Goal: Information Seeking & Learning: Learn about a topic

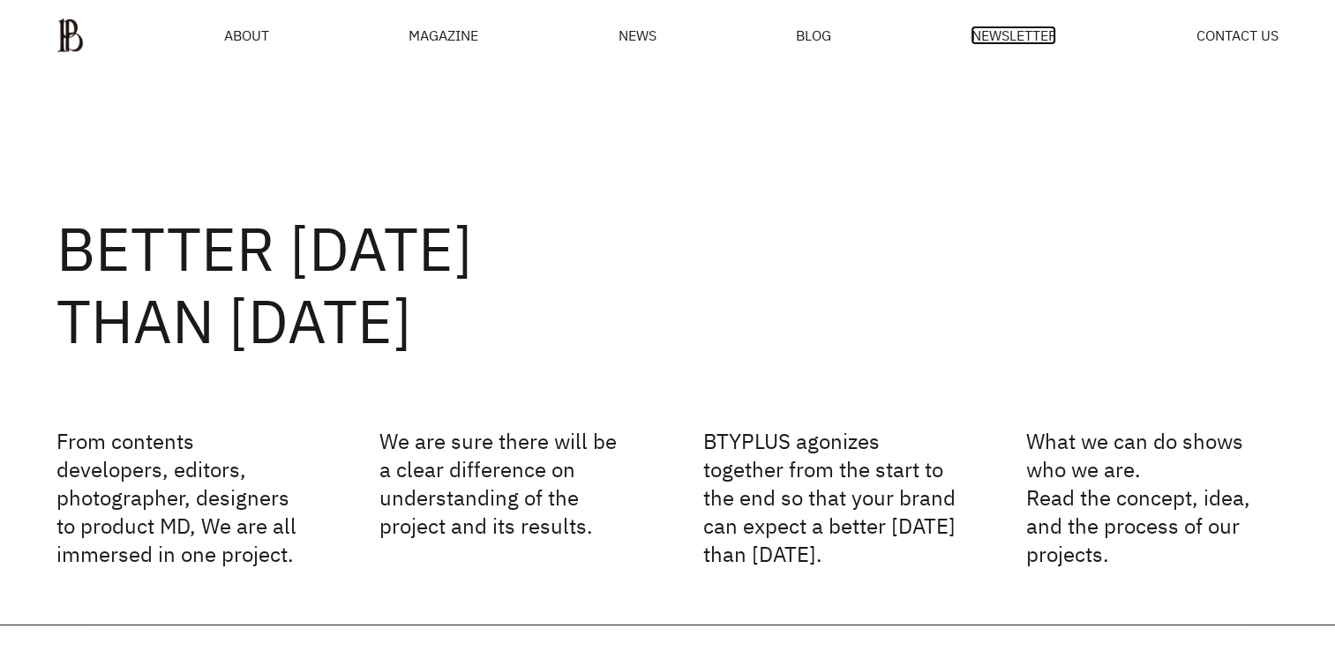
click at [980, 36] on span "NEWSLETTER" at bounding box center [1014, 35] width 86 height 14
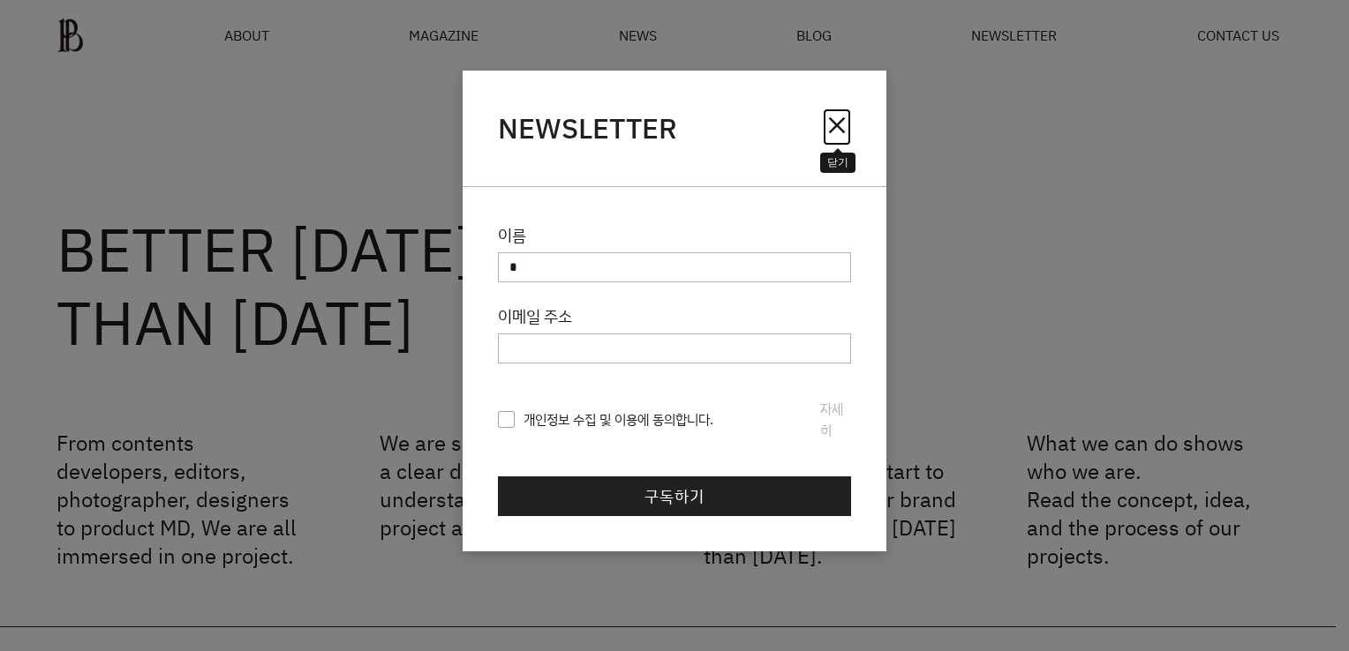
click at [831, 131] on span "close" at bounding box center [837, 125] width 28 height 28
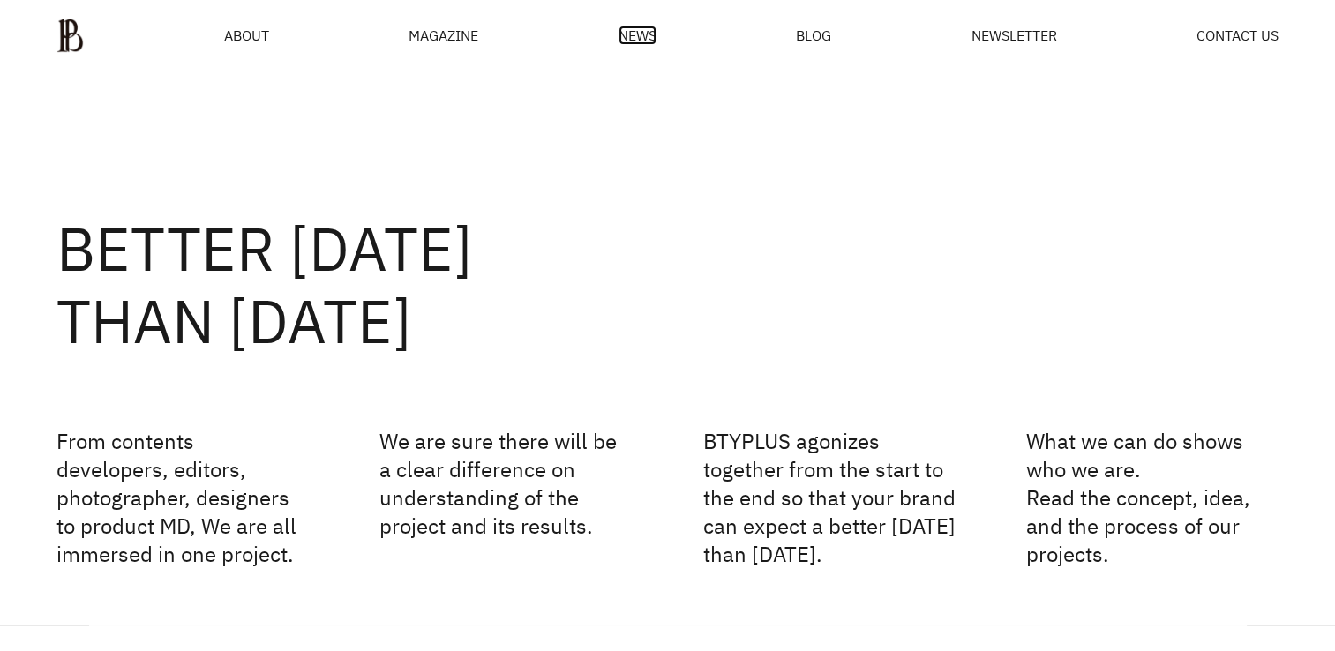
click at [622, 37] on span "NEWS" at bounding box center [638, 35] width 38 height 14
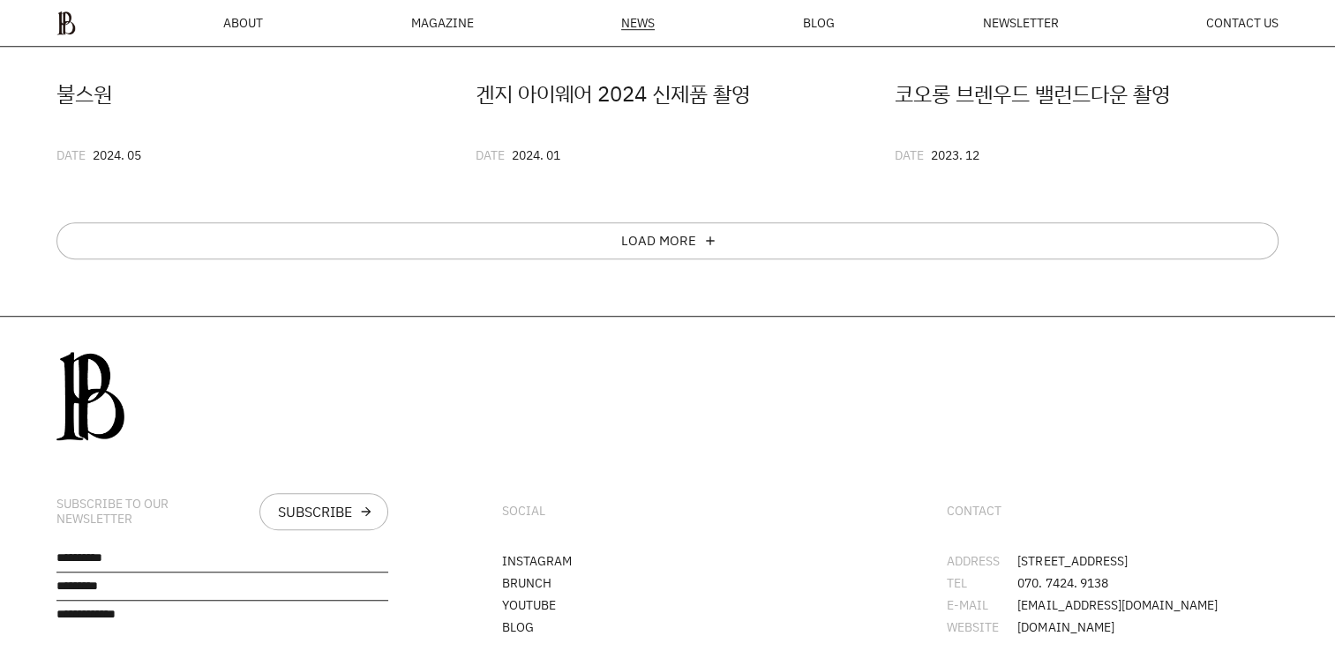
click at [469, 19] on div "MAGAZINE" at bounding box center [442, 23] width 63 height 12
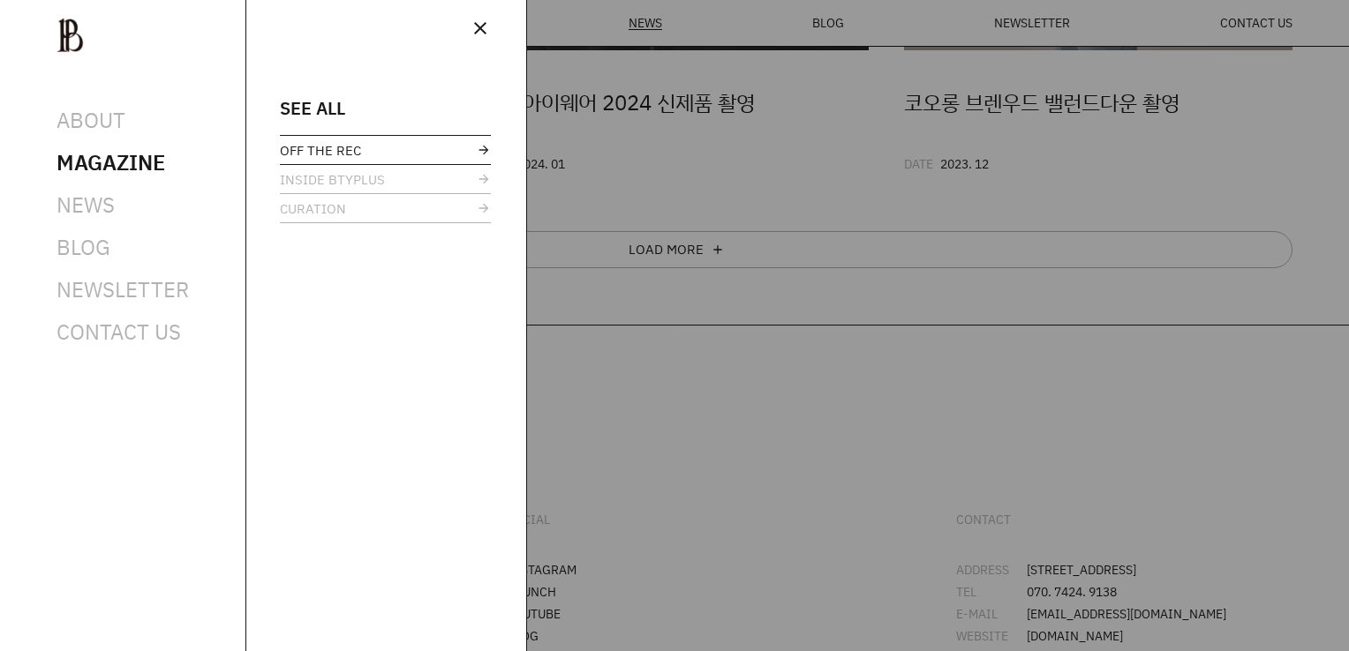
click at [334, 155] on span "OFF THE REC" at bounding box center [320, 150] width 81 height 13
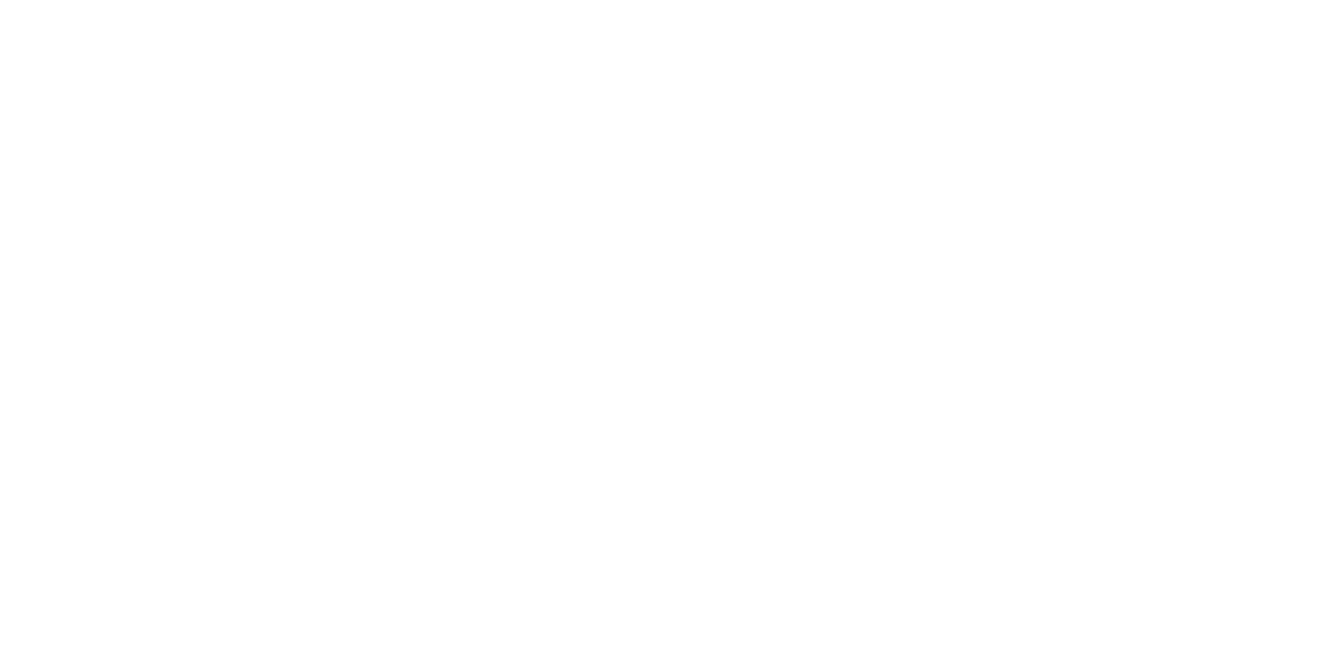
click at [0, 0] on html at bounding box center [0, 0] width 0 height 0
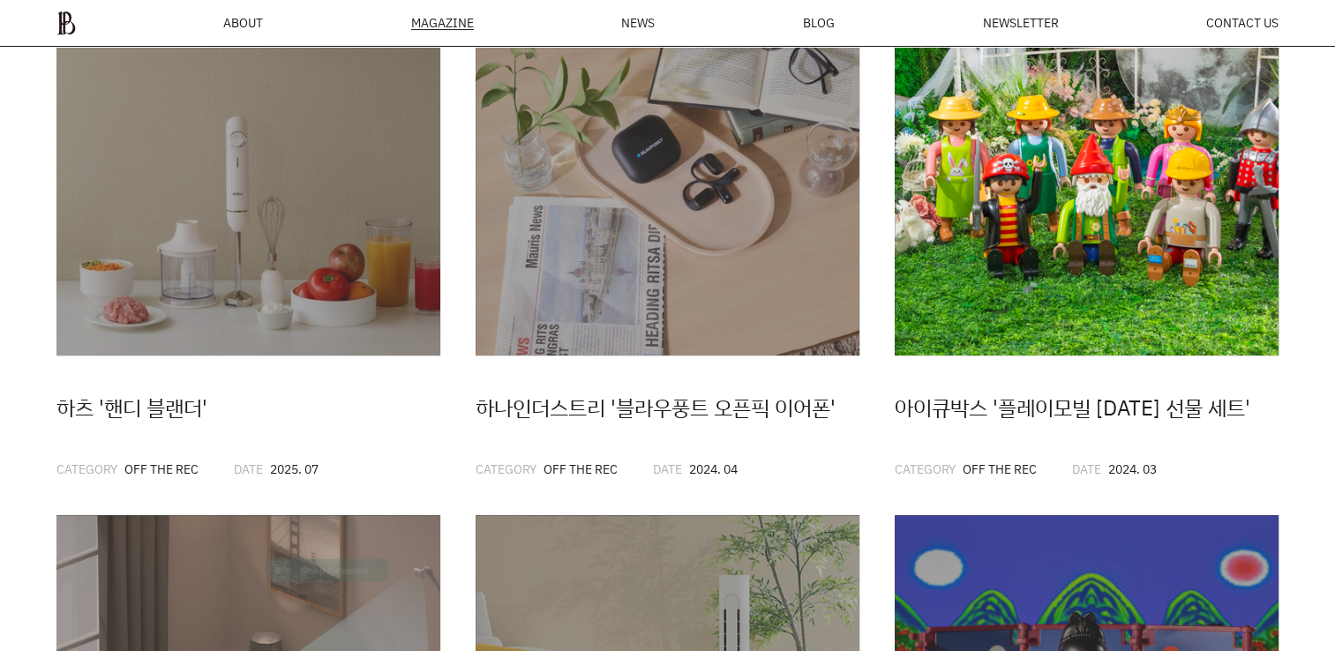
scroll to position [417, 0]
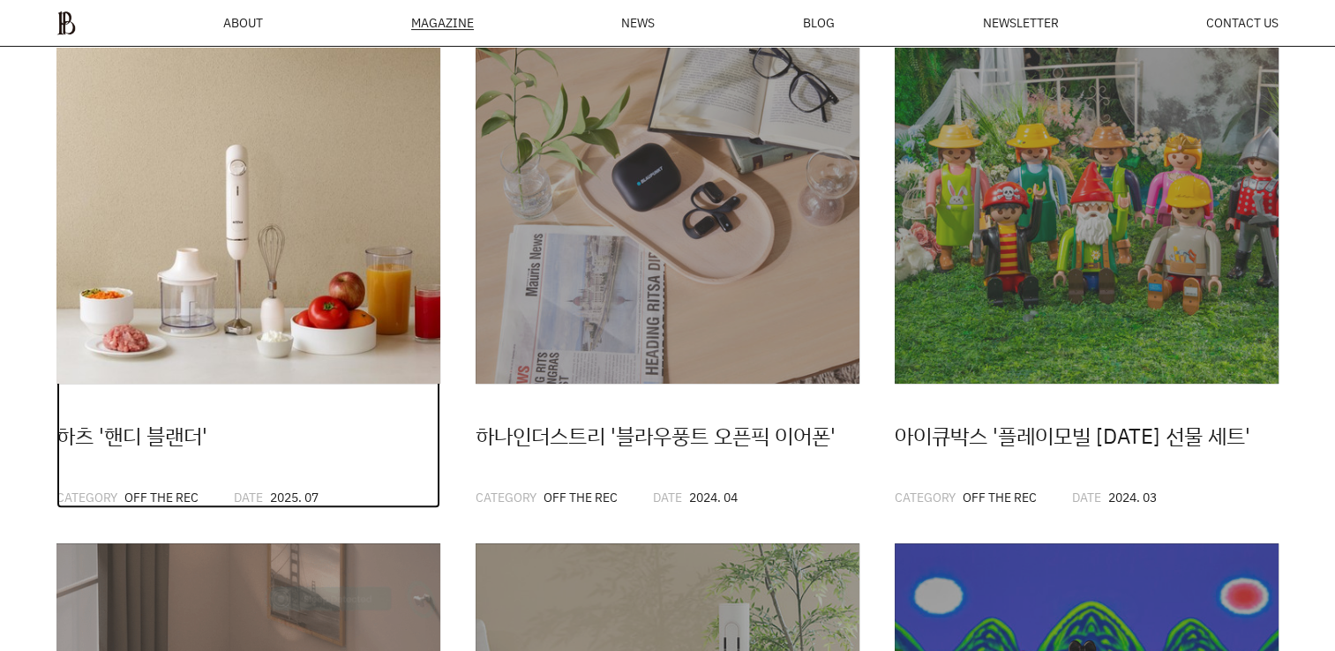
click at [374, 305] on img at bounding box center [248, 192] width 384 height 384
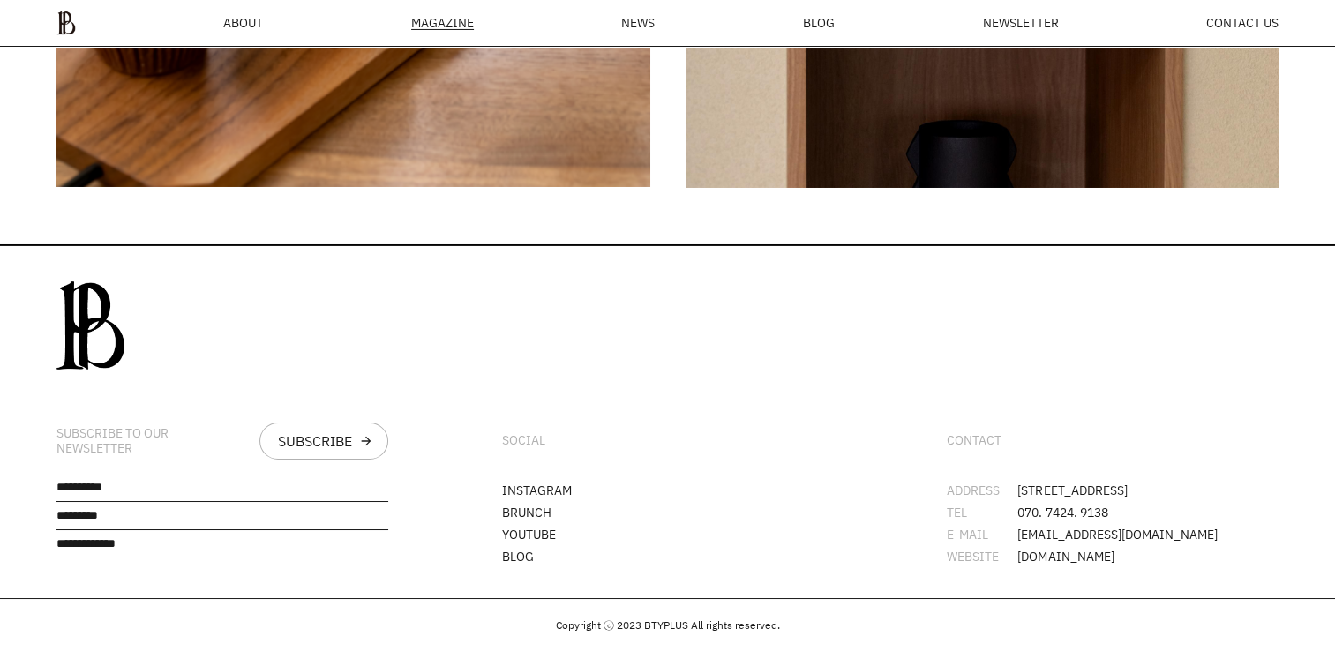
scroll to position [6339, 0]
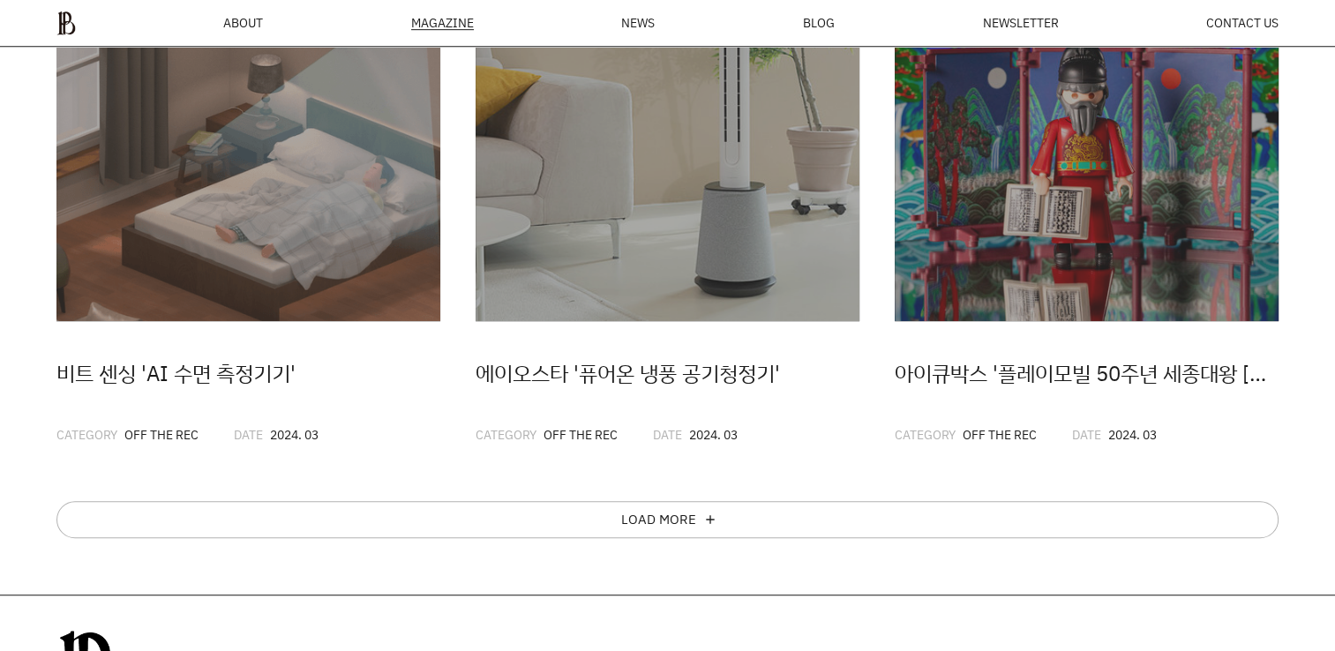
scroll to position [1034, 0]
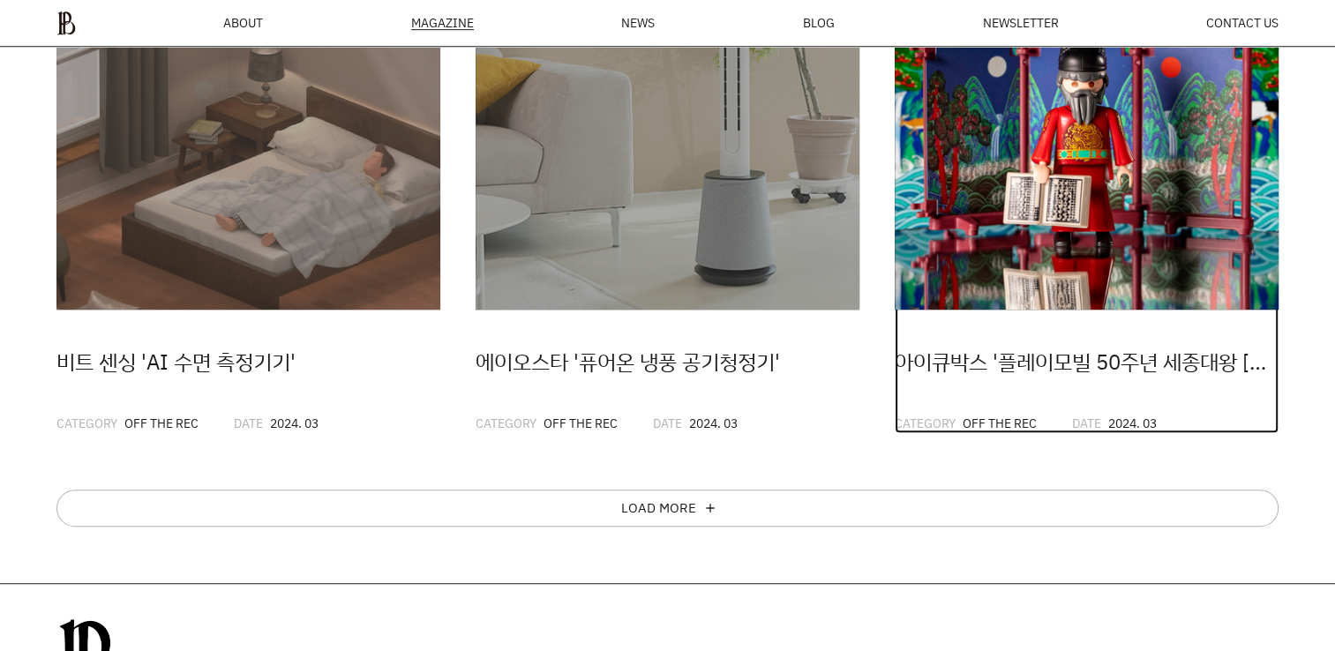
click at [1102, 267] on img at bounding box center [1087, 118] width 384 height 384
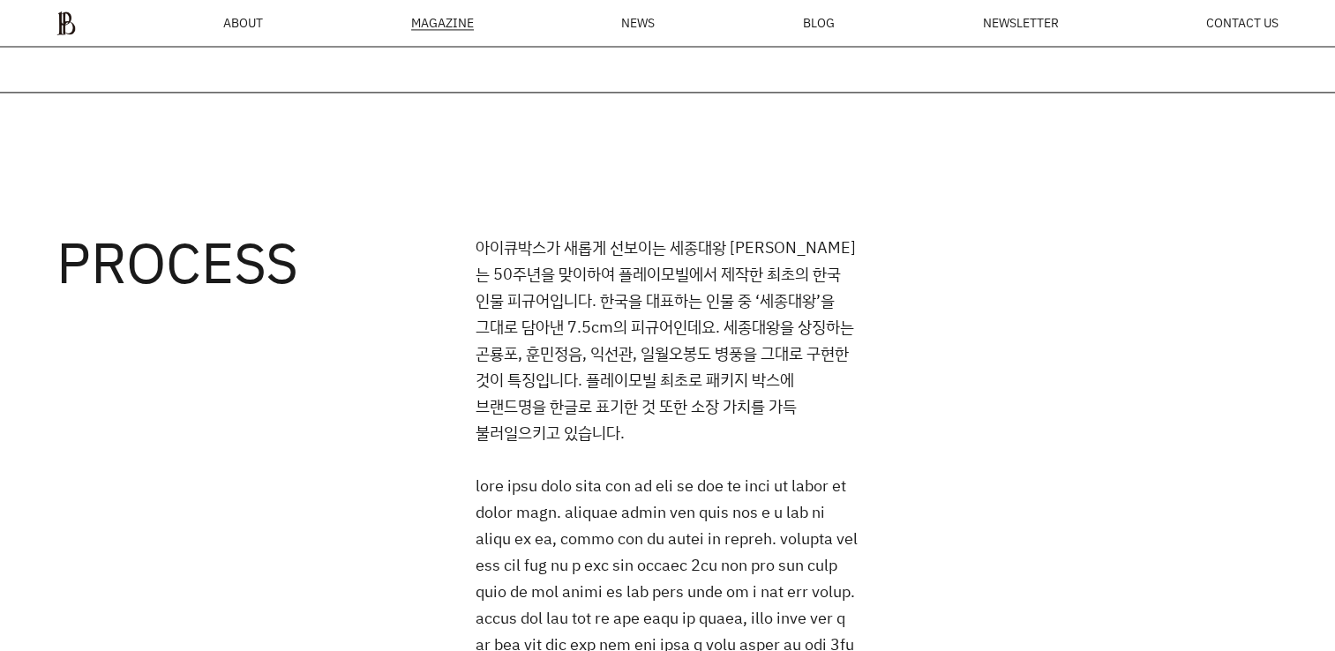
scroll to position [2800, 0]
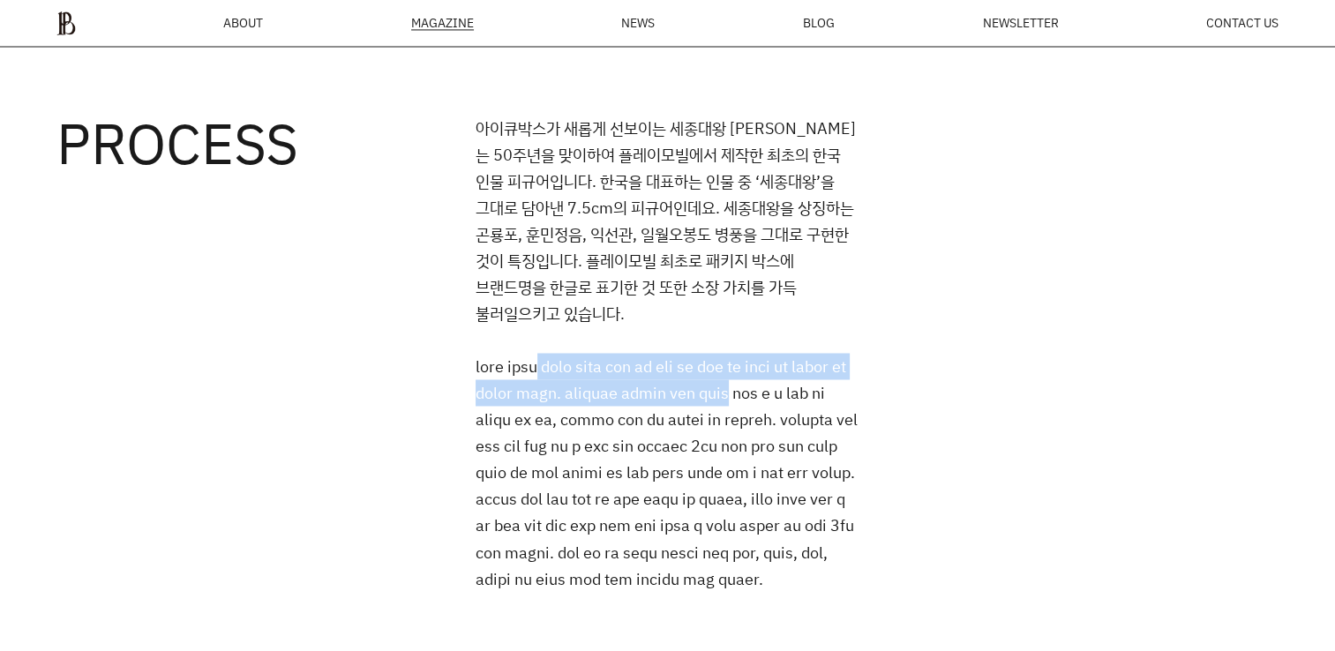
drag, startPoint x: 592, startPoint y: 236, endPoint x: 909, endPoint y: 274, distance: 319.1
click at [909, 274] on div "아이큐박스가 새롭게 선보이는 세종대왕 피규어는 50주년을 맞이하여 플레이모빌에서 제작한 최초의 한국 인물 피규어입니다. 한국을 대표하는 인물 …" at bounding box center [877, 485] width 803 height 741
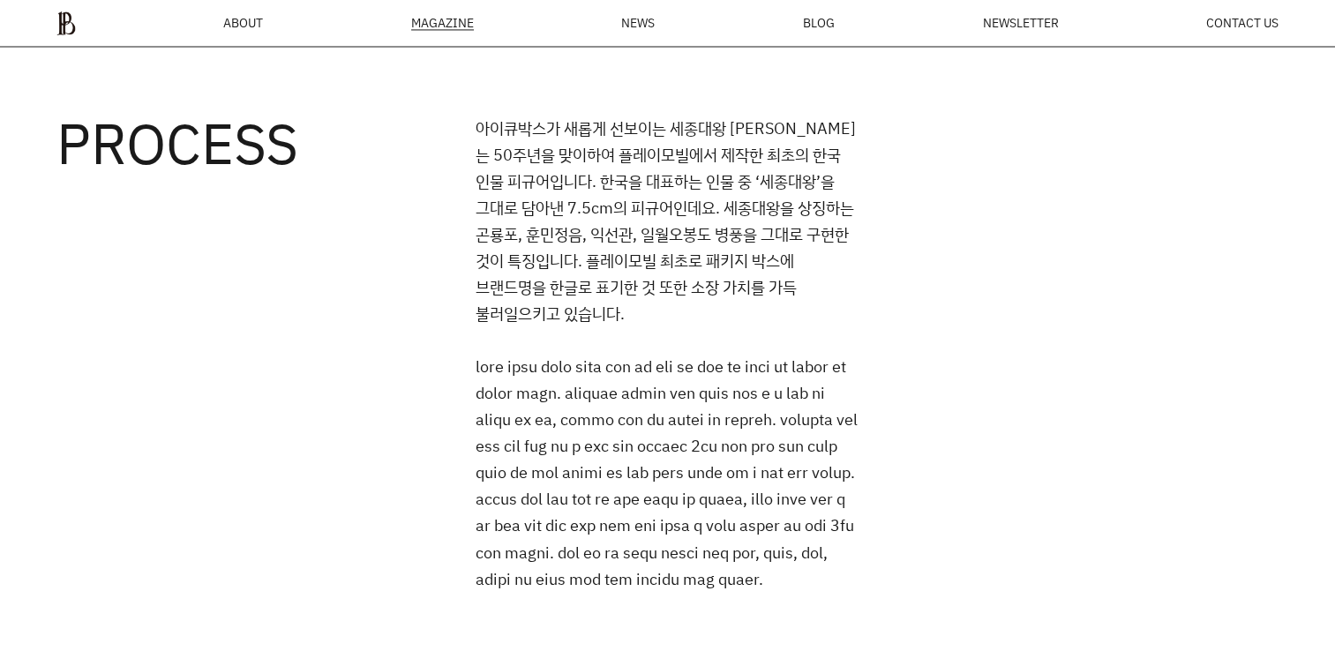
drag, startPoint x: 909, startPoint y: 274, endPoint x: 982, endPoint y: 325, distance: 89.4
click at [982, 325] on div "아이큐박스가 새롭게 선보이는 세종대왕 피규어는 50주년을 맞이하여 플레이모빌에서 제작한 최초의 한국 인물 피규어입니다. 한국을 대표하는 인물 …" at bounding box center [877, 485] width 803 height 741
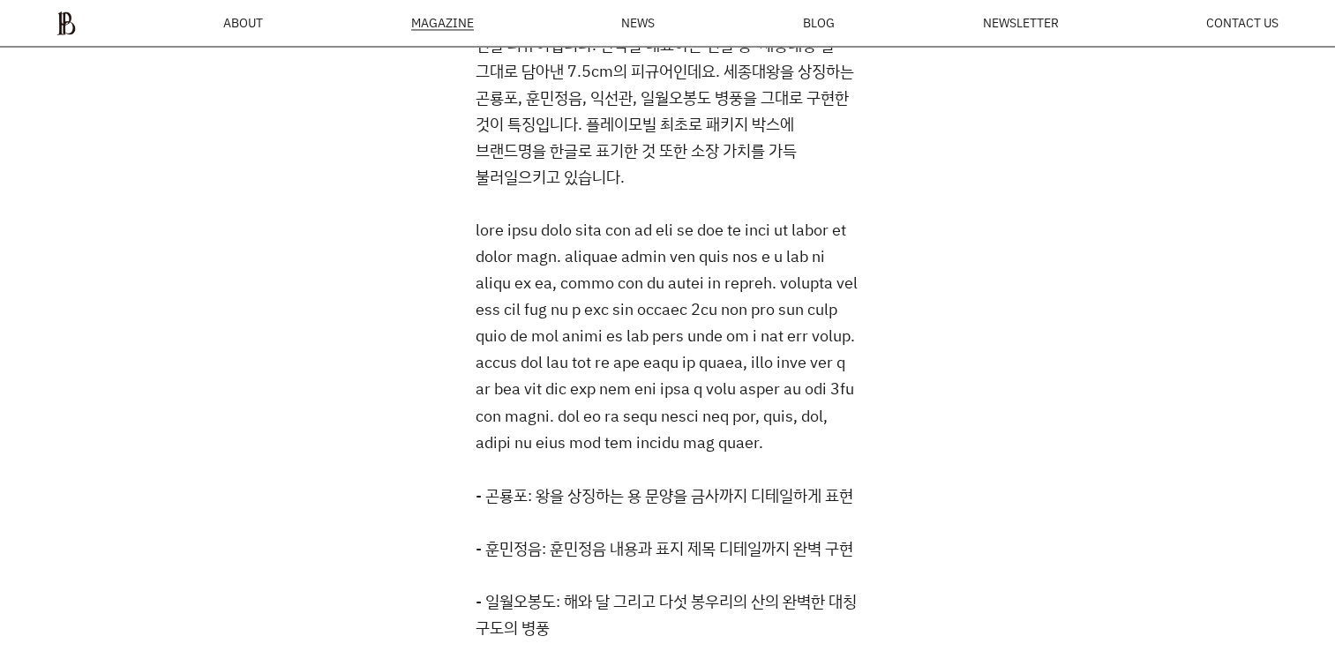
scroll to position [2976, 0]
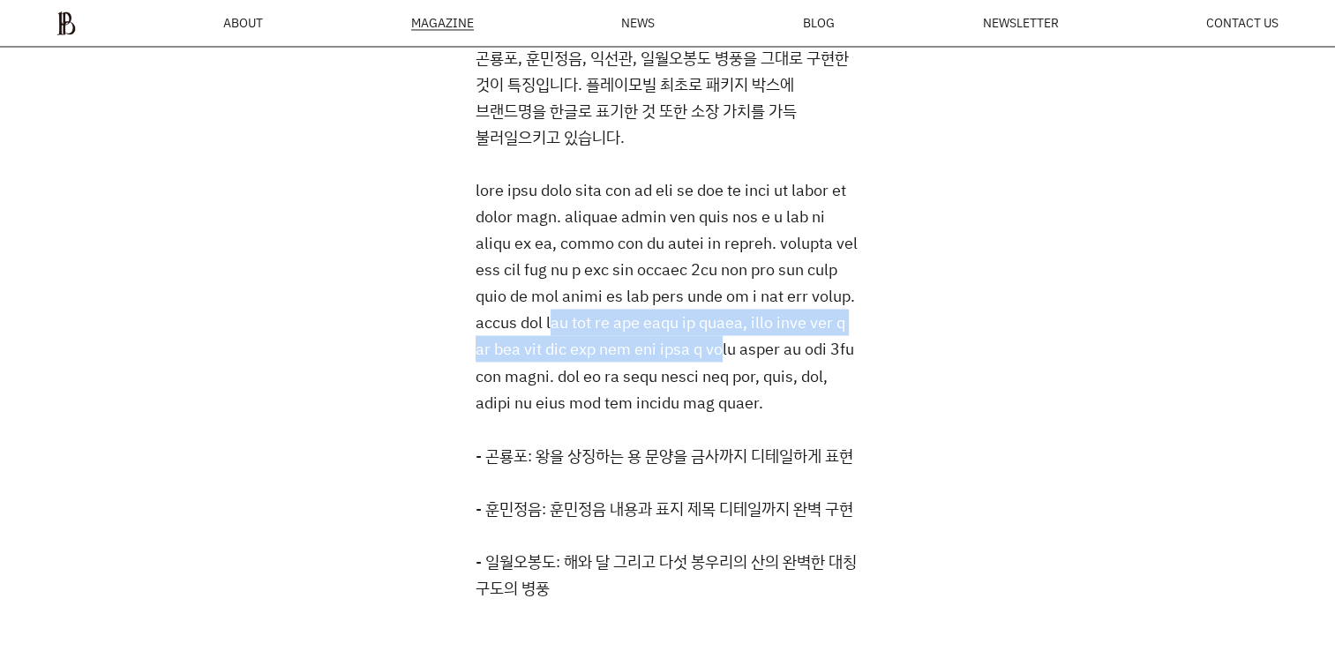
drag, startPoint x: 533, startPoint y: 295, endPoint x: 815, endPoint y: 348, distance: 286.5
click at [815, 348] on p at bounding box center [668, 296] width 384 height 238
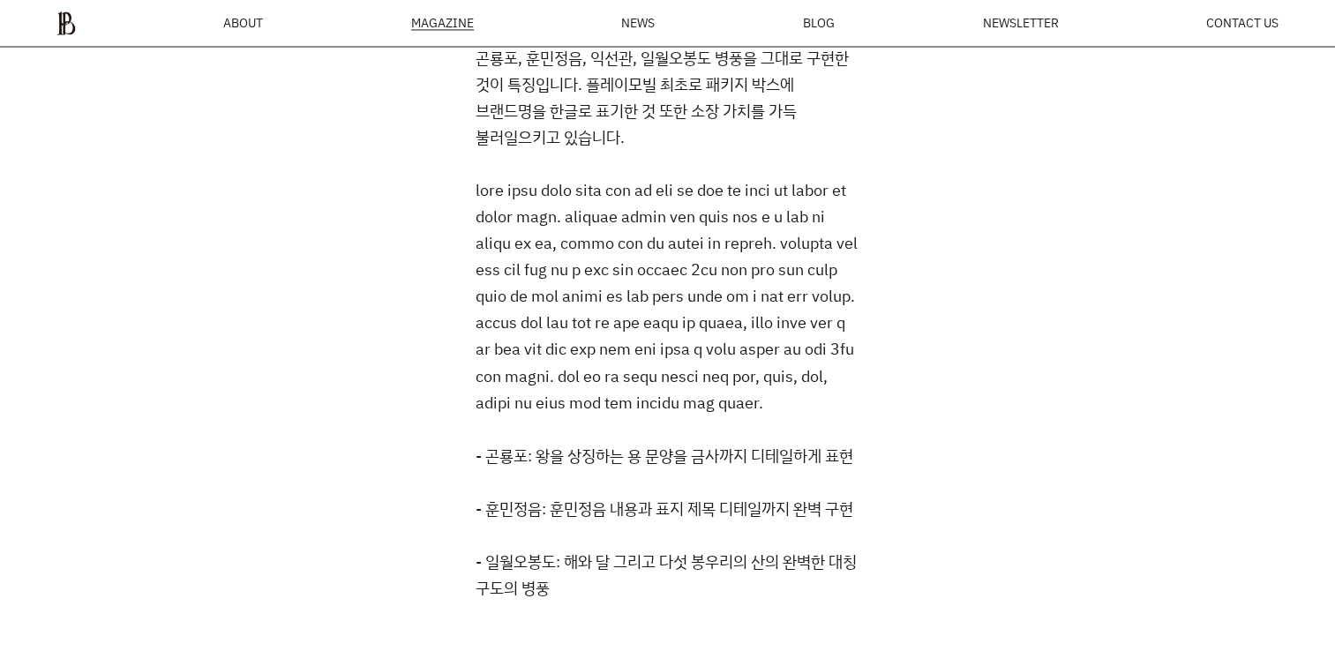
drag, startPoint x: 815, startPoint y: 348, endPoint x: 813, endPoint y: 387, distance: 38.9
click at [813, 387] on p at bounding box center [668, 296] width 384 height 238
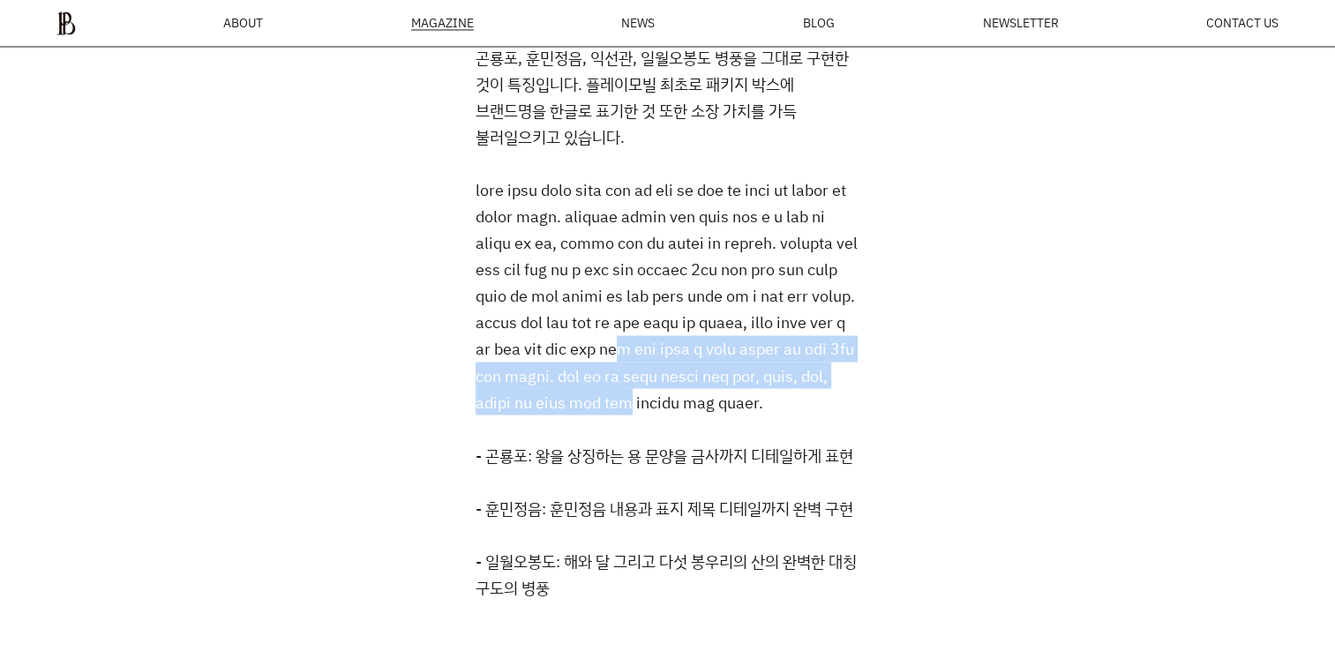
drag, startPoint x: 825, startPoint y: 418, endPoint x: 650, endPoint y: 338, distance: 193.1
click at [650, 338] on p at bounding box center [668, 296] width 384 height 238
drag, startPoint x: 650, startPoint y: 338, endPoint x: 657, endPoint y: 378, distance: 40.3
click at [657, 378] on p at bounding box center [668, 296] width 384 height 238
click at [805, 403] on p at bounding box center [668, 296] width 384 height 238
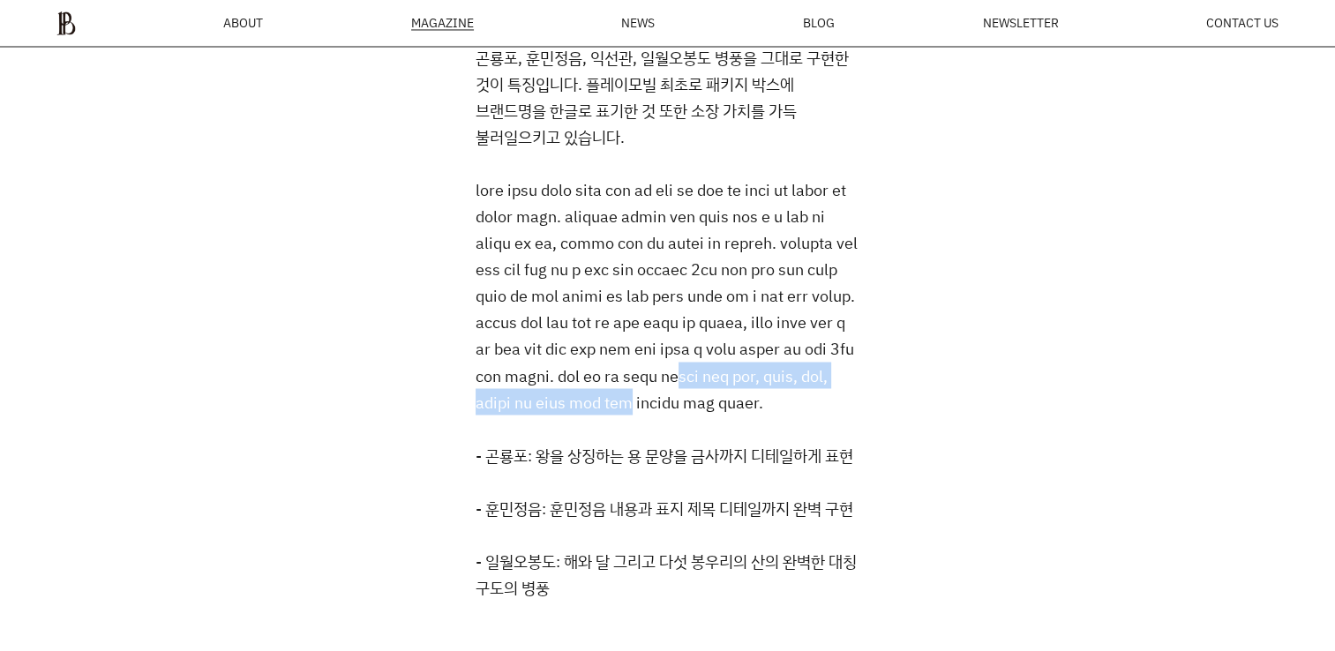
drag, startPoint x: 925, startPoint y: 423, endPoint x: 623, endPoint y: 397, distance: 302.9
click at [623, 397] on div "아이큐박스가 새롭게 선보이는 세종대왕 피규어는 50주년을 맞이하여 플레이모빌에서 제작한 최초의 한국 인물 피규어입니다. 한국을 대표하는 인물 …" at bounding box center [877, 308] width 803 height 741
drag, startPoint x: 623, startPoint y: 397, endPoint x: 1123, endPoint y: 440, distance: 501.3
click at [1123, 440] on div "아이큐박스가 새롭게 선보이는 세종대왕 피규어는 50주년을 맞이하여 플레이모빌에서 제작한 최초의 한국 인물 피규어입니다. 한국을 대표하는 인물 …" at bounding box center [877, 308] width 803 height 741
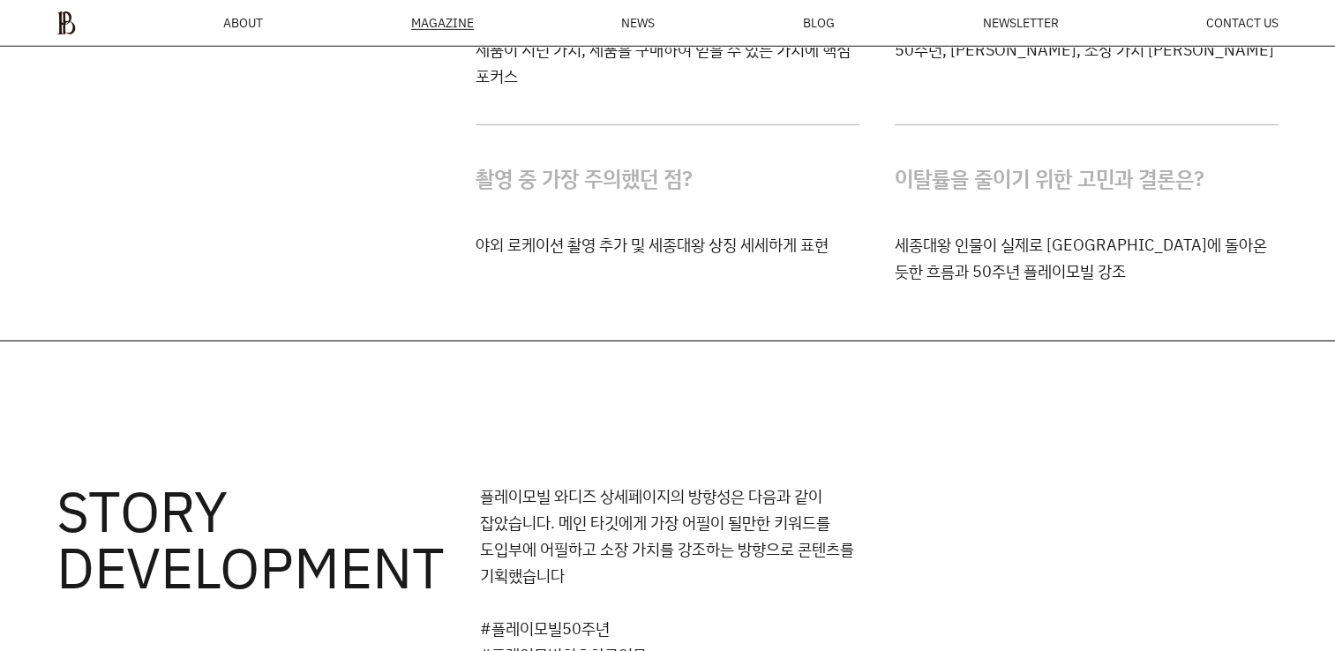
scroll to position [5800, 0]
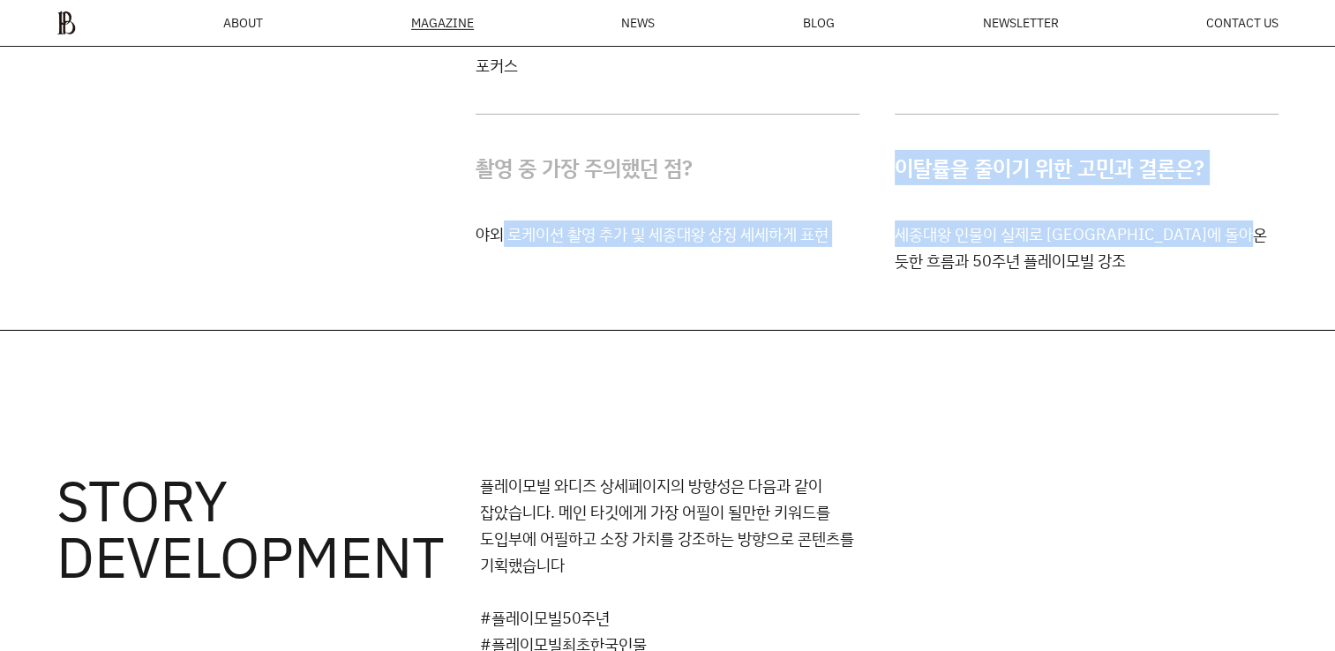
drag, startPoint x: 627, startPoint y: 274, endPoint x: 915, endPoint y: 331, distance: 294.1
click at [915, 330] on div "Q&A 메인 타깃을 정하는 기준은? 제품이 지닌 가치, 제품을 구매하여 얻을 수 있는 가치에 핵심 포커스 제품을 각인시킬 수 있는 방법은? 5…" at bounding box center [667, 54] width 1335 height 552
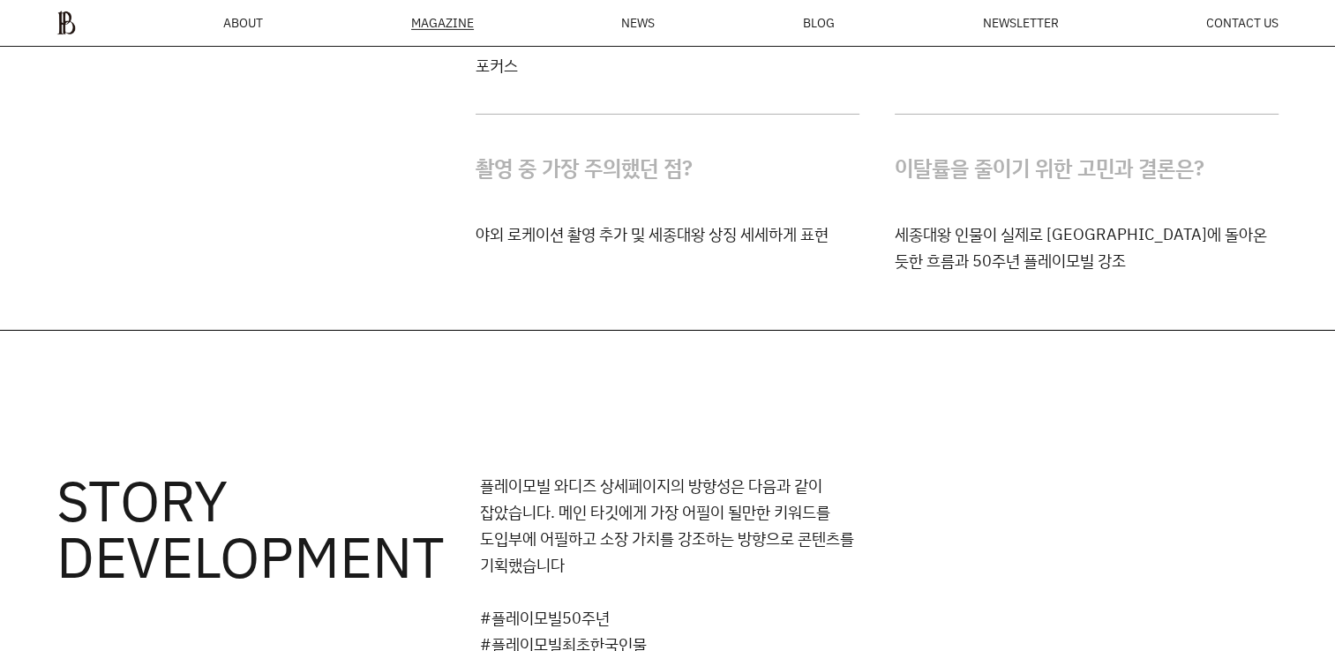
click at [921, 330] on div "Q&A 메인 타깃을 정하는 기준은? 제품이 지닌 가치, 제품을 구매하여 얻을 수 있는 가치에 핵심 포커스 제품을 각인시킬 수 있는 방법은? 5…" at bounding box center [667, 54] width 1335 height 552
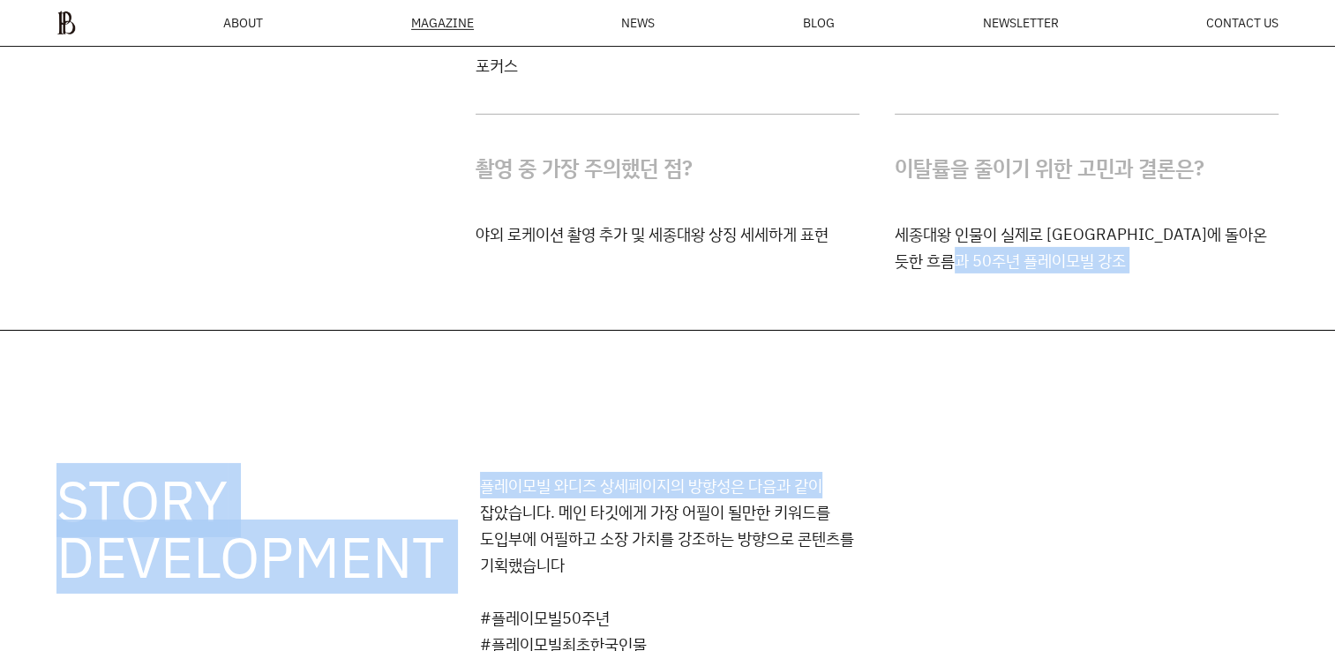
drag, startPoint x: 995, startPoint y: 334, endPoint x: 997, endPoint y: 410, distance: 76.8
drag, startPoint x: 997, startPoint y: 410, endPoint x: 996, endPoint y: 431, distance: 20.3
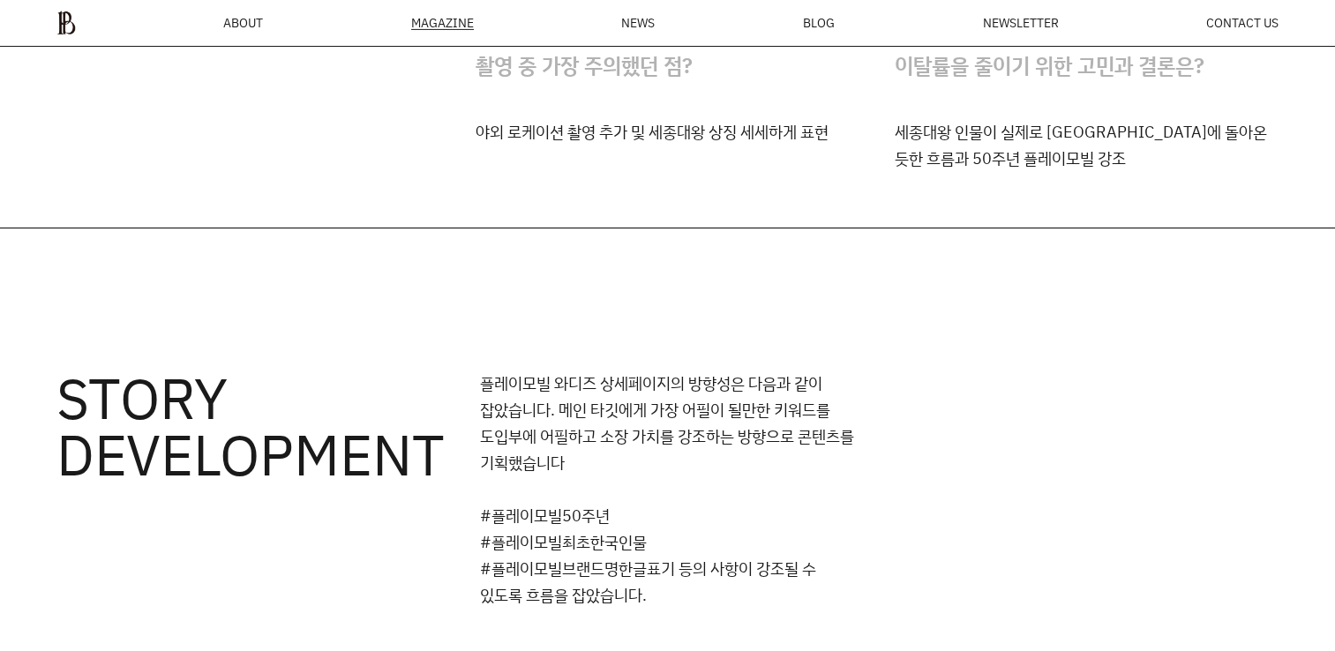
scroll to position [5977, 0]
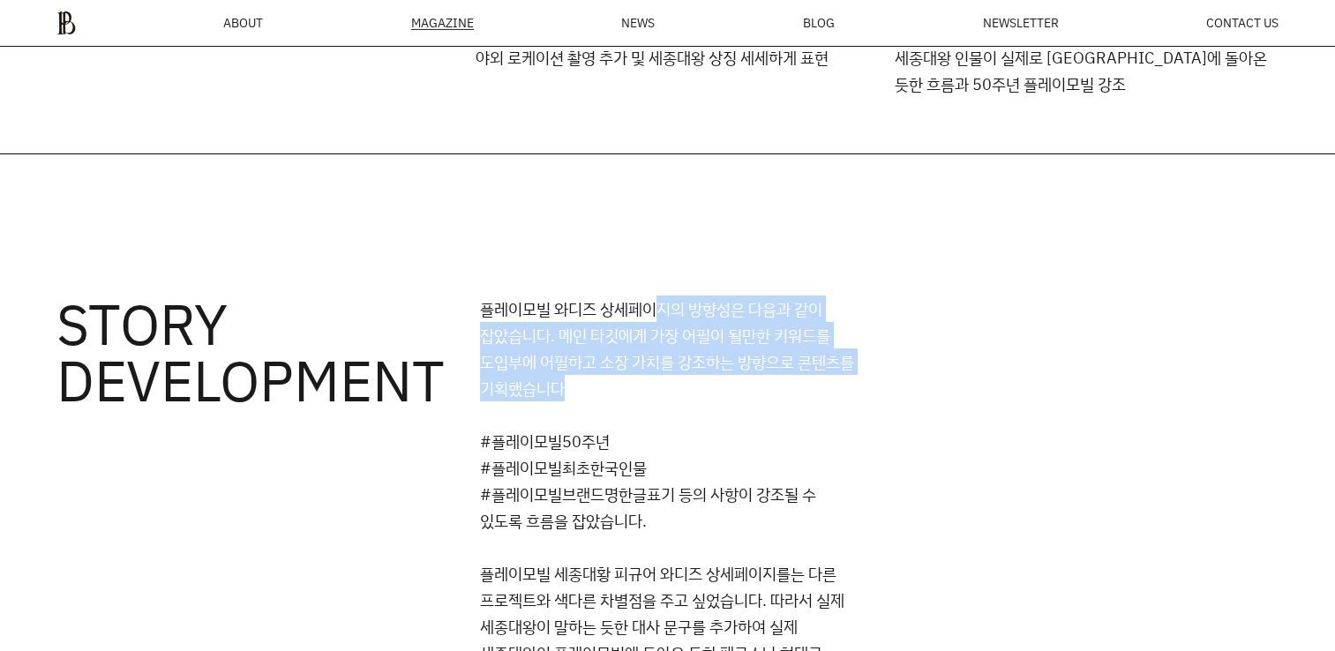
drag, startPoint x: 677, startPoint y: 358, endPoint x: 958, endPoint y: 445, distance: 293.7
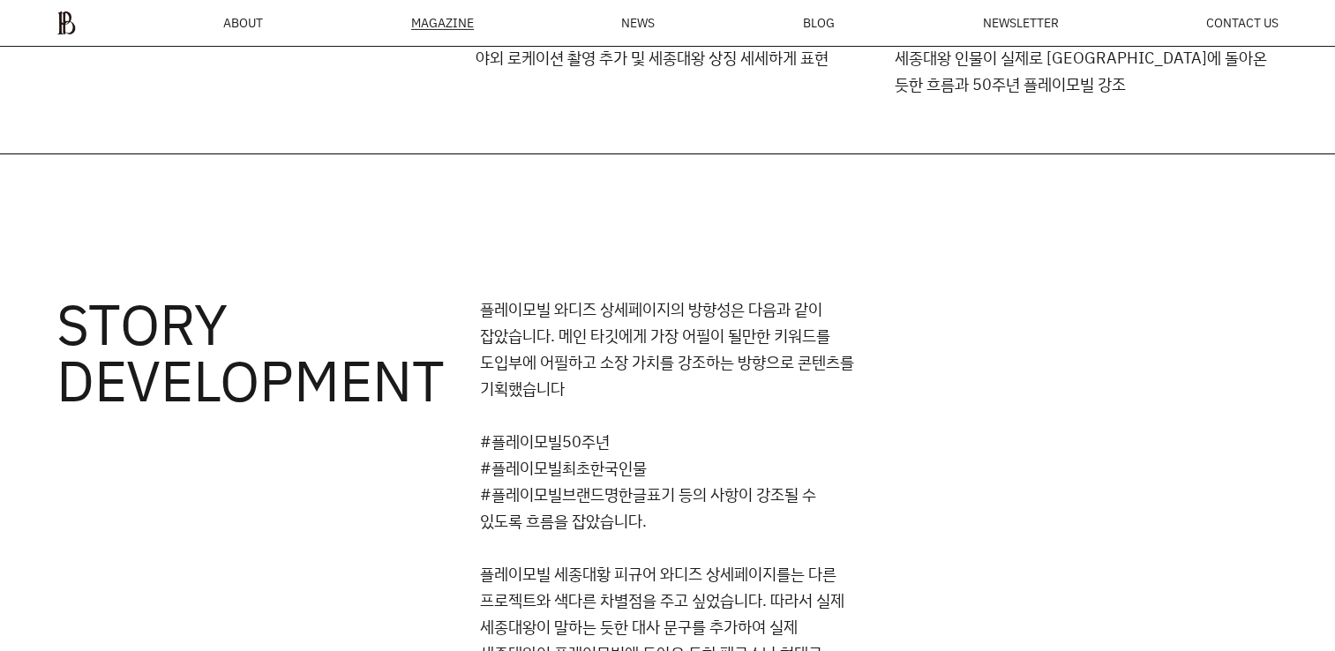
drag, startPoint x: 958, startPoint y: 445, endPoint x: 990, endPoint y: 485, distance: 51.4
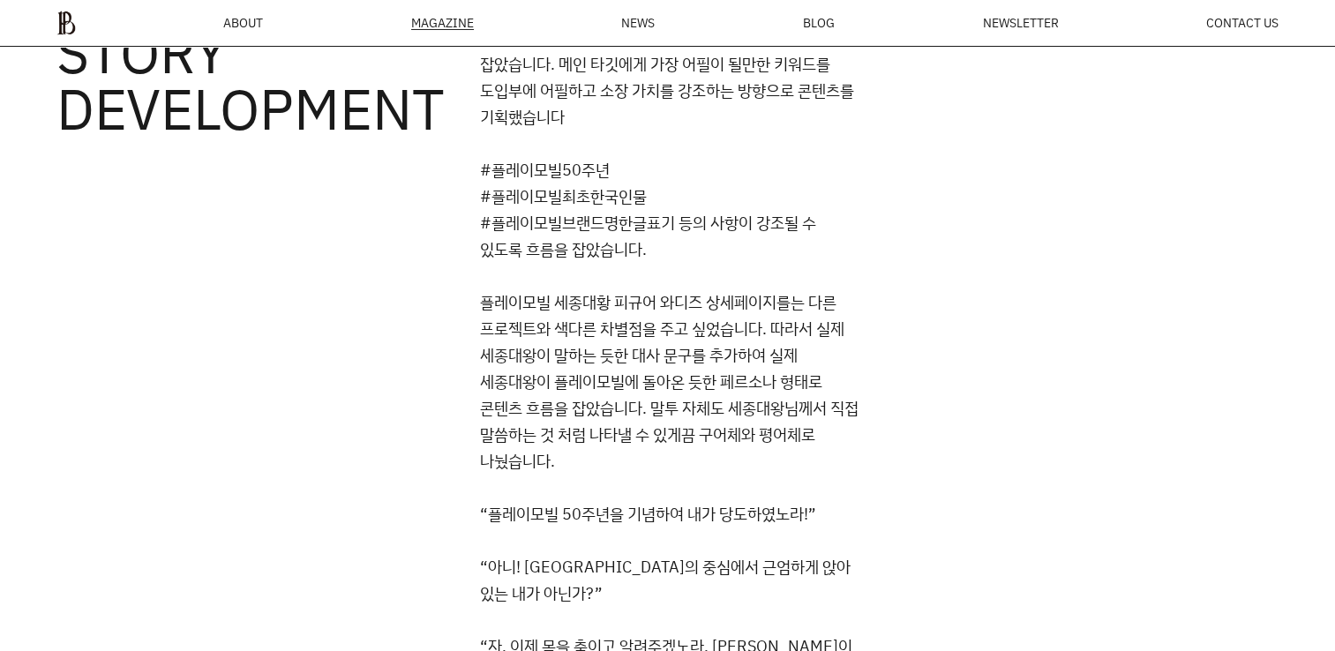
scroll to position [6330, 0]
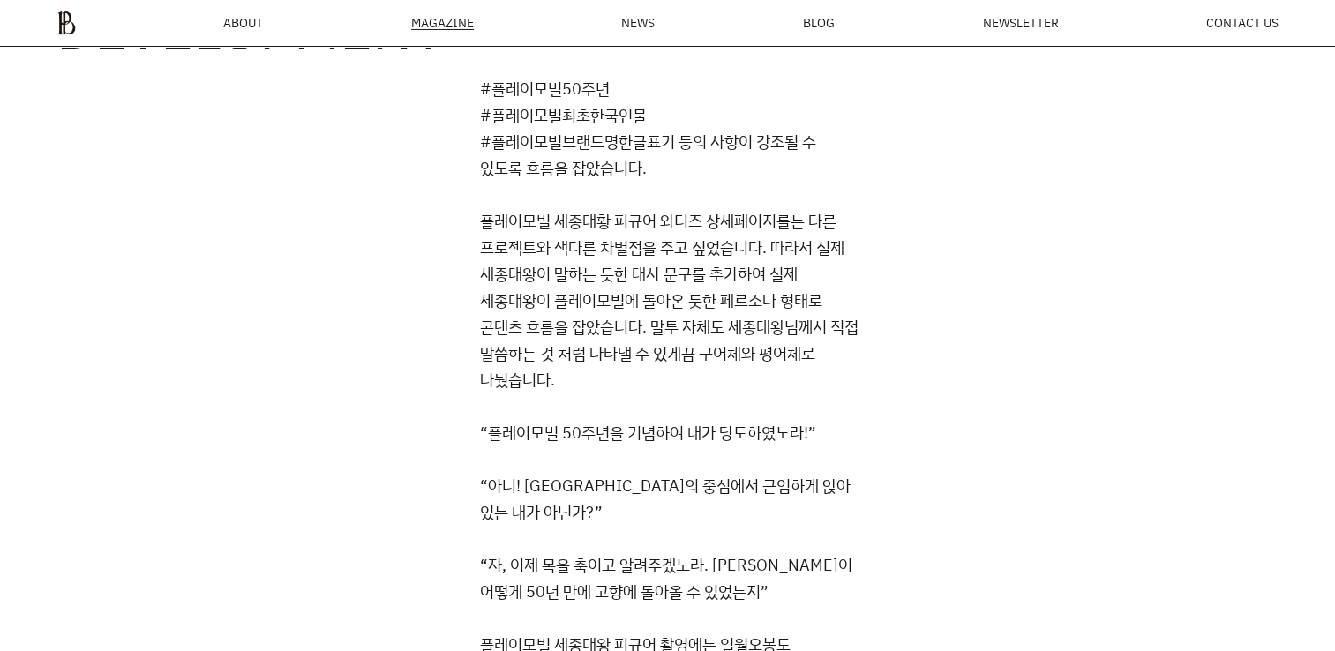
click at [936, 388] on div "플레이모빌 와디즈 상세페이지의 방향성은 다음과 같이 잡았습니다. 메인 타깃에게 가장 어필이 될만한 키워드를 도입부에 어필하고 소장 가치를 강조…" at bounding box center [879, 433] width 799 height 980
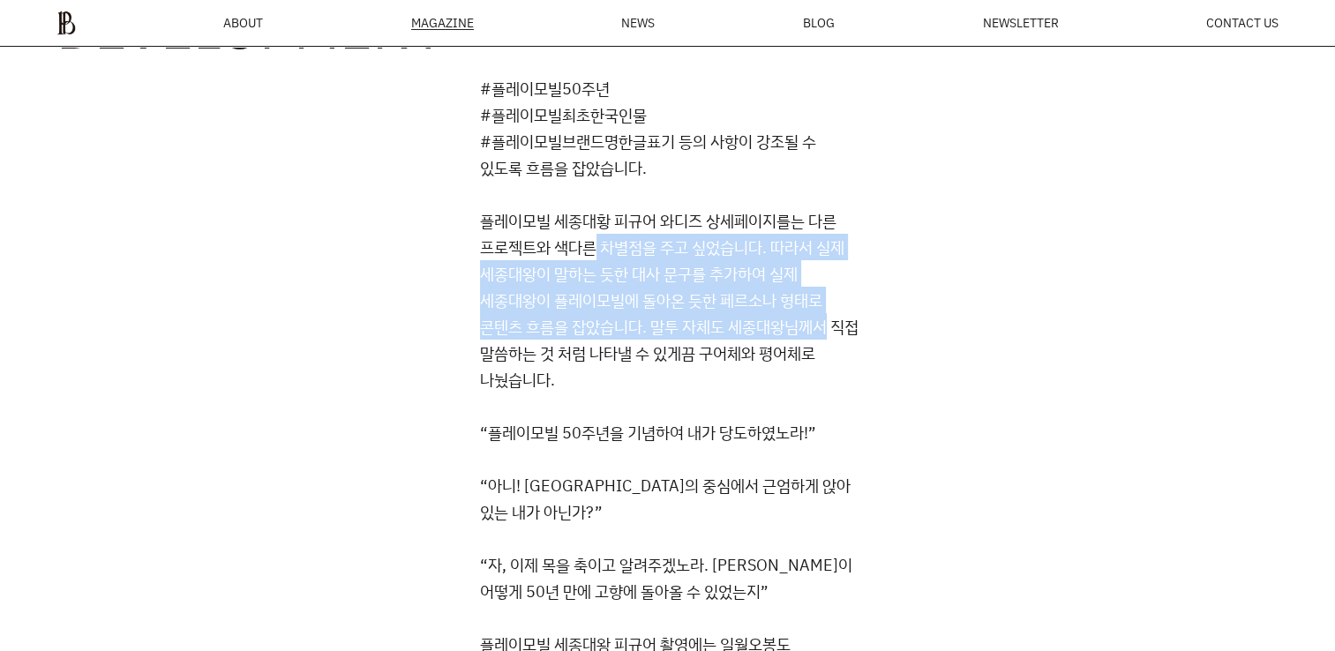
drag, startPoint x: 643, startPoint y: 283, endPoint x: 843, endPoint y: 371, distance: 218.6
click at [843, 371] on p "플레이모빌 세종대황 피규어 와디즈 상세페이지를는 다른 프로젝트와 색다른 차별점을 주고 싶었습니다. 따라서 실제 세종대왕이 말하는 듯한 대사 문…" at bounding box center [671, 299] width 382 height 185
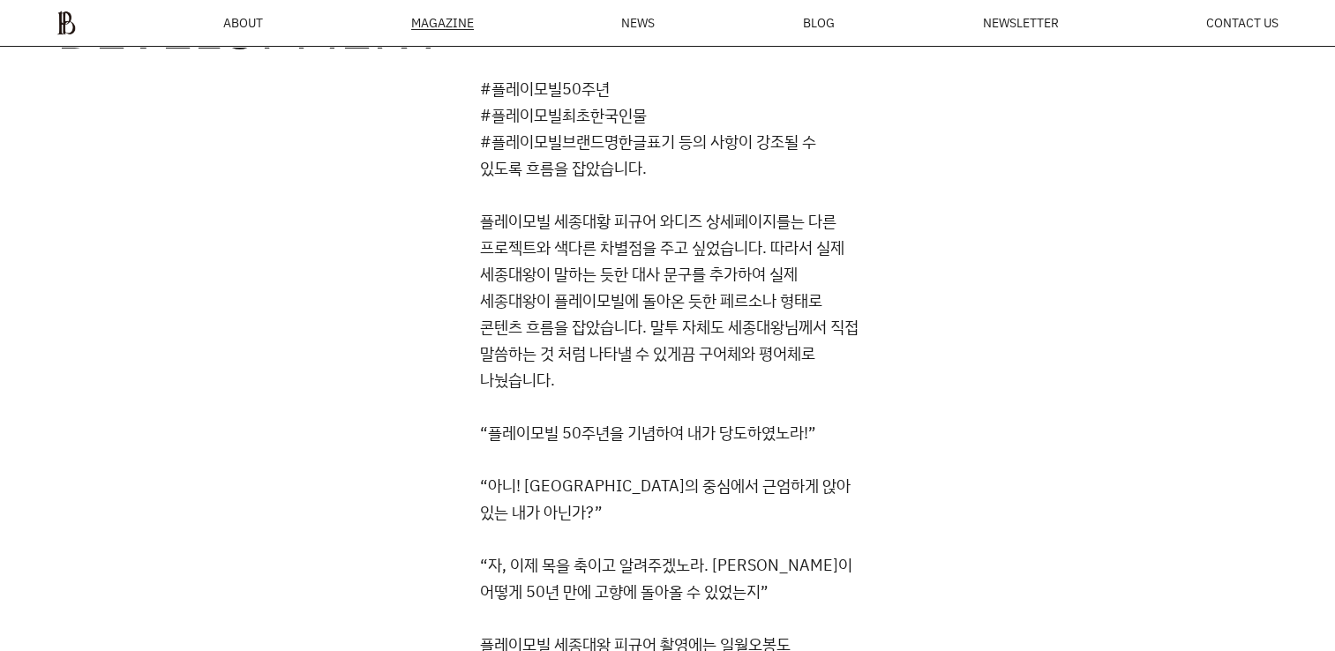
drag, startPoint x: 843, startPoint y: 371, endPoint x: 974, endPoint y: 418, distance: 139.9
click at [974, 418] on div "플레이모빌 와디즈 상세페이지의 방향성은 다음과 같이 잡았습니다. 메인 타깃에게 가장 어필이 될만한 키워드를 도입부에 어필하고 소장 가치를 강조…" at bounding box center [879, 433] width 799 height 980
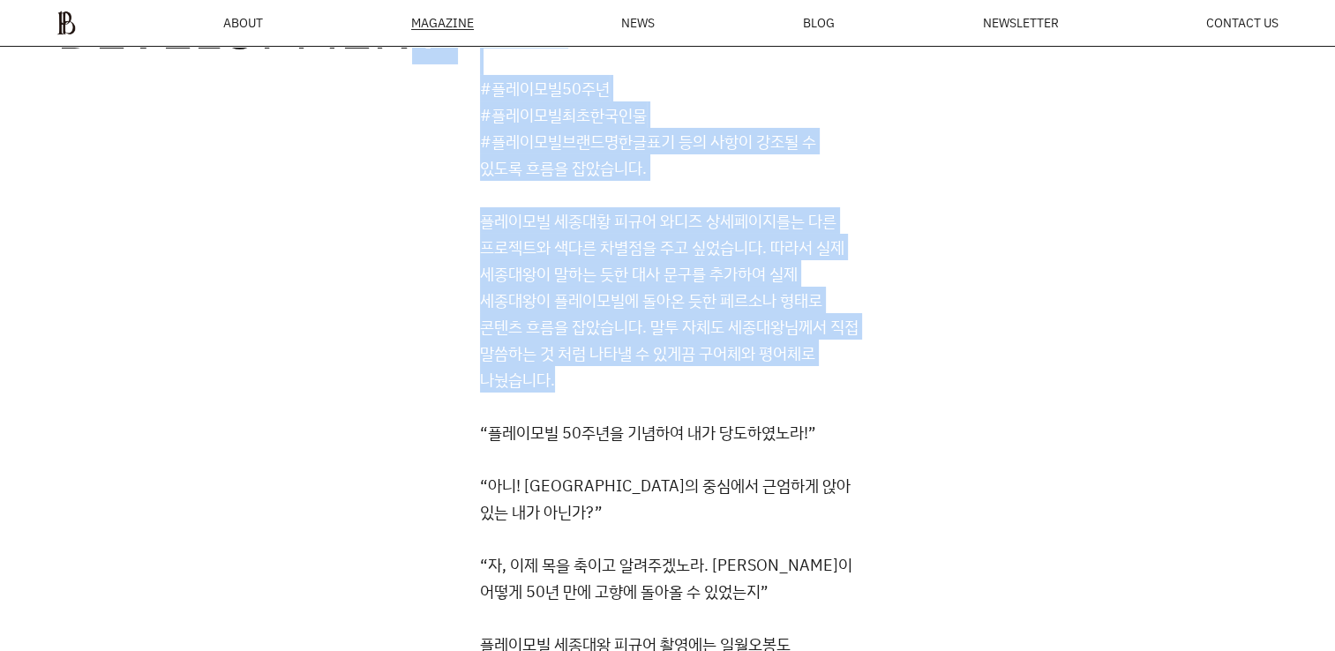
drag, startPoint x: 950, startPoint y: 440, endPoint x: 415, endPoint y: 340, distance: 544.1
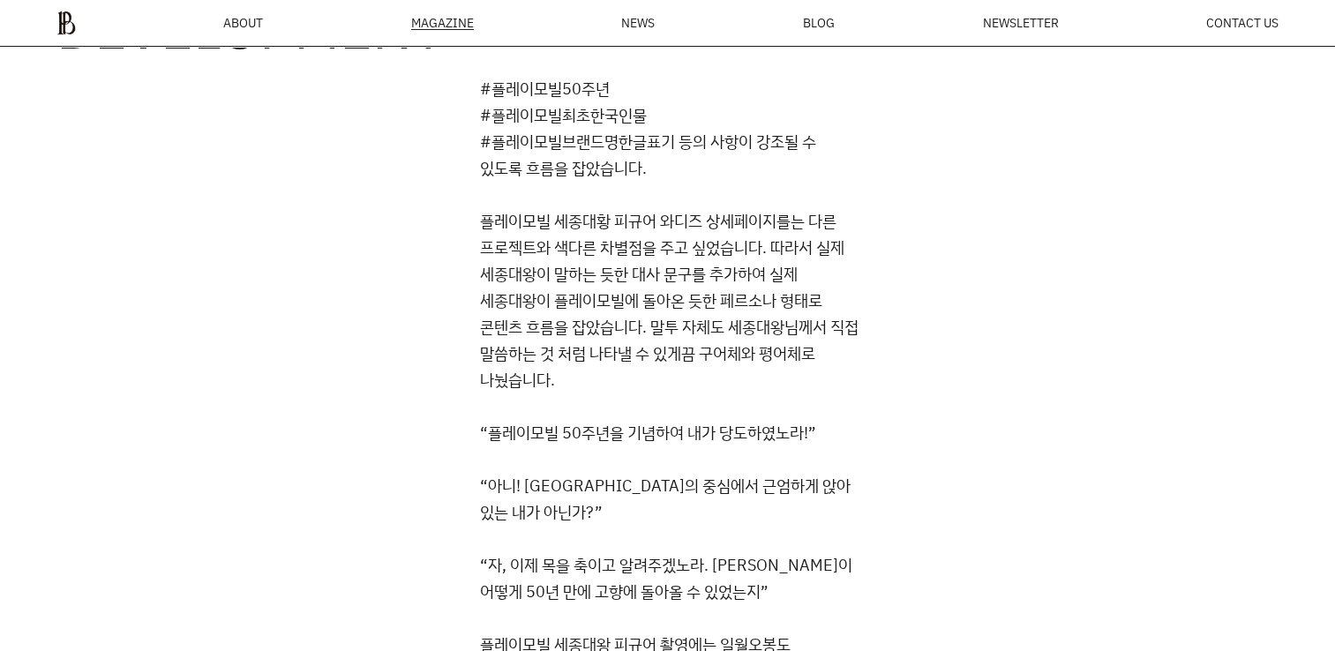
drag, startPoint x: 415, startPoint y: 340, endPoint x: 391, endPoint y: 376, distance: 43.3
click at [391, 376] on h3 "STORY DEVELOPMENT" at bounding box center [250, 433] width 388 height 980
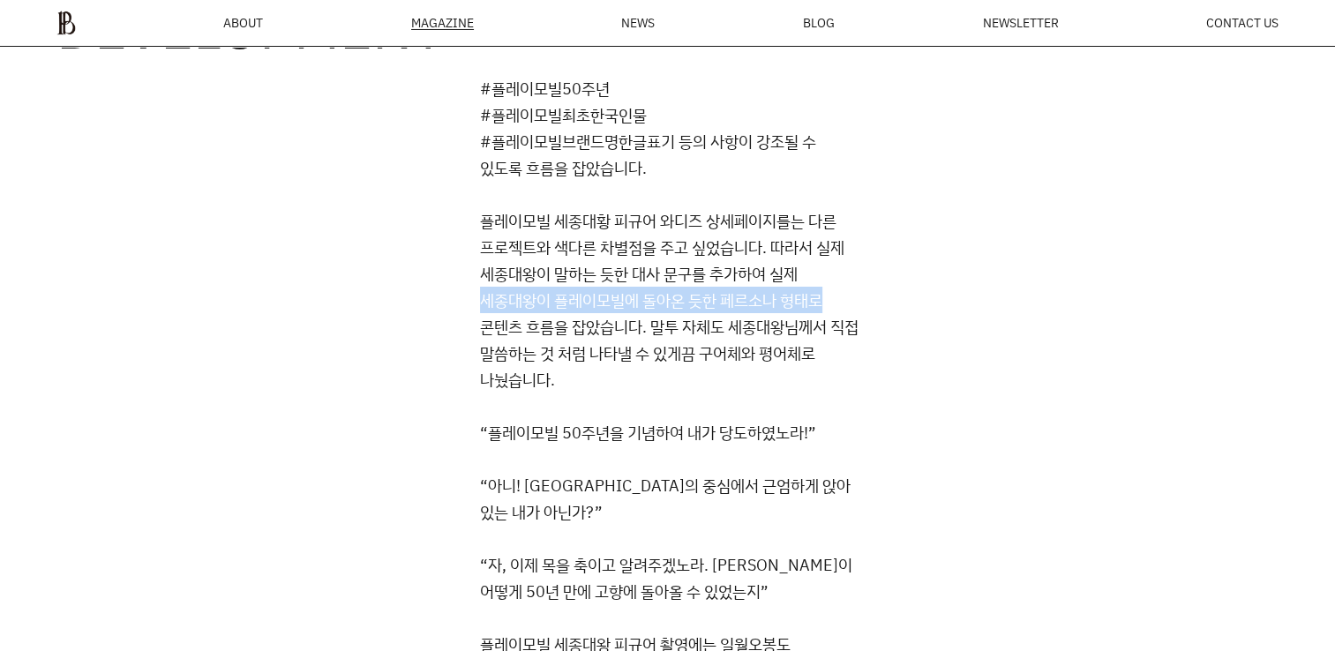
drag, startPoint x: 530, startPoint y: 338, endPoint x: 897, endPoint y: 355, distance: 367.5
click at [897, 355] on div "플레이모빌 와디즈 상세페이지의 방향성은 다음과 같이 잡았습니다. 메인 타깃에게 가장 어필이 될만한 키워드를 도입부에 어필하고 소장 가치를 강조…" at bounding box center [879, 433] width 799 height 980
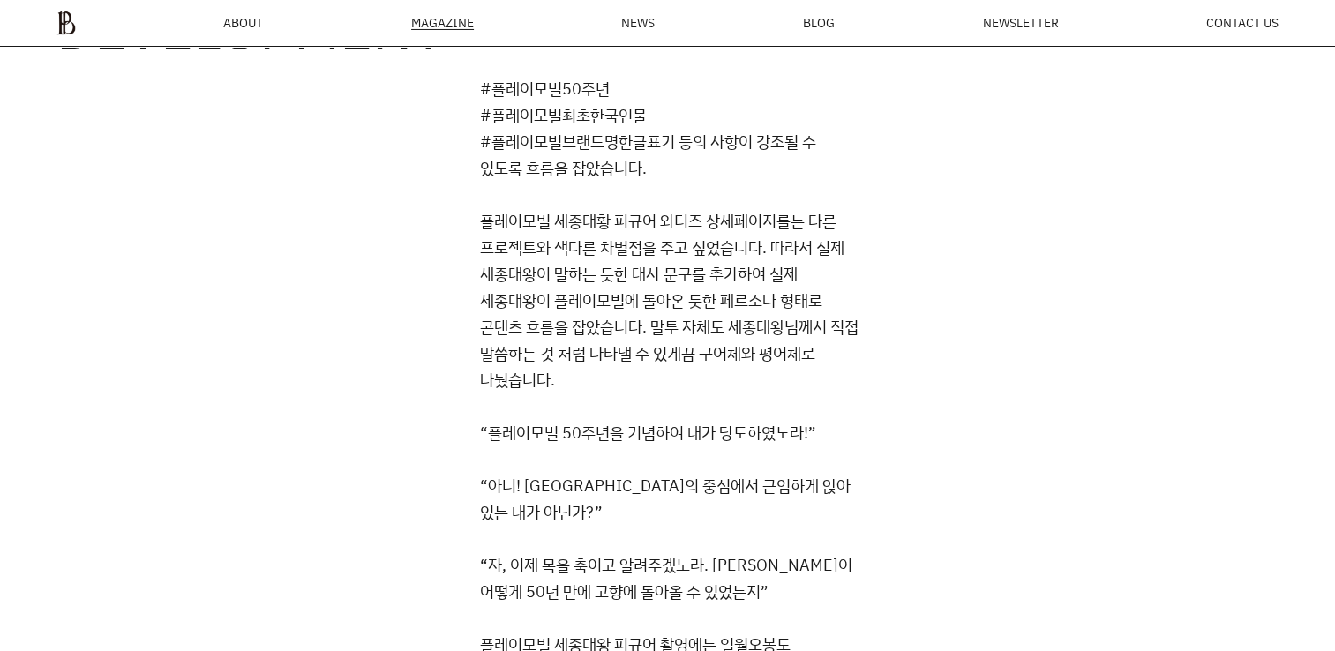
click at [904, 388] on div "플레이모빌 와디즈 상세페이지의 방향성은 다음과 같이 잡았습니다. 메인 타깃에게 가장 어필이 될만한 키워드를 도입부에 어필하고 소장 가치를 강조…" at bounding box center [879, 433] width 799 height 980
drag, startPoint x: 913, startPoint y: 418, endPoint x: 1027, endPoint y: 395, distance: 117.0
click at [1027, 395] on div "플레이모빌 와디즈 상세페이지의 방향성은 다음과 같이 잡았습니다. 메인 타깃에게 가장 어필이 될만한 키워드를 도입부에 어필하고 소장 가치를 강조…" at bounding box center [879, 433] width 799 height 980
click at [1030, 395] on div "플레이모빌 와디즈 상세페이지의 방향성은 다음과 같이 잡았습니다. 메인 타깃에게 가장 어필이 될만한 키워드를 도입부에 어필하고 소장 가치를 강조…" at bounding box center [879, 433] width 799 height 980
click at [1009, 421] on div "플레이모빌 와디즈 상세페이지의 방향성은 다음과 같이 잡았습니다. 메인 타깃에게 가장 어필이 될만한 키워드를 도입부에 어필하고 소장 가치를 강조…" at bounding box center [879, 433] width 799 height 980
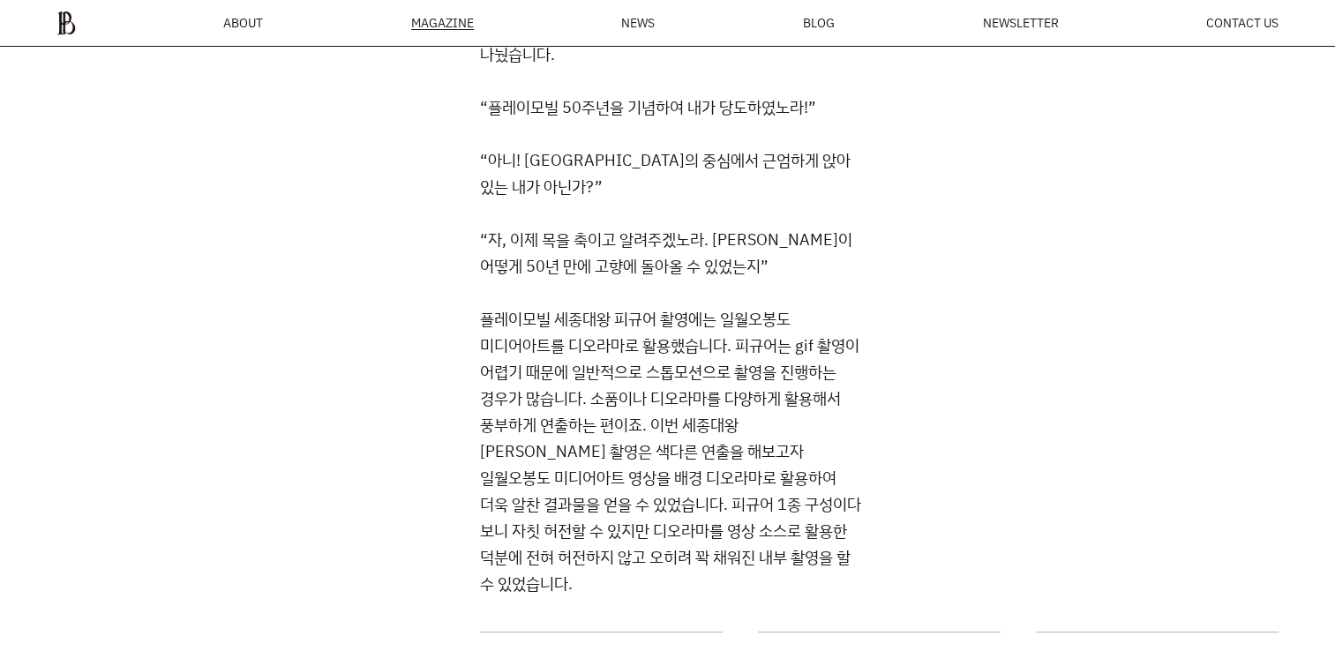
scroll to position [6683, 0]
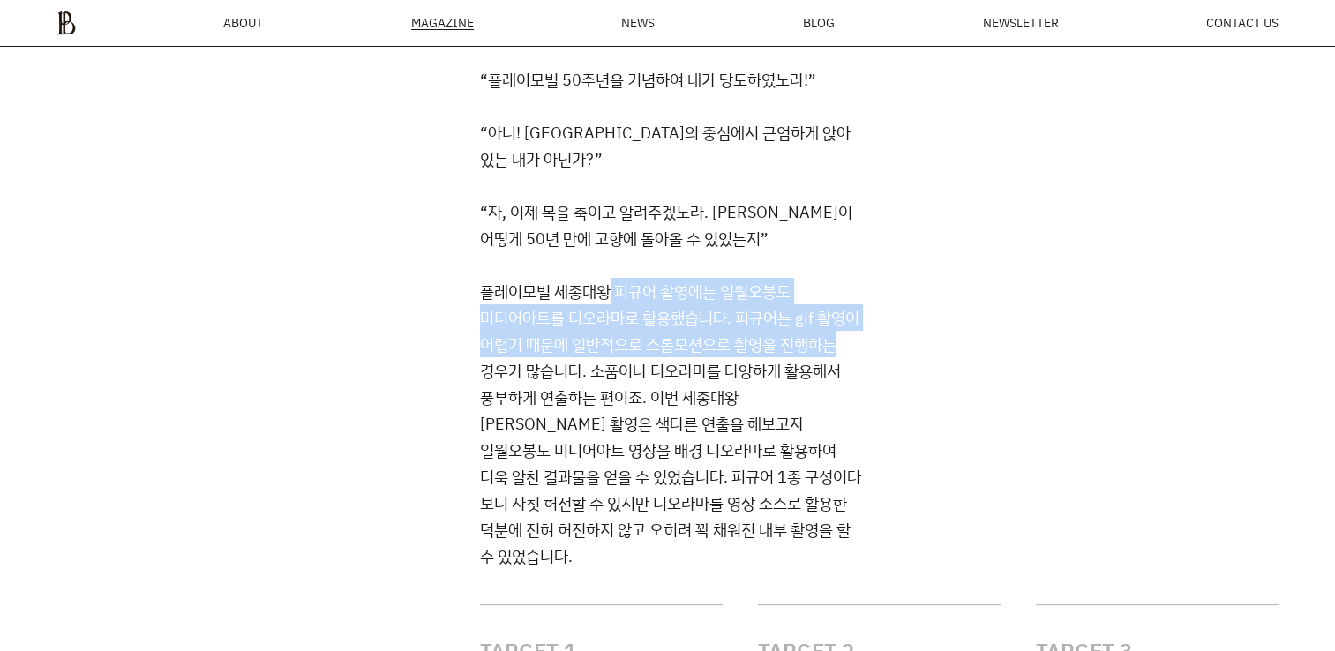
drag, startPoint x: 607, startPoint y: 305, endPoint x: 978, endPoint y: 365, distance: 375.5
click at [971, 363] on div "플레이모빌 와디즈 상세페이지의 방향성은 다음과 같이 잡았습니다. 메인 타깃에게 가장 어필이 될만한 키워드를 도입부에 어필하고 소장 가치를 강조…" at bounding box center [879, 80] width 799 height 980
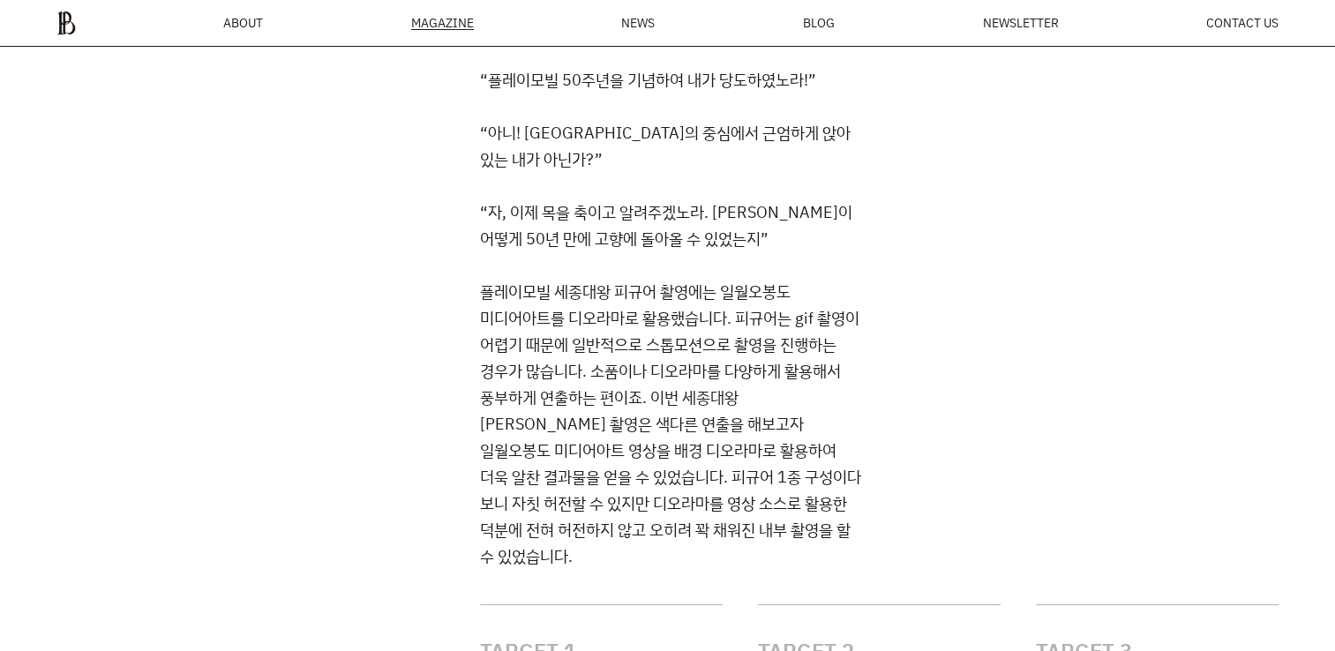
drag, startPoint x: 978, startPoint y: 365, endPoint x: 1091, endPoint y: 390, distance: 115.6
click at [1091, 390] on div "플레이모빌 와디즈 상세페이지의 방향성은 다음과 같이 잡았습니다. 메인 타깃에게 가장 어필이 될만한 키워드를 도입부에 어필하고 소장 가치를 강조…" at bounding box center [879, 80] width 799 height 980
click at [1119, 407] on div "플레이모빌 와디즈 상세페이지의 방향성은 다음과 같이 잡았습니다. 메인 타깃에게 가장 어필이 될만한 키워드를 도입부에 어필하고 소장 가치를 강조…" at bounding box center [879, 80] width 799 height 980
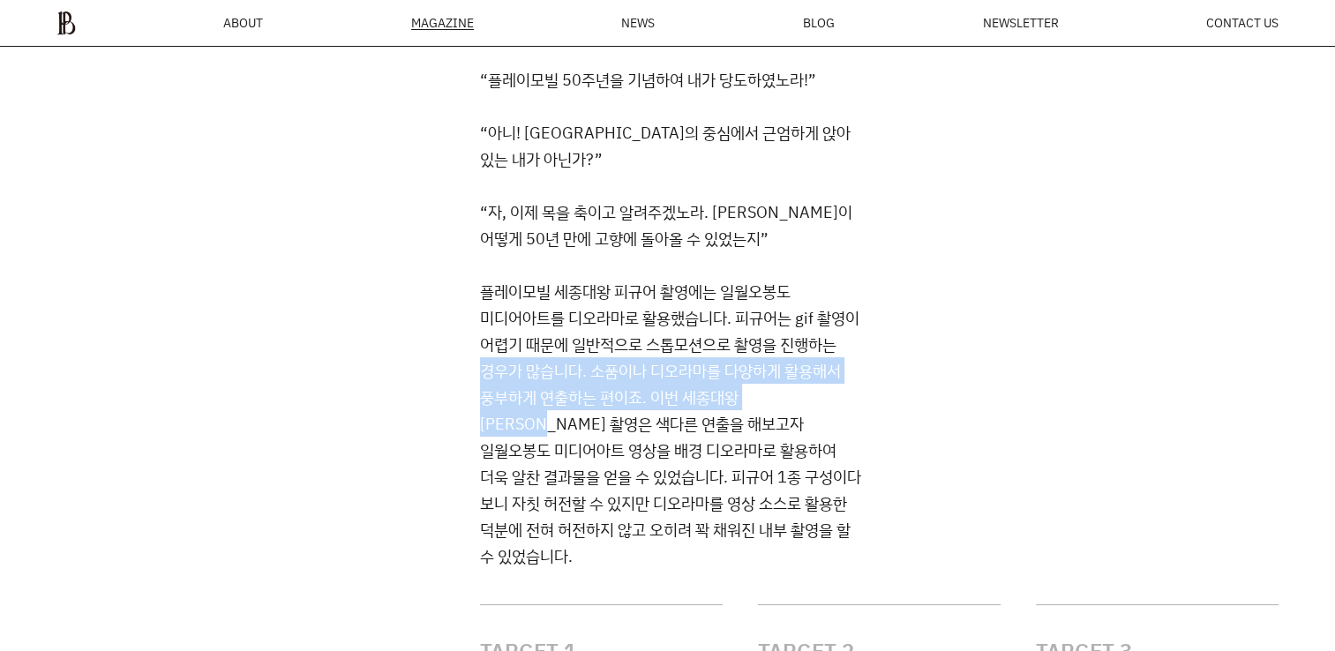
drag, startPoint x: 1097, startPoint y: 420, endPoint x: 1054, endPoint y: 360, distance: 74.0
click at [1054, 360] on div "플레이모빌 와디즈 상세페이지의 방향성은 다음과 같이 잡았습니다. 메인 타깃에게 가장 어필이 될만한 키워드를 도입부에 어필하고 소장 가치를 강조…" at bounding box center [879, 80] width 799 height 980
click at [1061, 365] on div "플레이모빌 와디즈 상세페이지의 방향성은 다음과 같이 잡았습니다. 메인 타깃에게 가장 어필이 될만한 키워드를 도입부에 어필하고 소장 가치를 강조…" at bounding box center [879, 80] width 799 height 980
click at [1126, 394] on div "플레이모빌 와디즈 상세페이지의 방향성은 다음과 같이 잡았습니다. 메인 타깃에게 가장 어필이 될만한 키워드를 도입부에 어필하고 소장 가치를 강조…" at bounding box center [879, 80] width 799 height 980
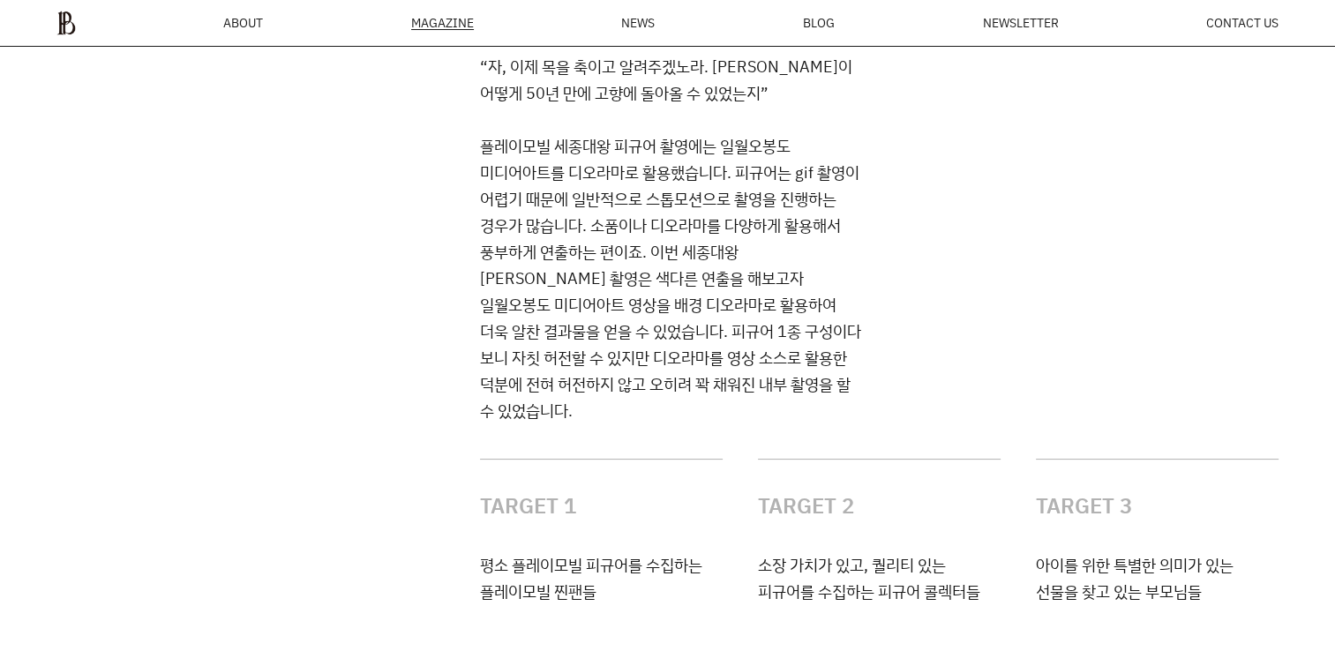
scroll to position [6859, 0]
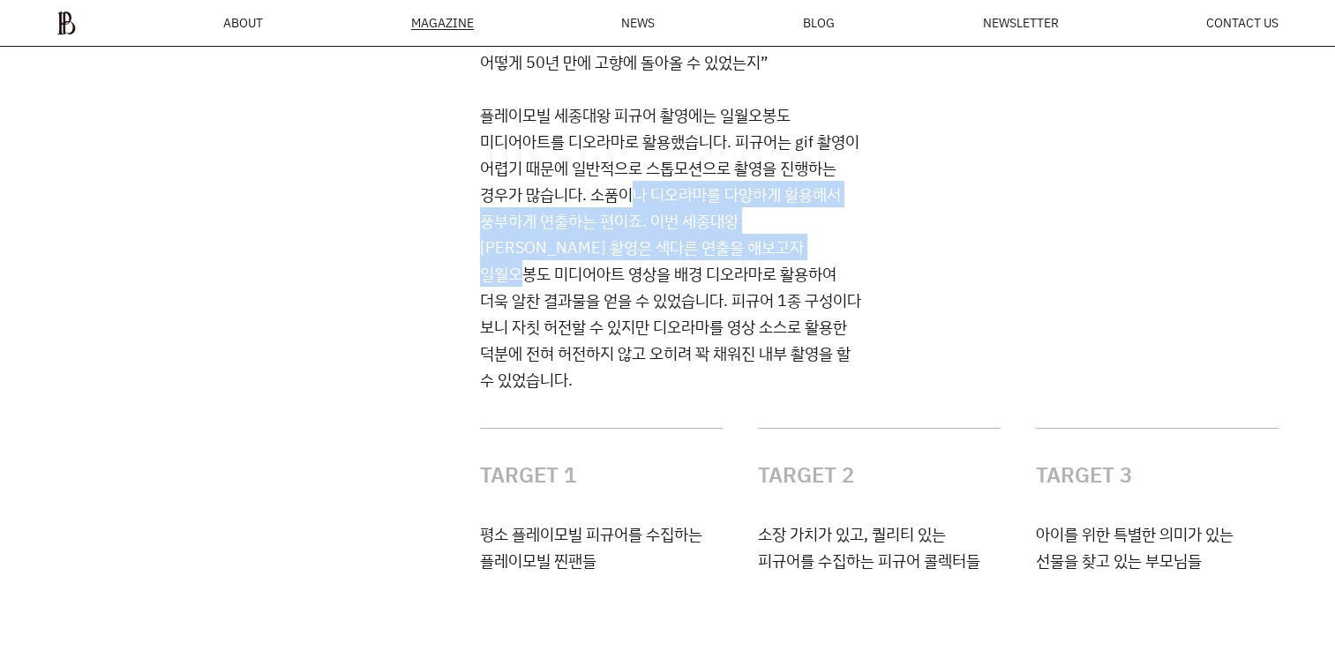
drag, startPoint x: 638, startPoint y: 211, endPoint x: 794, endPoint y: 270, distance: 167.0
click at [794, 270] on p "플레이모빌 세종대왕 피규어 촬영에는 일월오봉도 미디어아트를 디오라마로 활용했습니다. 피규어는 gif 촬영이 어렵기 때문에 일반적으로 스톱모션으…" at bounding box center [671, 246] width 382 height 291
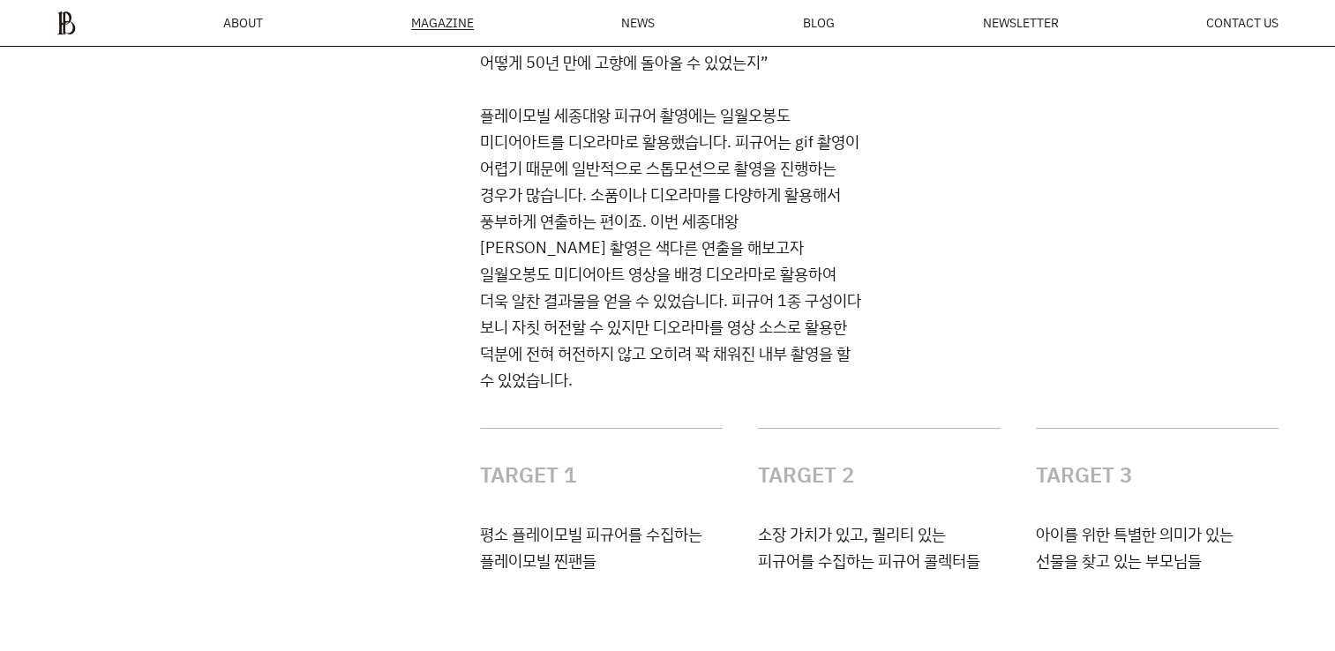
drag, startPoint x: 794, startPoint y: 270, endPoint x: 1144, endPoint y: 263, distance: 349.6
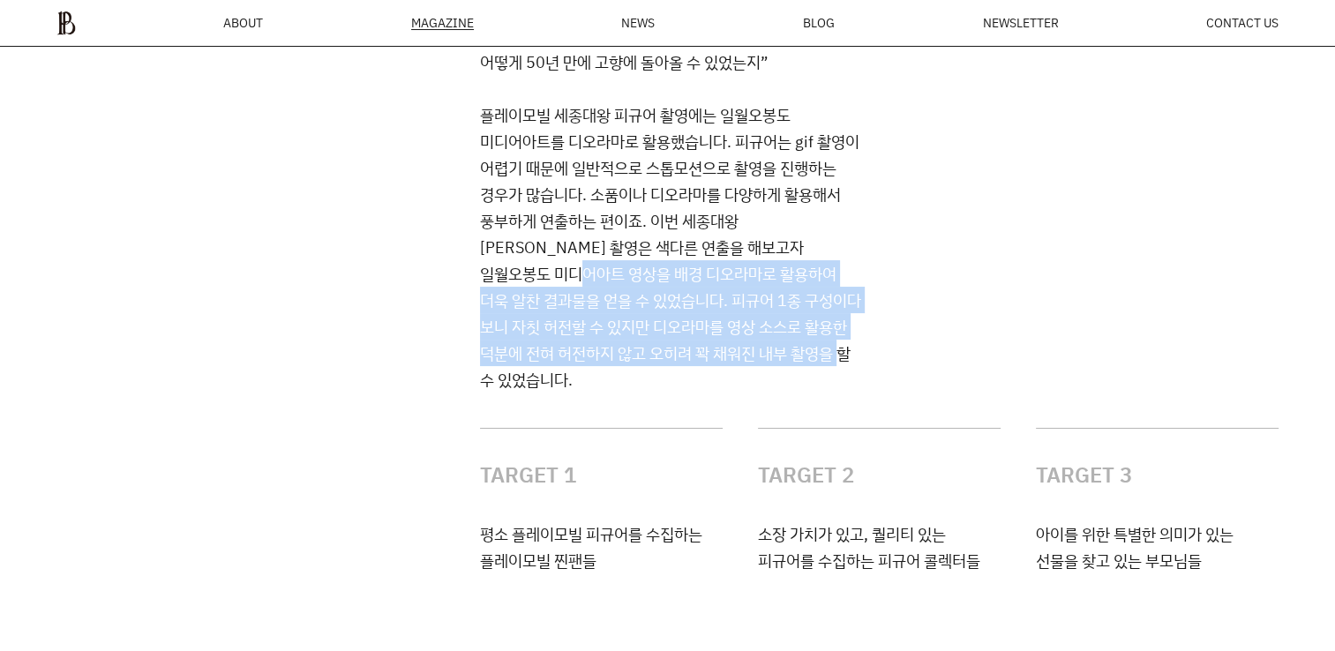
drag, startPoint x: 1046, startPoint y: 366, endPoint x: 962, endPoint y: 270, distance: 127.6
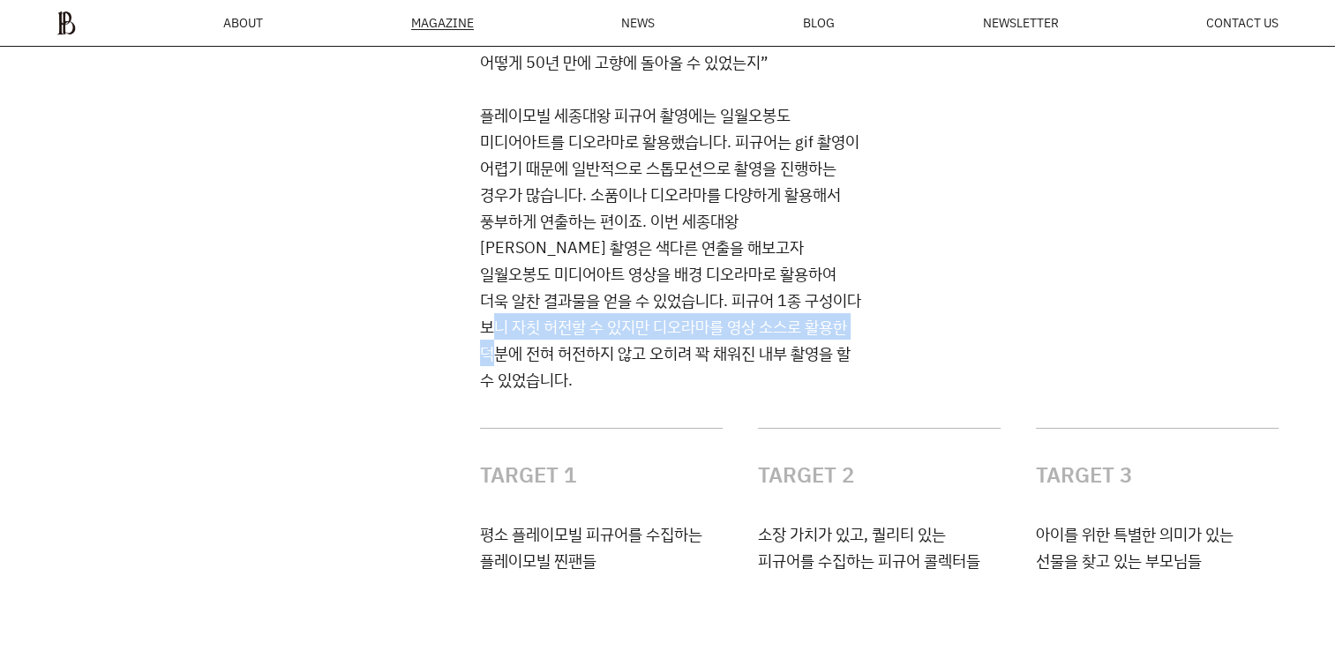
drag, startPoint x: 992, startPoint y: 349, endPoint x: 1018, endPoint y: 306, distance: 49.5
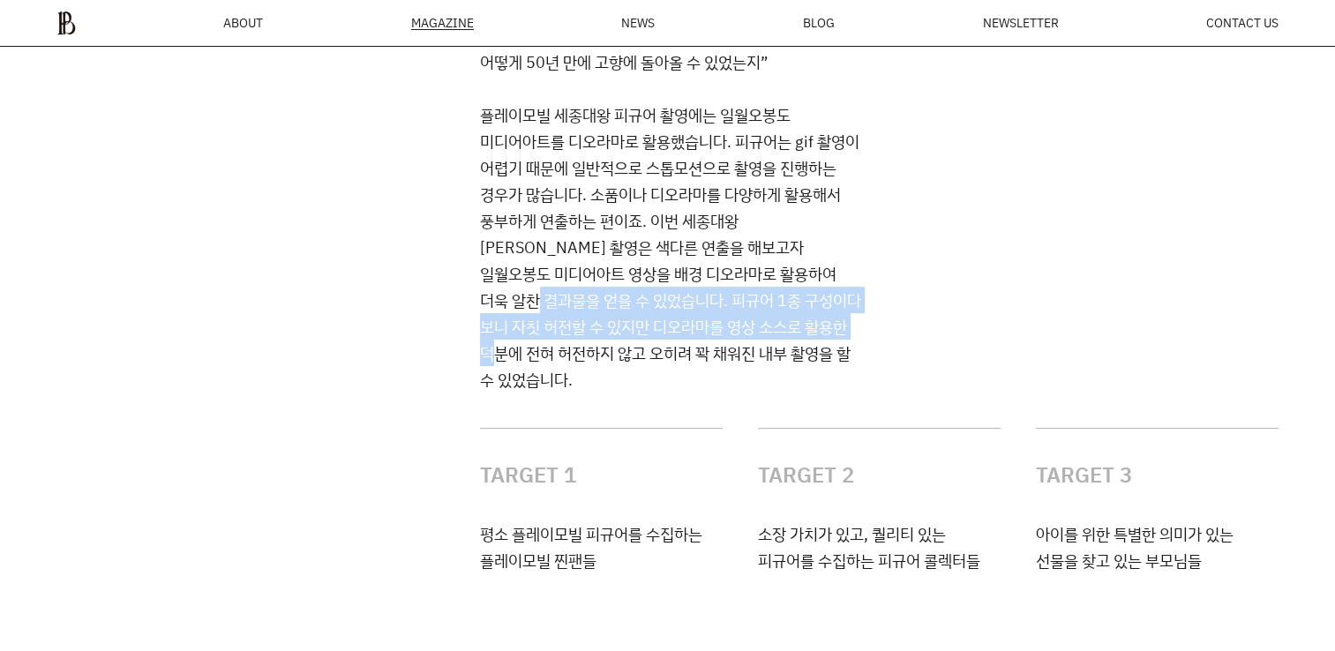
drag, startPoint x: 1018, startPoint y: 306, endPoint x: 948, endPoint y: 302, distance: 69.9
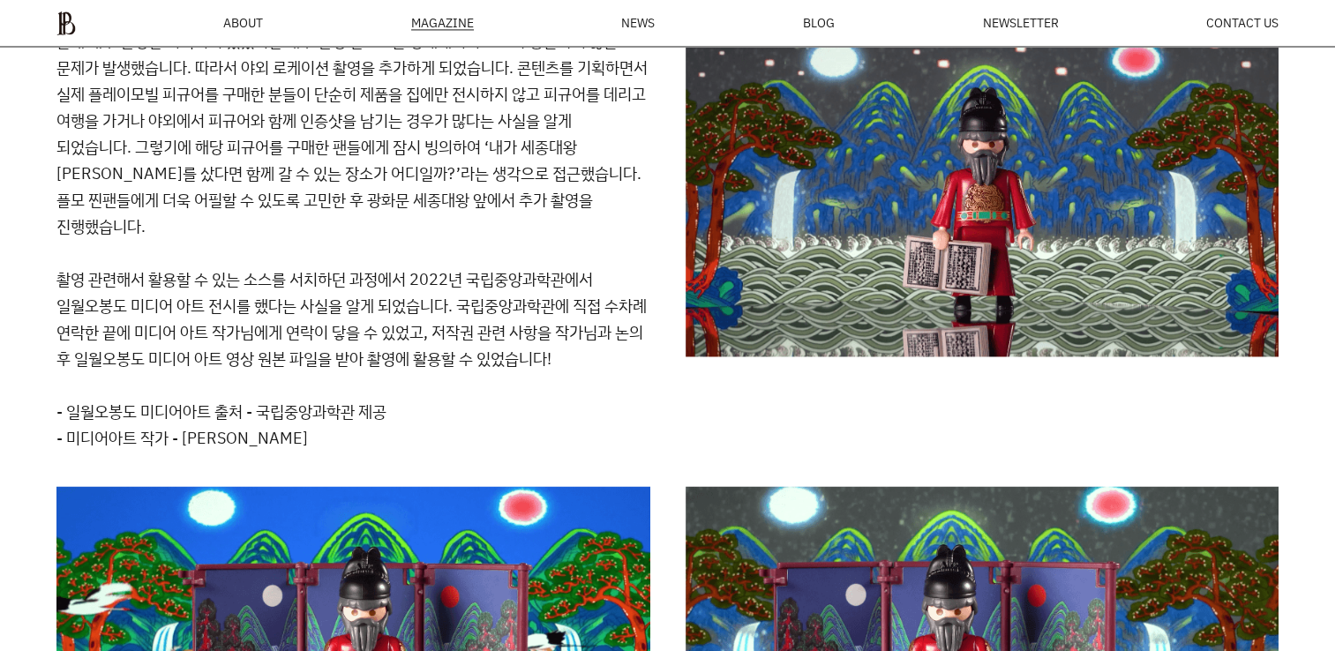
scroll to position [9242, 0]
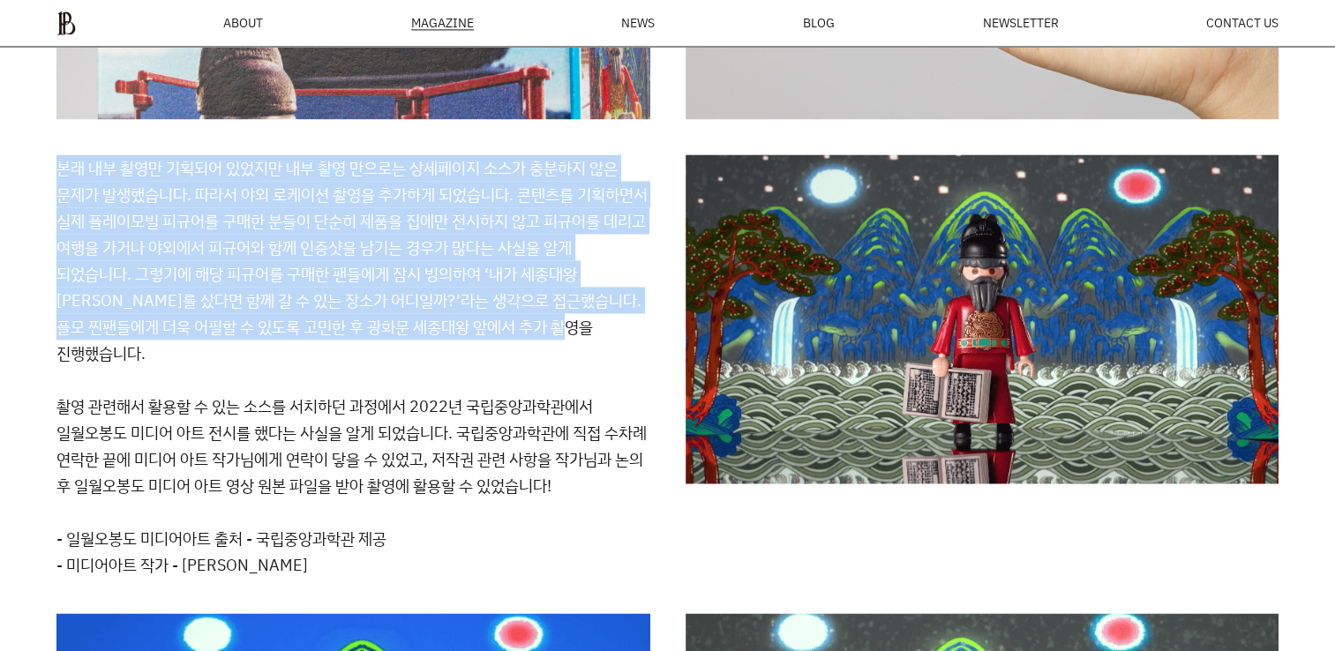
drag, startPoint x: 284, startPoint y: 204, endPoint x: 446, endPoint y: 352, distance: 219.3
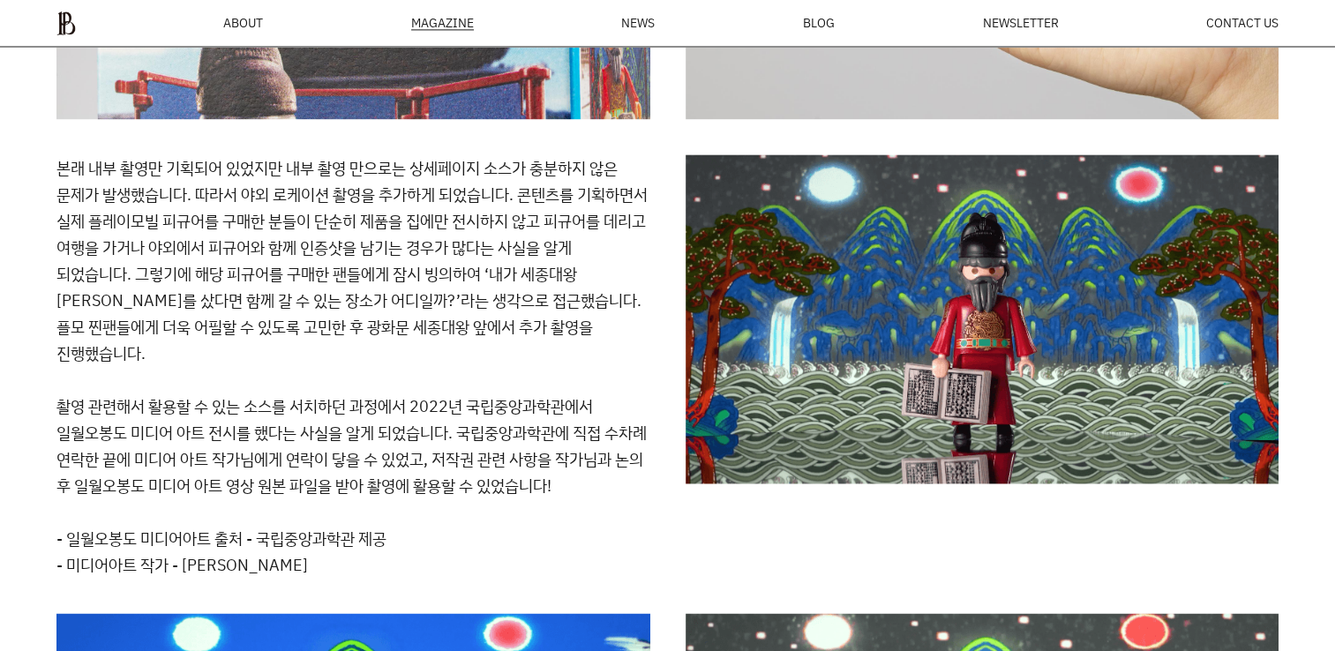
drag, startPoint x: 446, startPoint y: 352, endPoint x: 353, endPoint y: 374, distance: 95.3
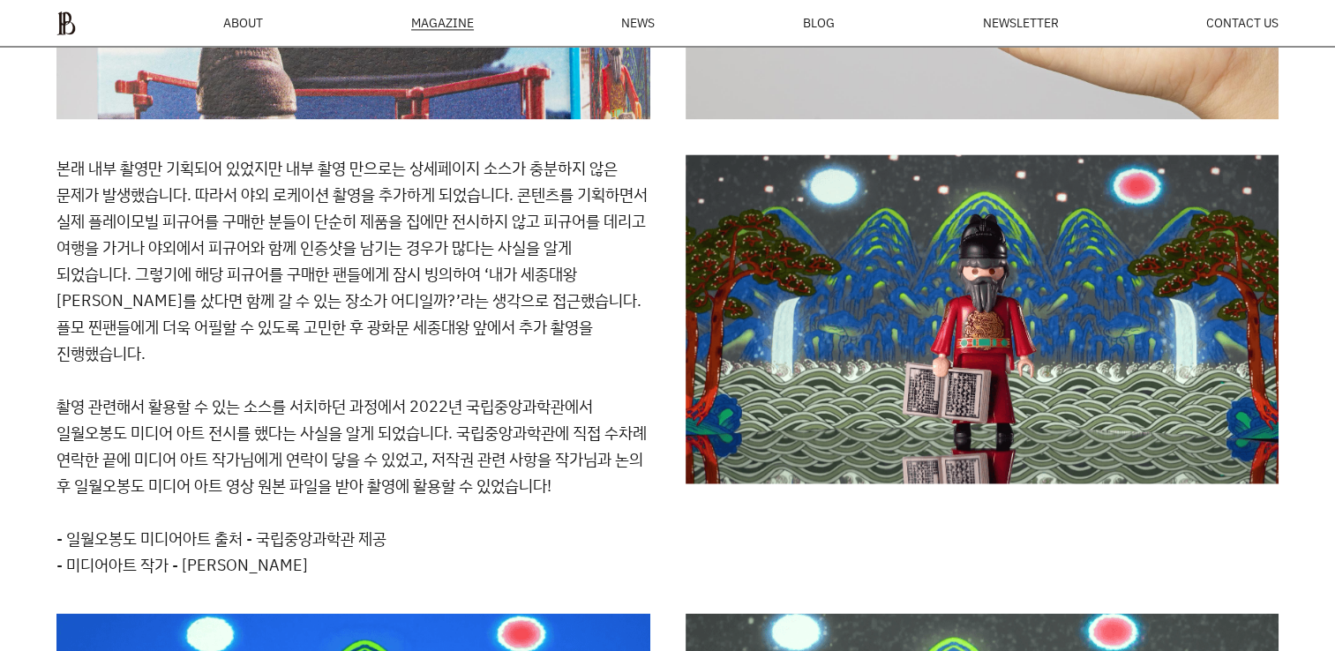
click at [353, 374] on p "본래 내부 촬영만 기획되어 있었지만 내부 촬영 만으로는 상세페이지 소스가 충분하지 않은 문제가 발생했습니다. 따라서 야외 로케이션 촬영을 추가…" at bounding box center [353, 326] width 594 height 344
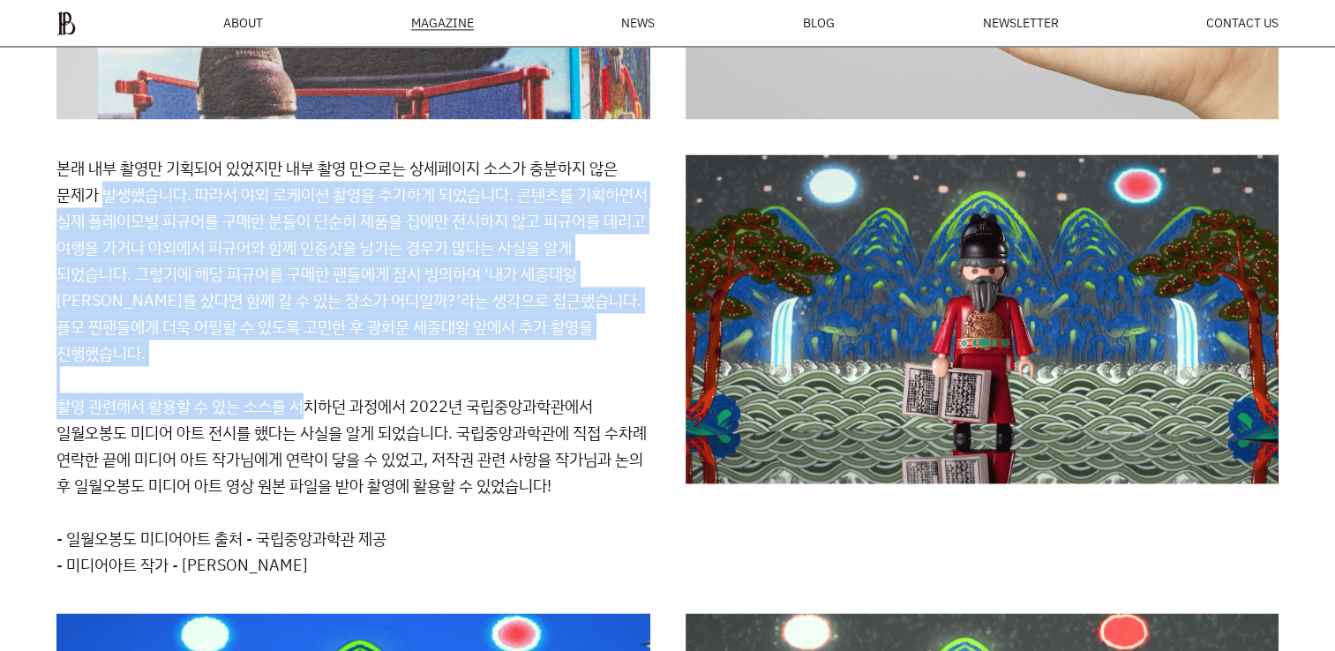
drag, startPoint x: 311, startPoint y: 387, endPoint x: 109, endPoint y: 199, distance: 275.4
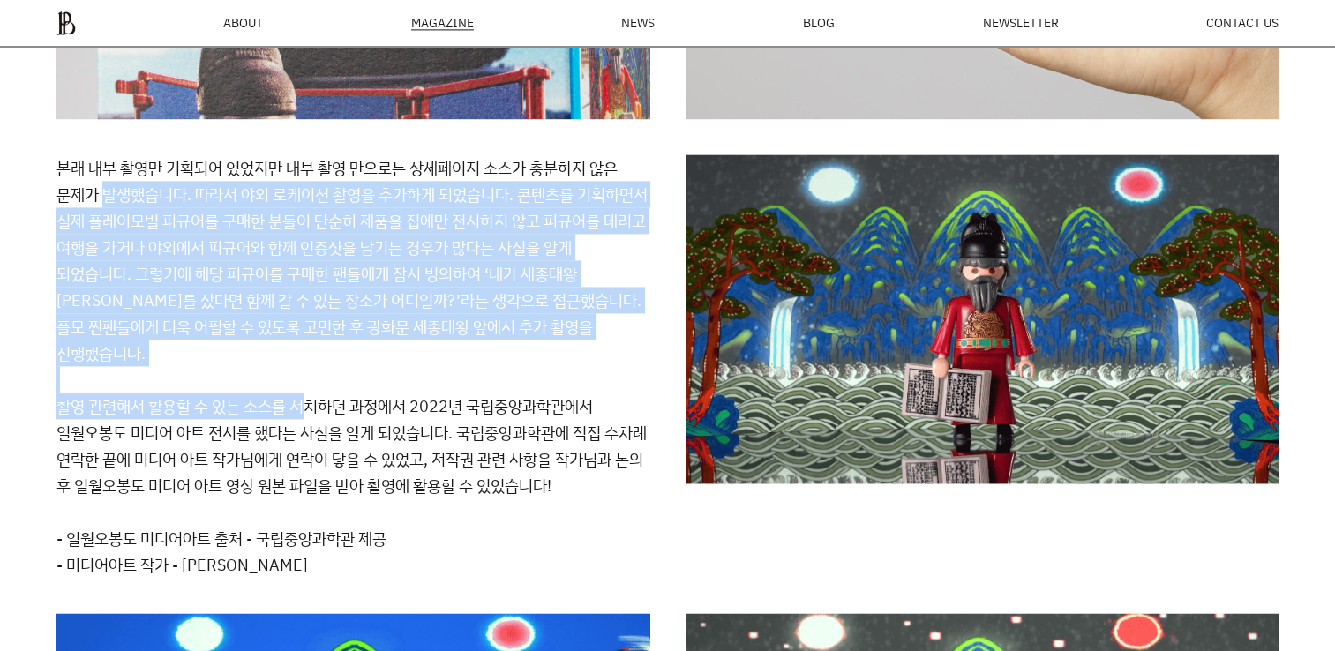
click at [109, 199] on p "본래 내부 촬영만 기획되어 있었지만 내부 촬영 만으로는 상세페이지 소스가 충분하지 않은 문제가 발생했습니다. 따라서 야외 로케이션 촬영을 추가…" at bounding box center [353, 326] width 594 height 344
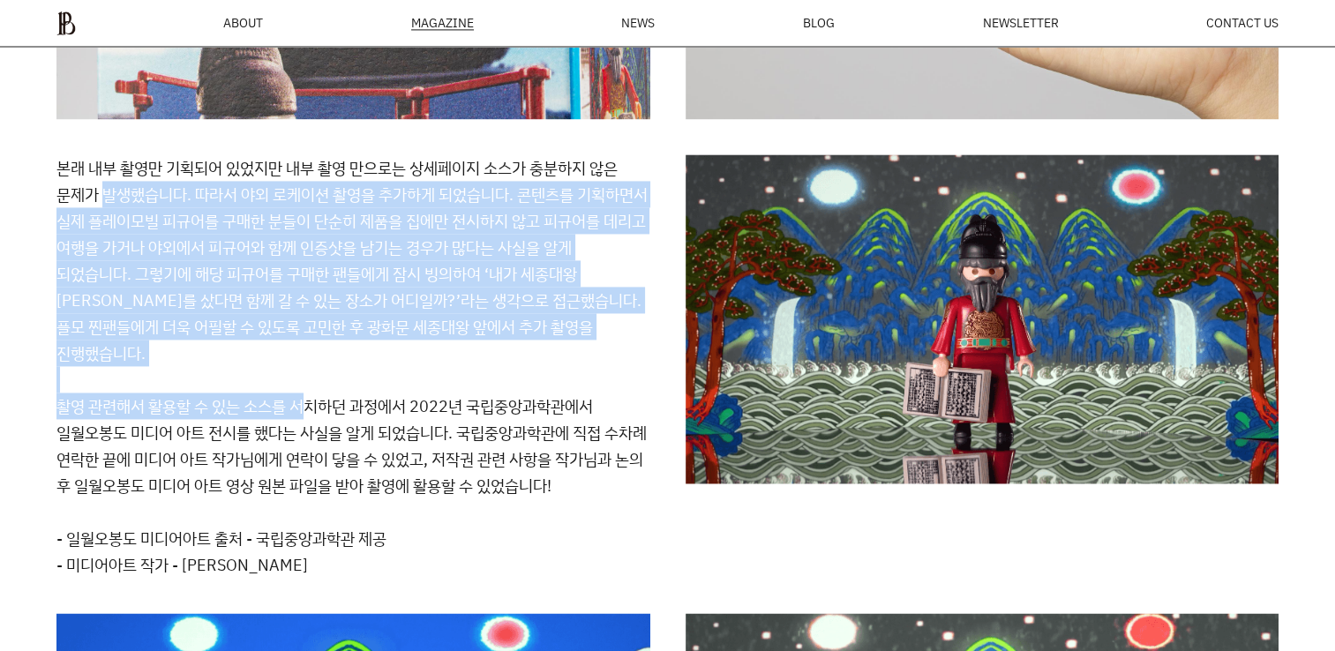
click at [109, 199] on p "본래 내부 촬영만 기획되어 있었지만 내부 촬영 만으로는 상세페이지 소스가 충분하지 않은 문제가 발생했습니다. 따라서 야외 로케이션 촬영을 추가…" at bounding box center [353, 326] width 594 height 344
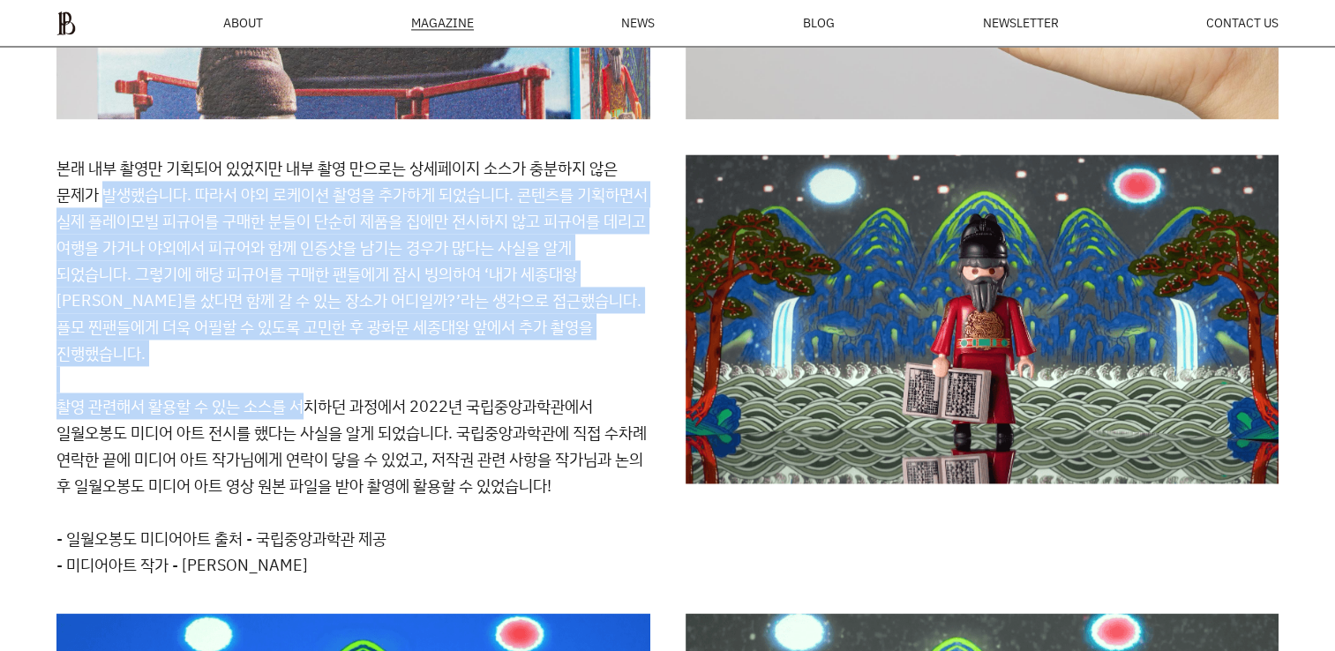
click at [108, 287] on p "본래 내부 촬영만 기획되어 있었지만 내부 촬영 만으로는 상세페이지 소스가 충분하지 않은 문제가 발생했습니다. 따라서 야외 로케이션 촬영을 추가…" at bounding box center [353, 326] width 594 height 344
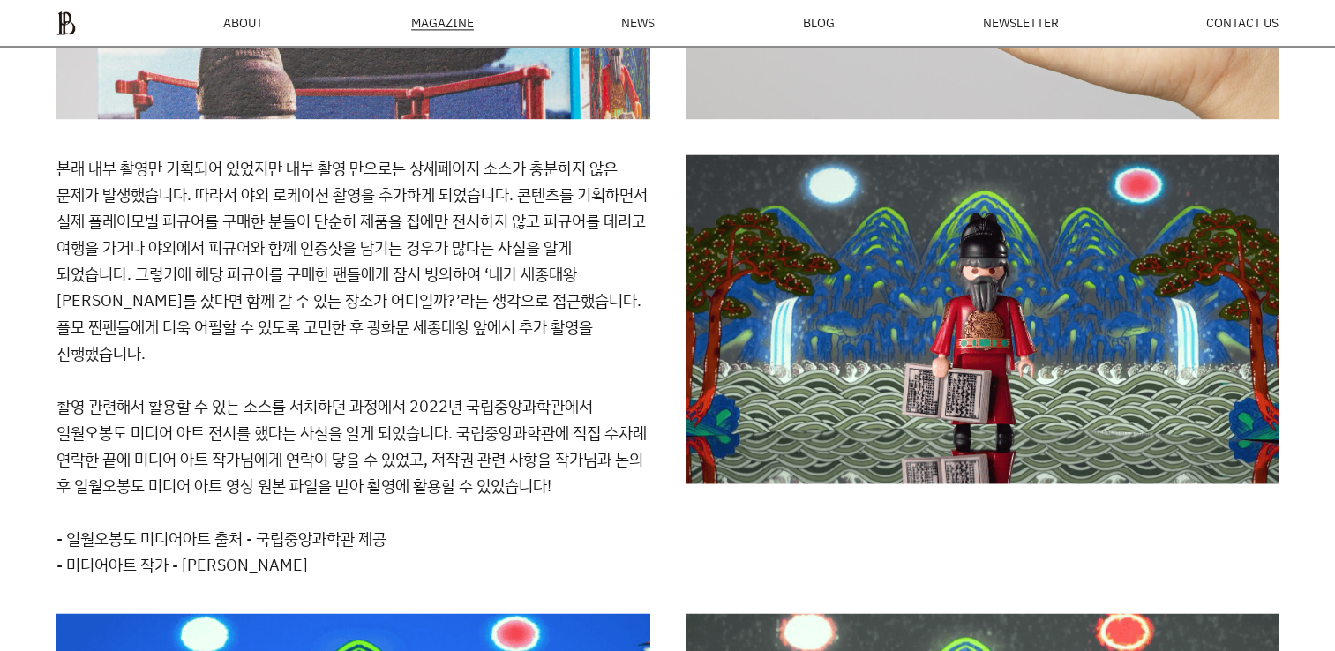
drag, startPoint x: 64, startPoint y: 199, endPoint x: 485, endPoint y: 289, distance: 429.5
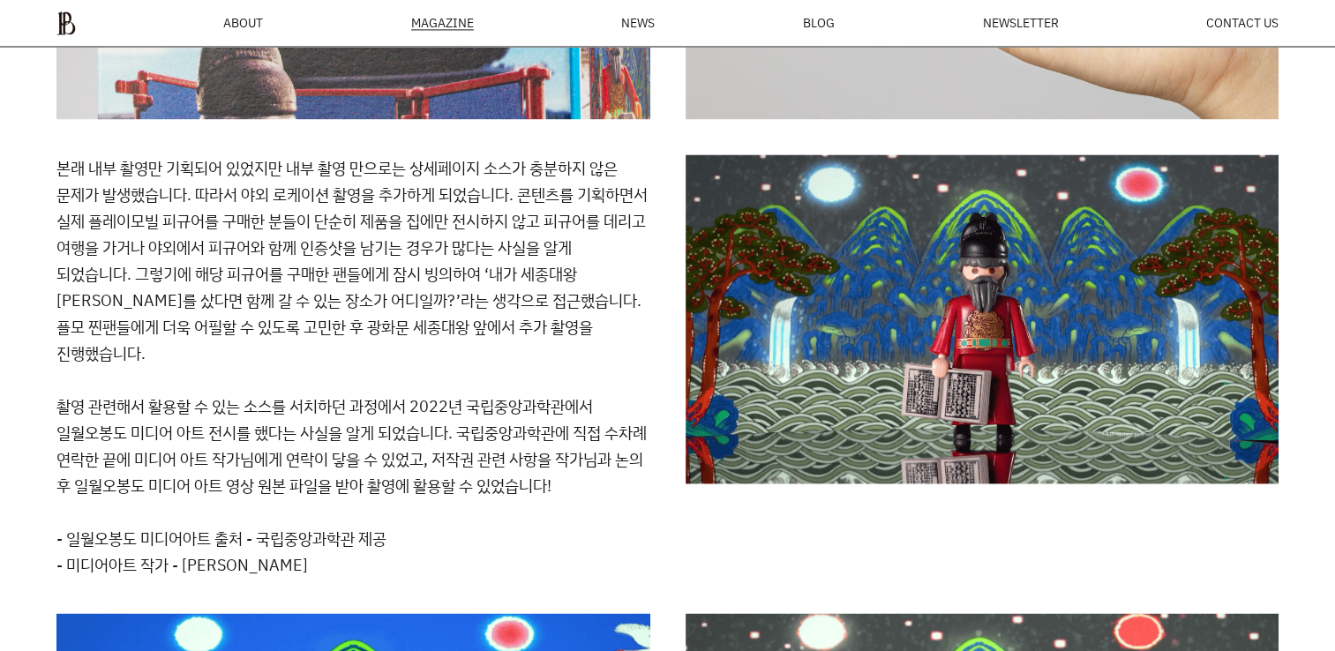
click at [485, 289] on p "본래 내부 촬영만 기획되어 있었지만 내부 촬영 만으로는 상세페이지 소스가 충분하지 않은 문제가 발생했습니다. 따라서 야외 로케이션 촬영을 추가…" at bounding box center [353, 326] width 594 height 344
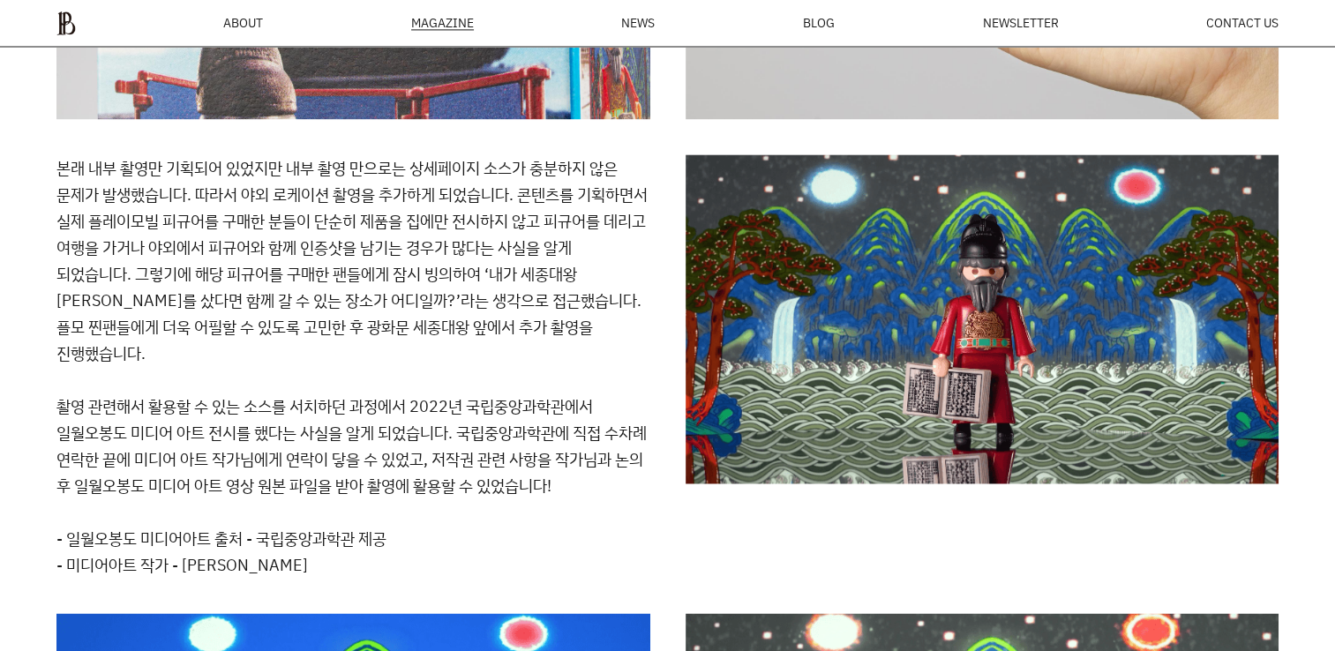
click at [483, 289] on p "본래 내부 촬영만 기획되어 있었지만 내부 촬영 만으로는 상세페이지 소스가 충분하지 않은 문제가 발생했습니다. 따라서 야외 로케이션 촬영을 추가…" at bounding box center [353, 326] width 594 height 344
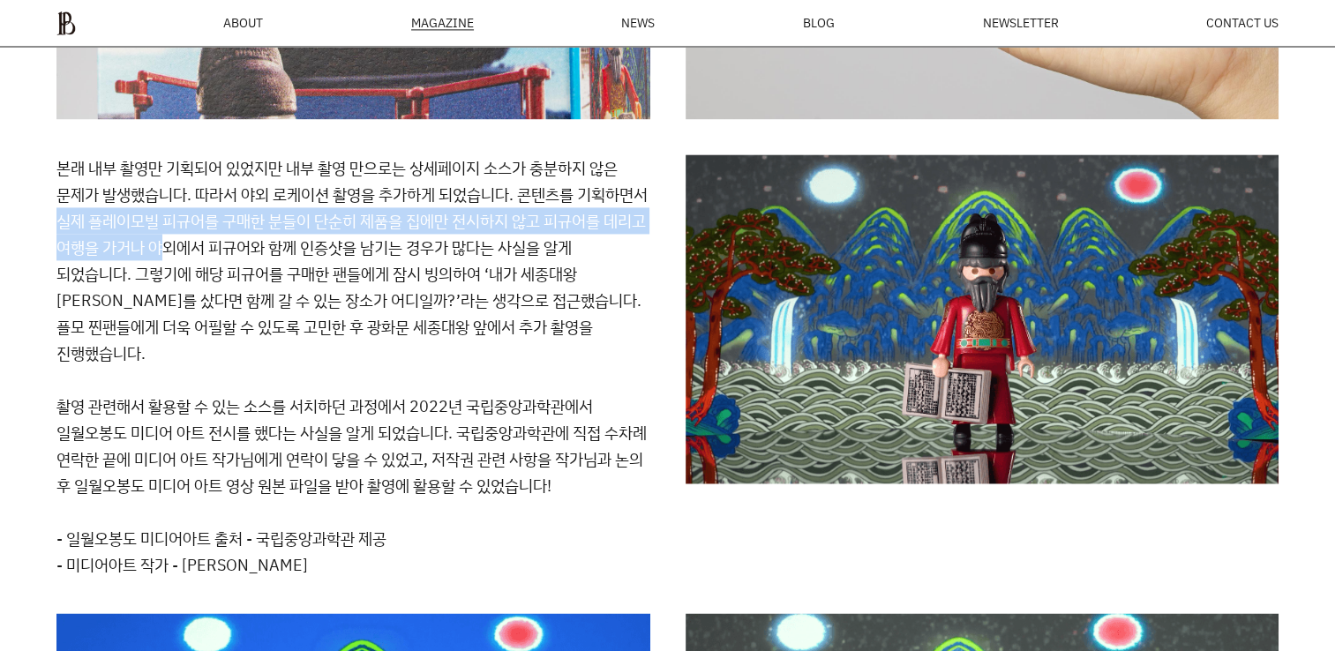
drag, startPoint x: 124, startPoint y: 216, endPoint x: 268, endPoint y: 248, distance: 147.3
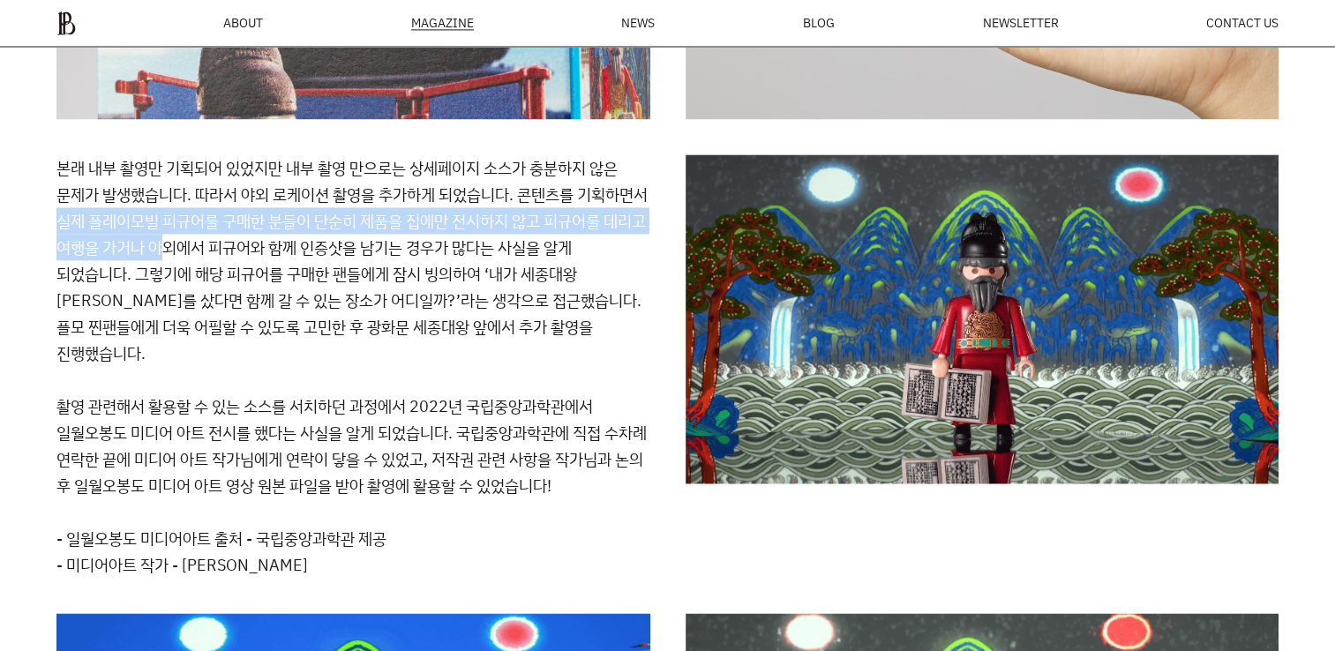
click at [268, 248] on p "본래 내부 촬영만 기획되어 있었지만 내부 촬영 만으로는 상세페이지 소스가 충분하지 않은 문제가 발생했습니다. 따라서 야외 로케이션 촬영을 추가…" at bounding box center [353, 326] width 594 height 344
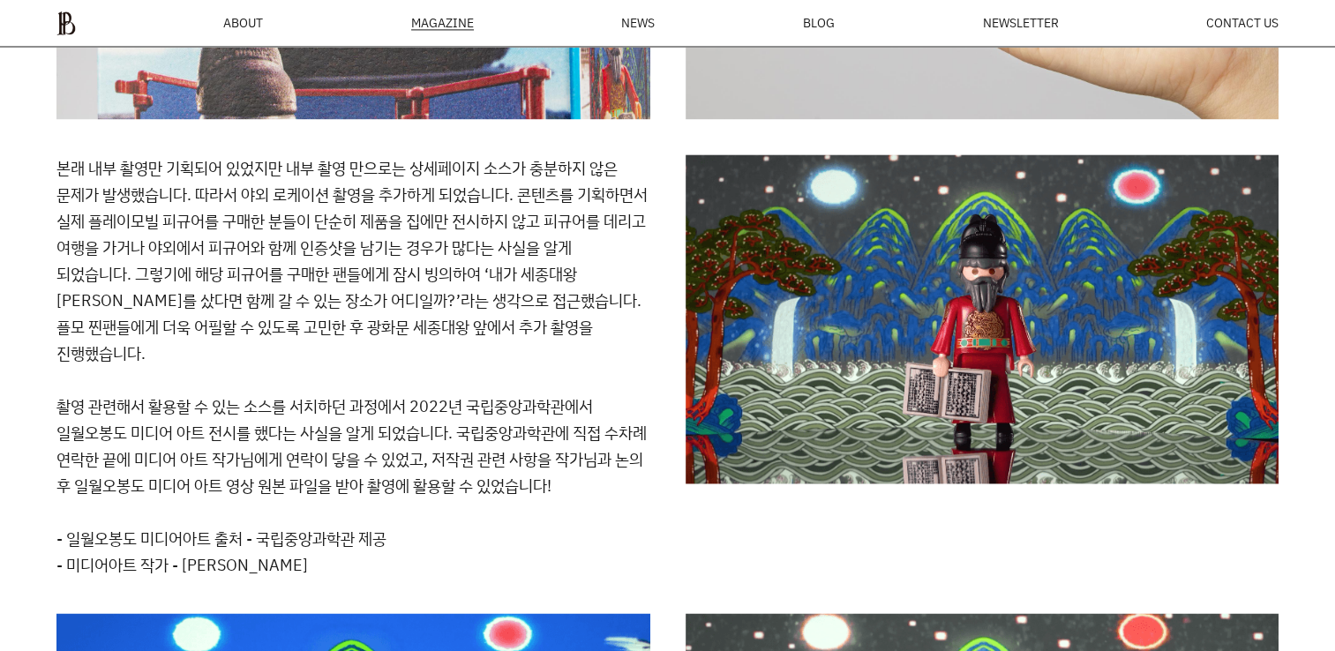
drag, startPoint x: 268, startPoint y: 248, endPoint x: 260, endPoint y: 282, distance: 35.3
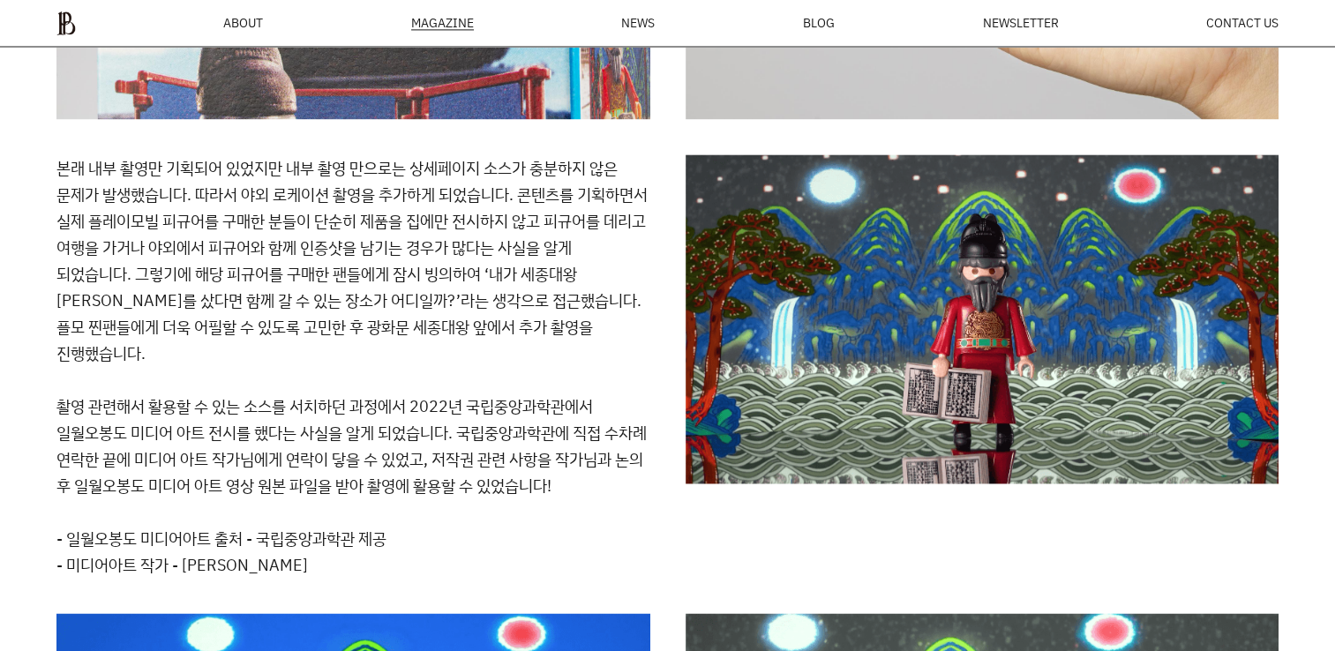
click at [260, 282] on p "본래 내부 촬영만 기획되어 있었지만 내부 촬영 만으로는 상세페이지 소스가 충분하지 않은 문제가 발생했습니다. 따라서 야외 로케이션 촬영을 추가…" at bounding box center [353, 326] width 594 height 344
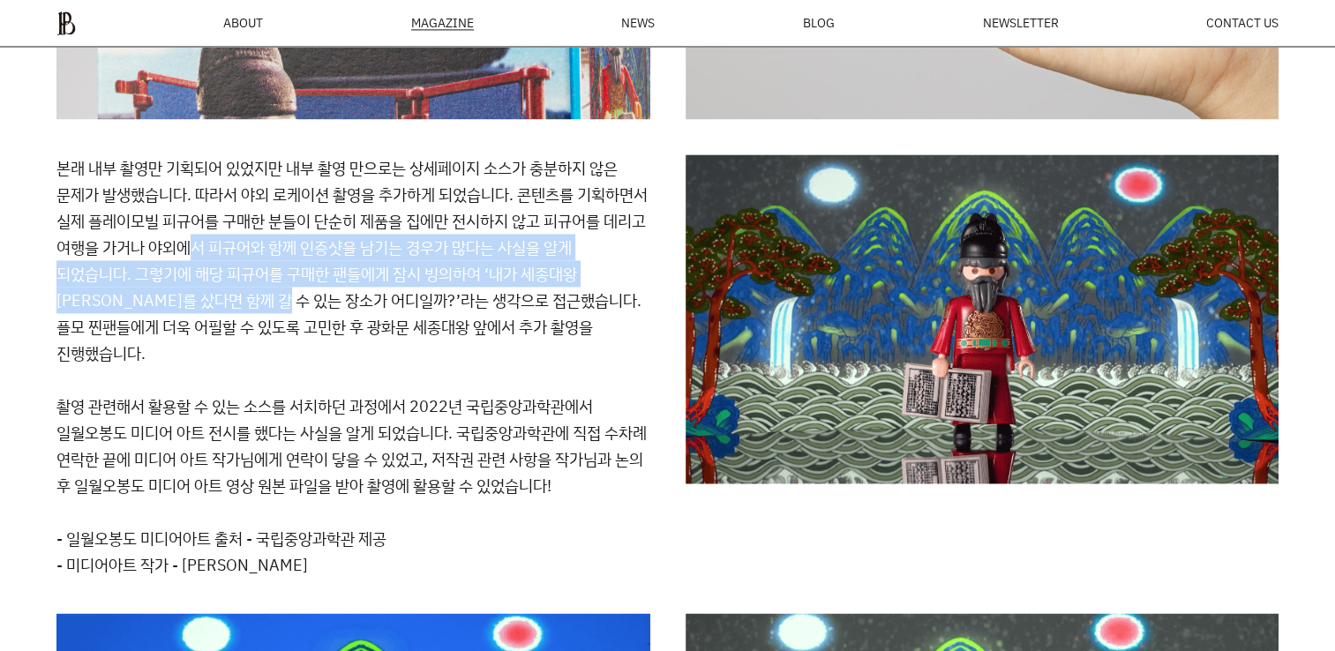
drag, startPoint x: 368, startPoint y: 291, endPoint x: 320, endPoint y: 234, distance: 74.6
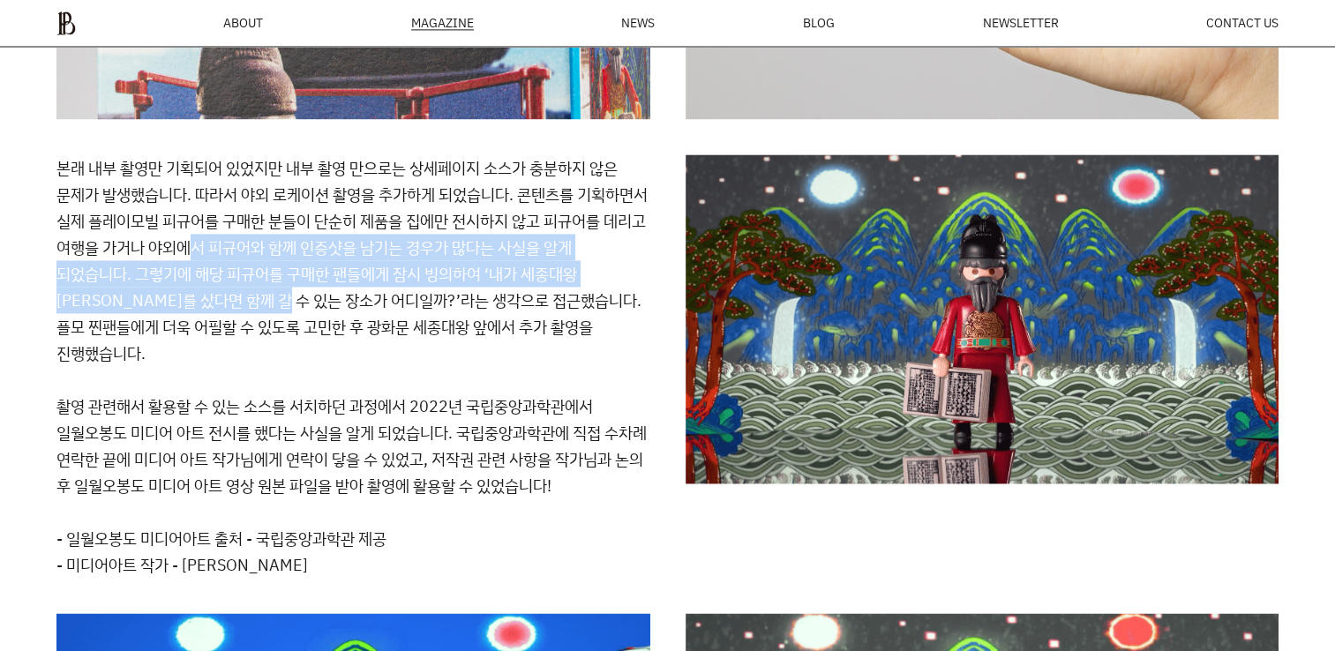
click at [318, 234] on p "본래 내부 촬영만 기획되어 있었지만 내부 촬영 만으로는 상세페이지 소스가 충분하지 않은 문제가 발생했습니다. 따라서 야외 로케이션 촬영을 추가…" at bounding box center [353, 326] width 594 height 344
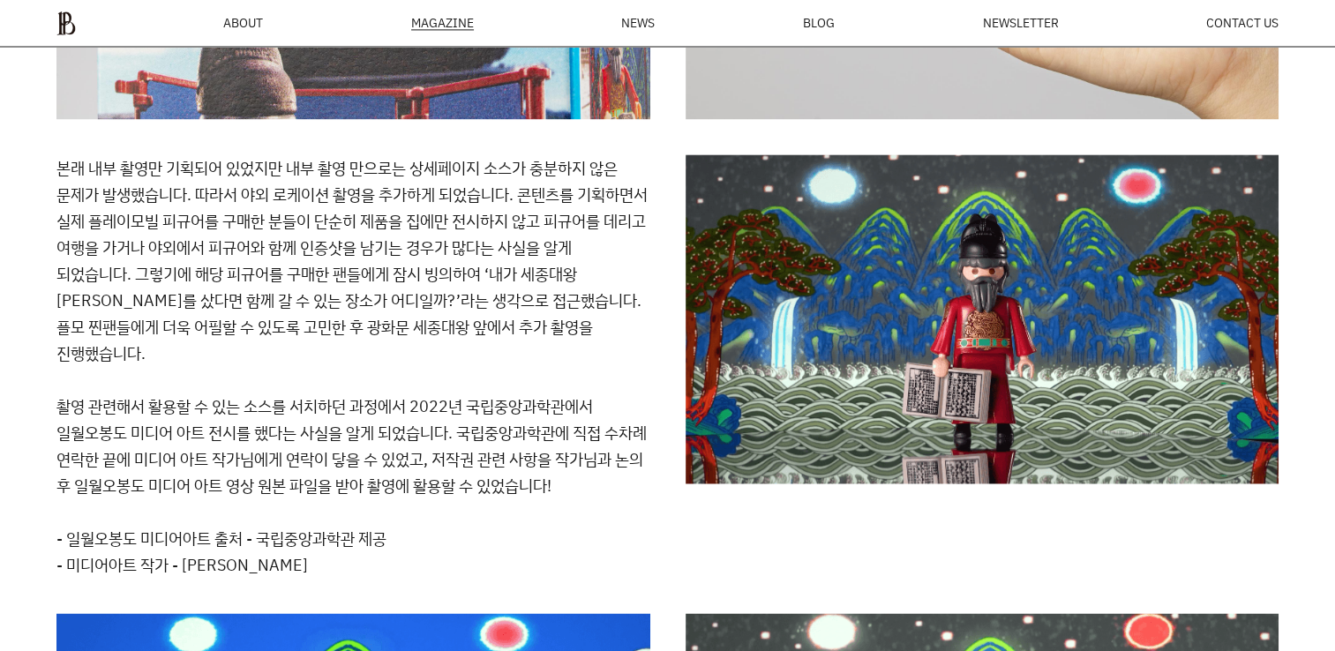
drag, startPoint x: 320, startPoint y: 234, endPoint x: 424, endPoint y: 293, distance: 119.0
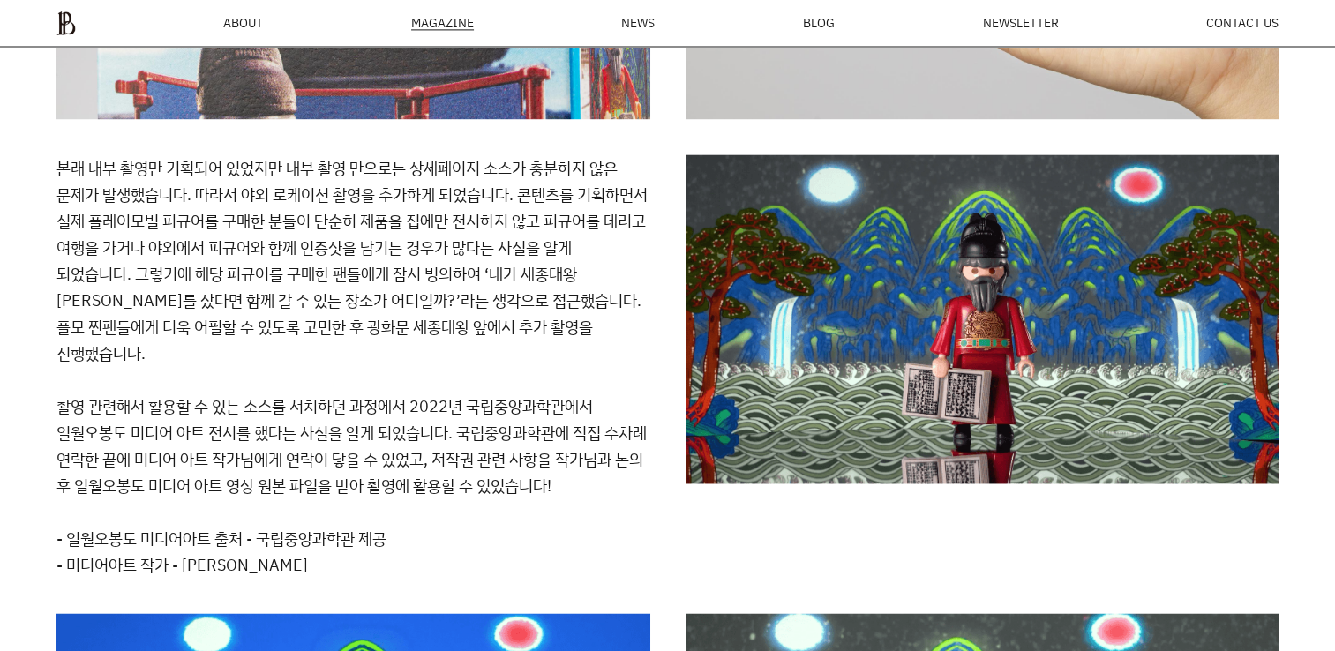
click at [424, 293] on p "본래 내부 촬영만 기획되어 있었지만 내부 촬영 만으로는 상세페이지 소스가 충분하지 않은 문제가 발생했습니다. 따라서 야외 로케이션 촬영을 추가…" at bounding box center [353, 326] width 594 height 344
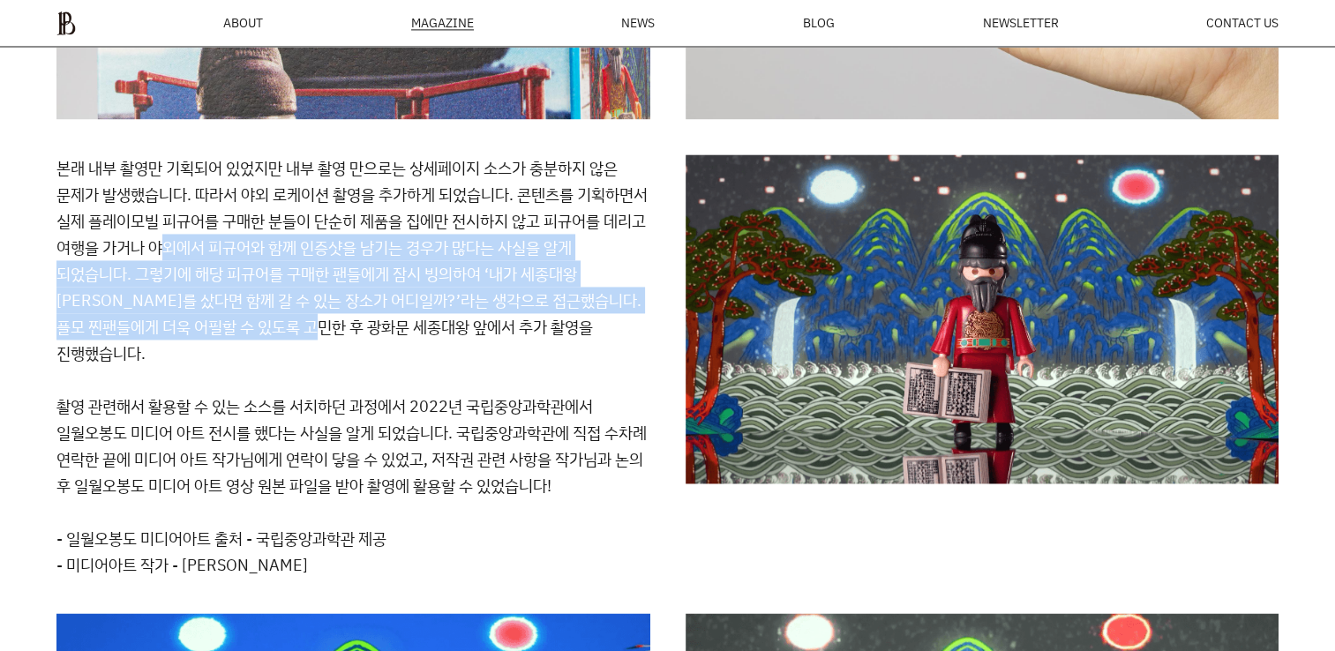
drag, startPoint x: 435, startPoint y: 332, endPoint x: 267, endPoint y: 241, distance: 190.7
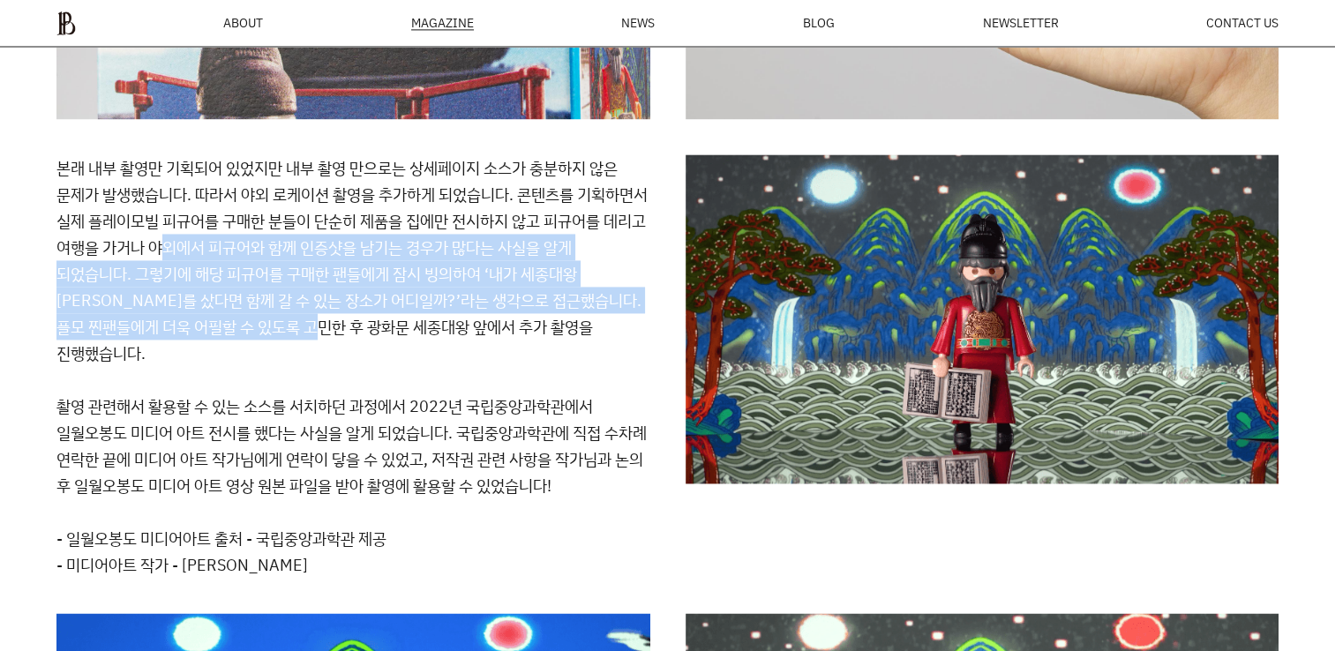
click at [267, 241] on p "본래 내부 촬영만 기획되어 있었지만 내부 촬영 만으로는 상세페이지 소스가 충분하지 않은 문제가 발생했습니다. 따라서 야외 로케이션 촬영을 추가…" at bounding box center [353, 326] width 594 height 344
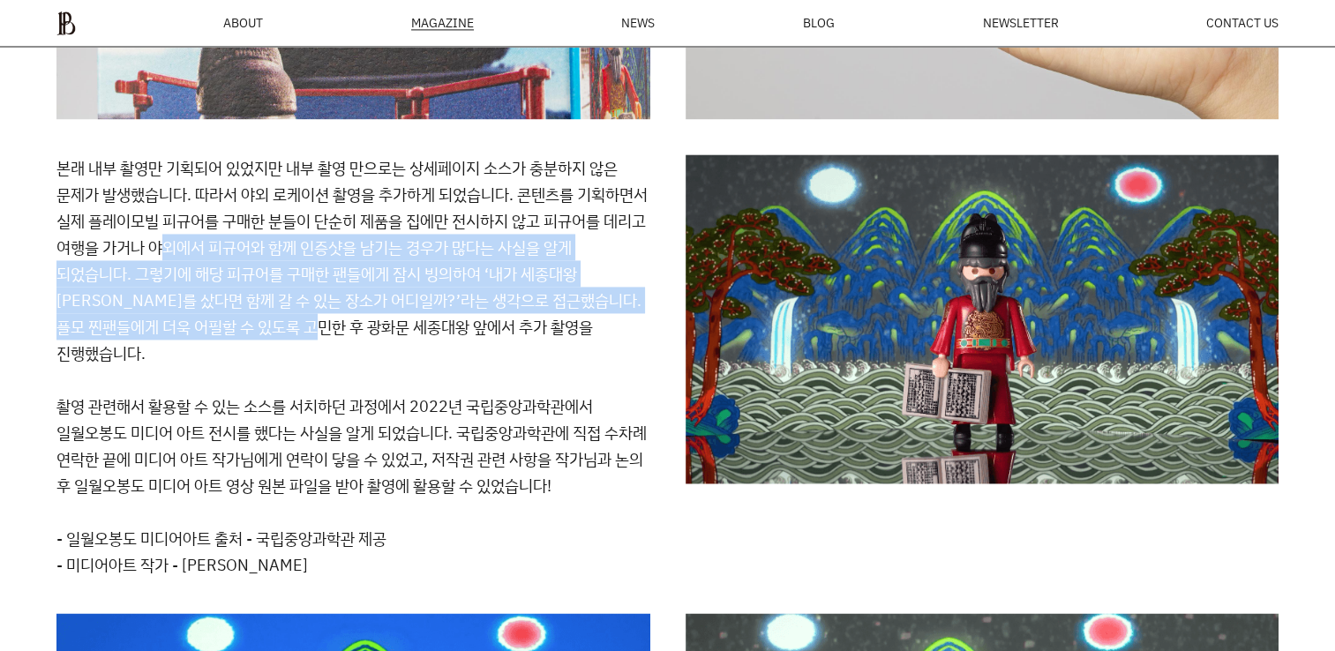
drag, startPoint x: 267, startPoint y: 241, endPoint x: 245, endPoint y: 274, distance: 40.1
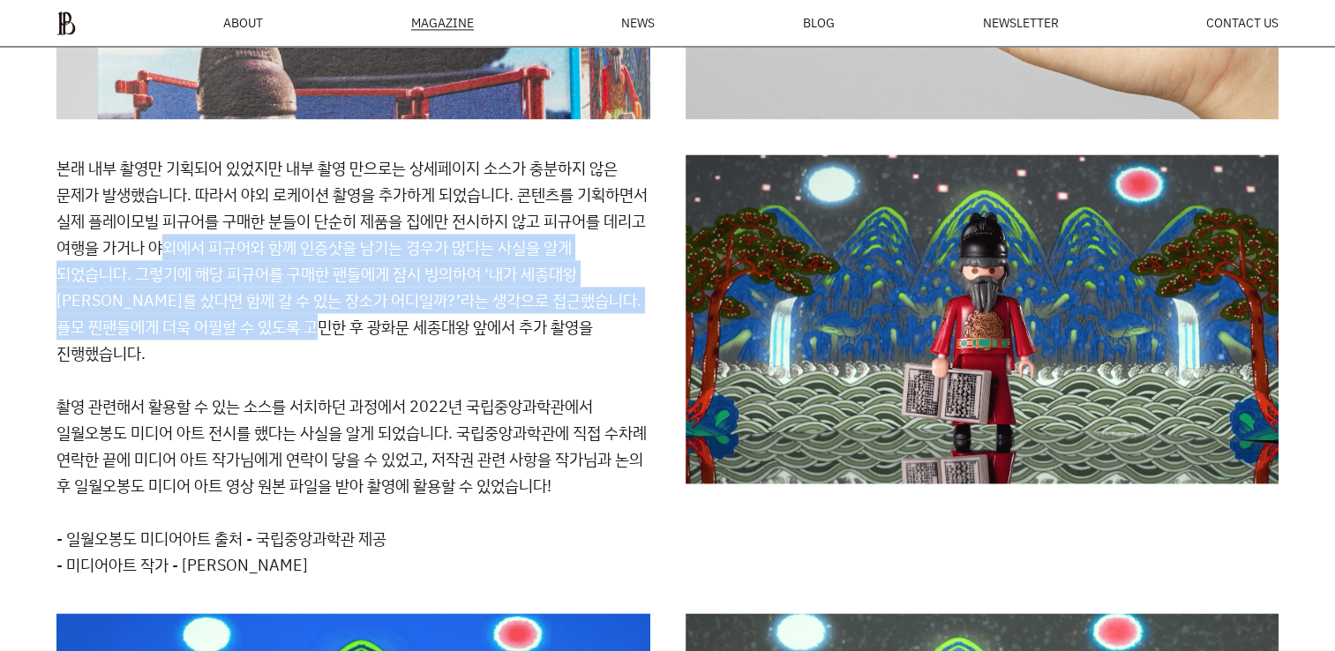
click at [245, 274] on p "본래 내부 촬영만 기획되어 있었지만 내부 촬영 만으로는 상세페이지 소스가 충분하지 않은 문제가 발생했습니다. 따라서 야외 로케이션 촬영을 추가…" at bounding box center [353, 326] width 594 height 344
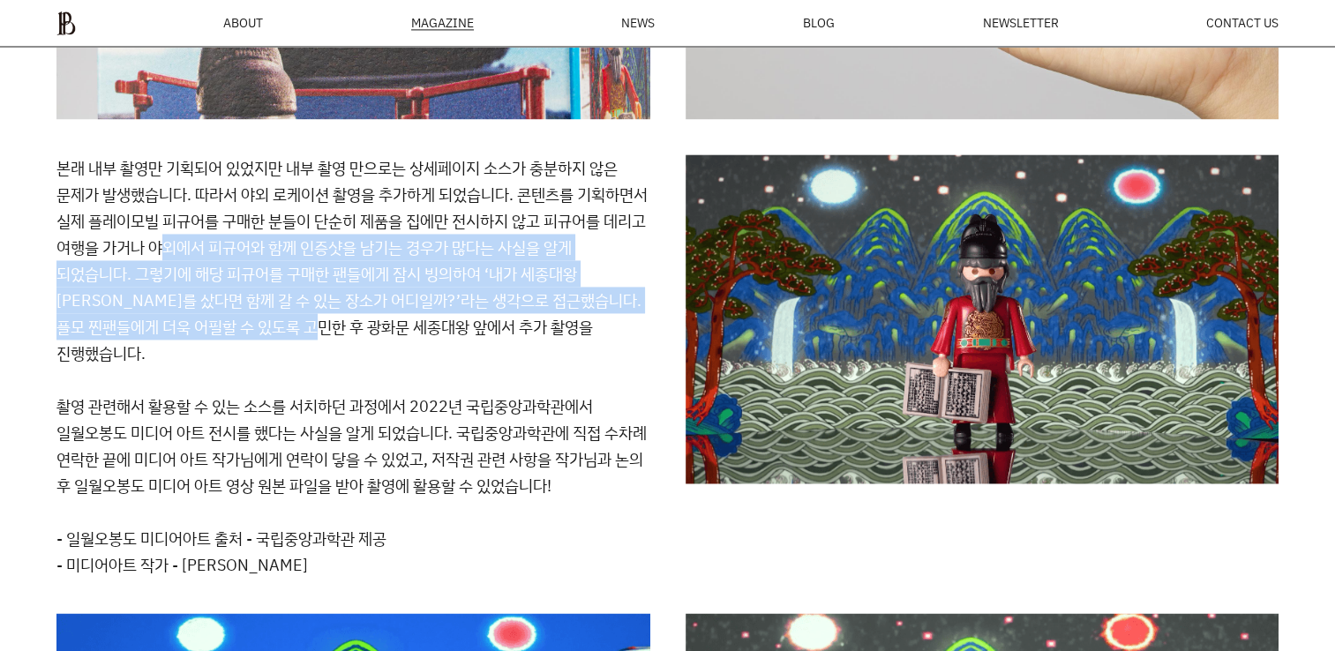
click at [219, 258] on p "본래 내부 촬영만 기획되어 있었지만 내부 촬영 만으로는 상세페이지 소스가 충분하지 않은 문제가 발생했습니다. 따라서 야외 로케이션 촬영을 추가…" at bounding box center [353, 326] width 594 height 344
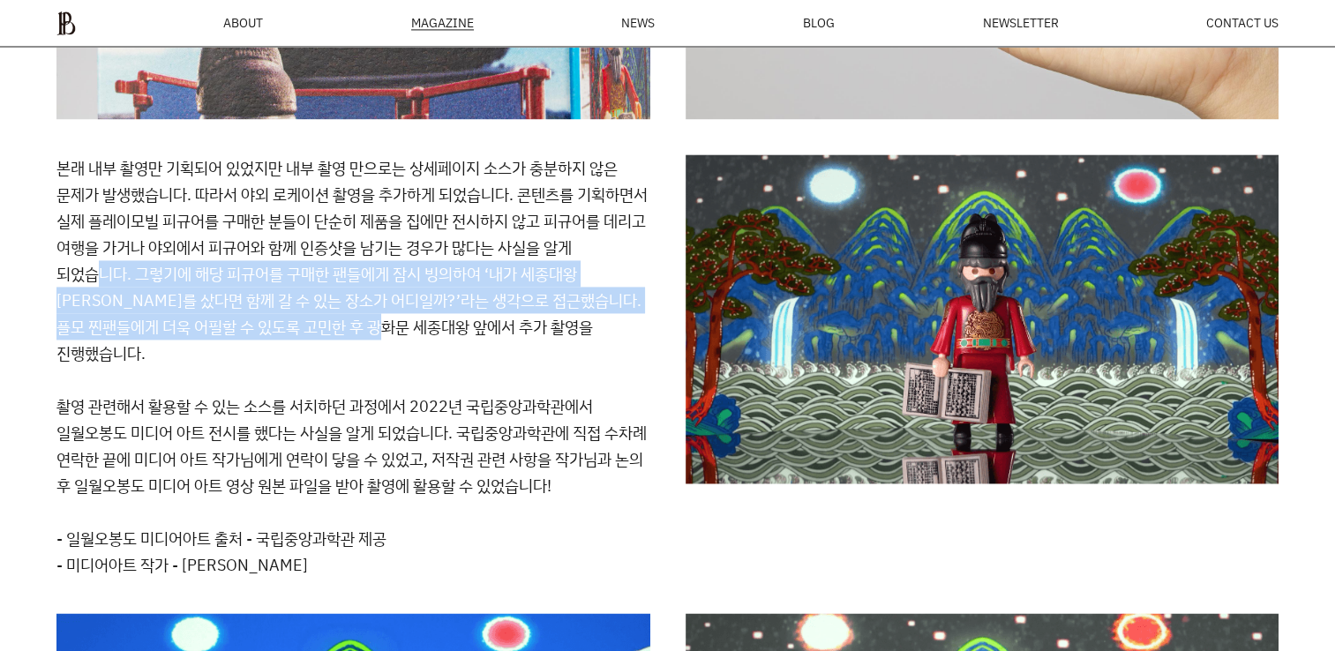
drag, startPoint x: 175, startPoint y: 269, endPoint x: 508, endPoint y: 312, distance: 336.4
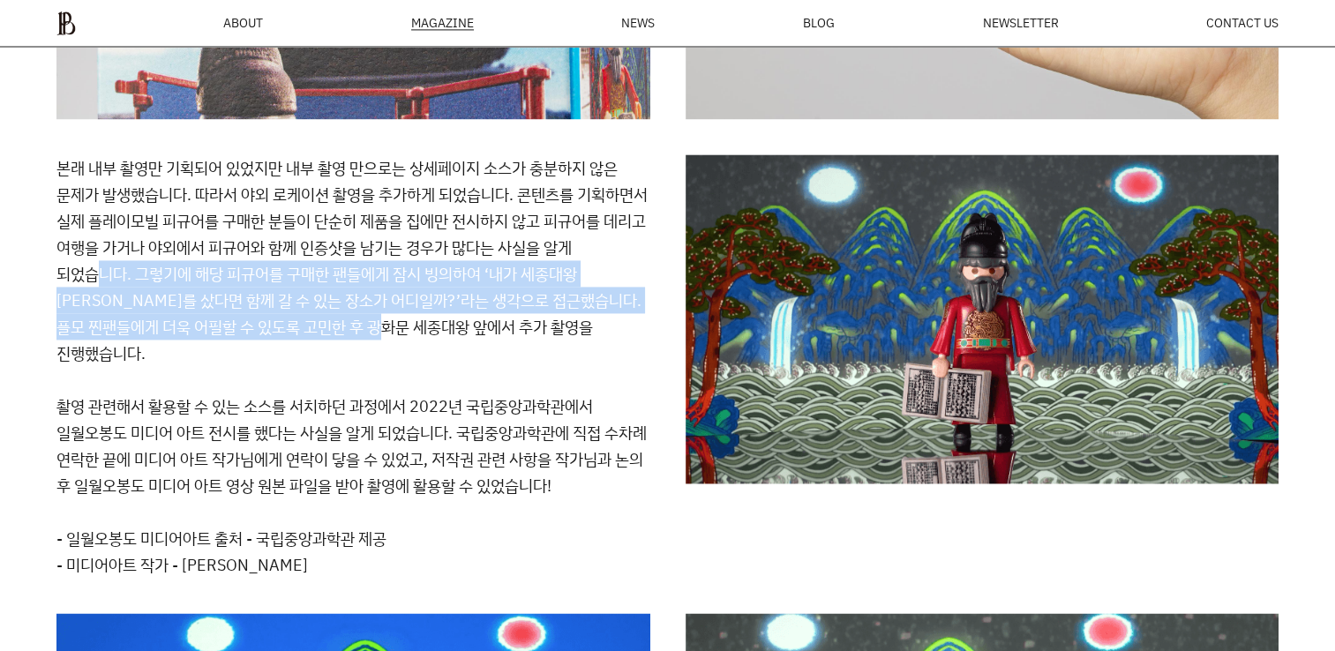
click at [508, 312] on p "본래 내부 촬영만 기획되어 있었지만 내부 촬영 만으로는 상세페이지 소스가 충분하지 않은 문제가 발생했습니다. 따라서 야외 로케이션 촬영을 추가…" at bounding box center [353, 326] width 594 height 344
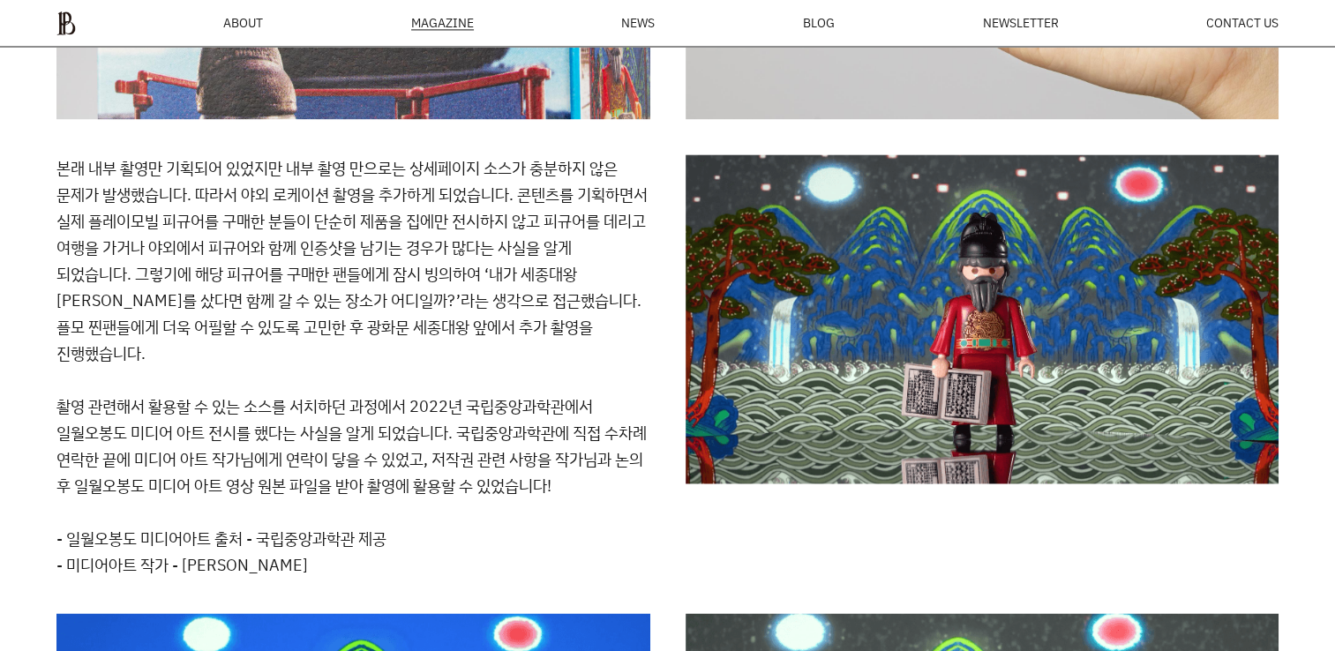
drag, startPoint x: 508, startPoint y: 312, endPoint x: 488, endPoint y: 372, distance: 62.5
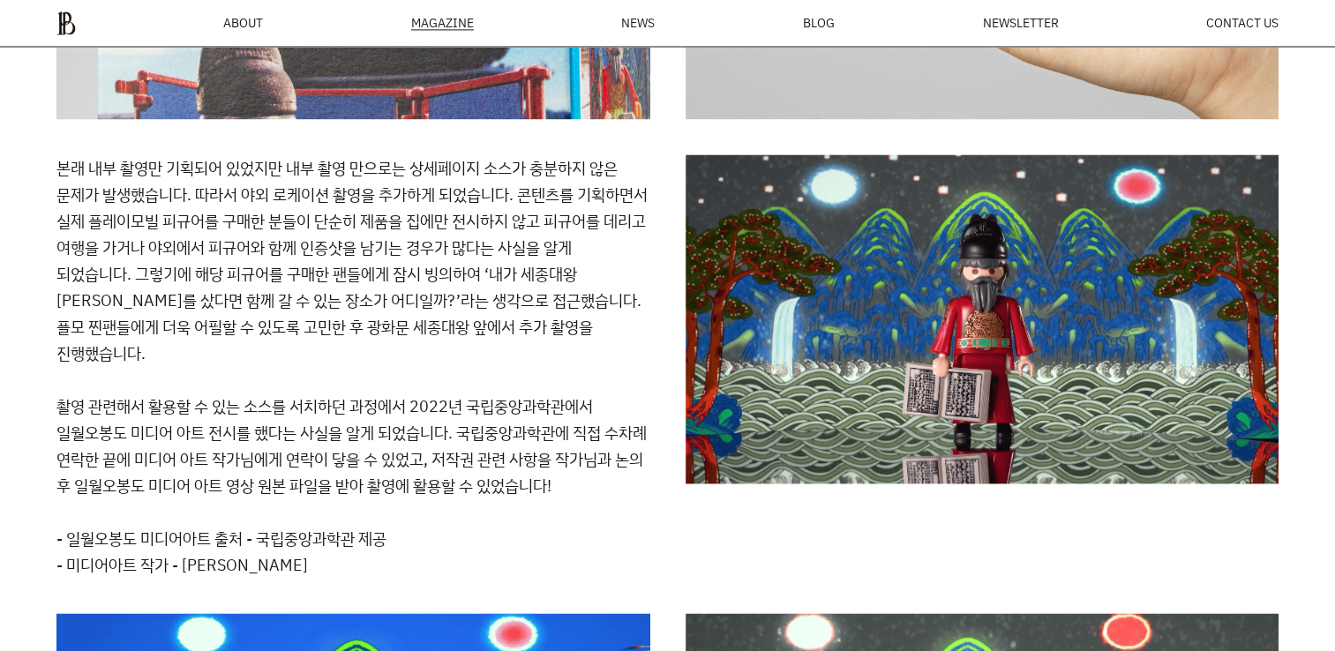
click at [488, 372] on p "본래 내부 촬영만 기획되어 있었지만 내부 촬영 만으로는 상세페이지 소스가 충분하지 않은 문제가 발생했습니다. 따라서 야외 로케이션 촬영을 추가…" at bounding box center [353, 326] width 594 height 344
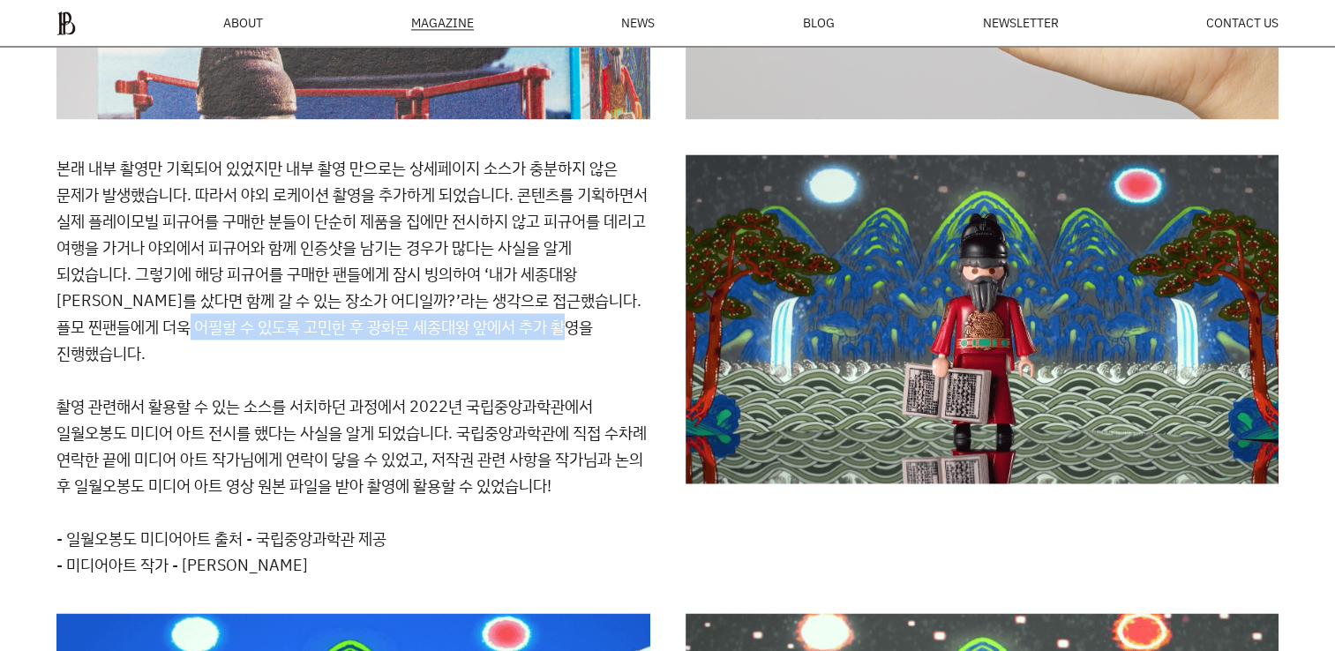
drag, startPoint x: 425, startPoint y: 334, endPoint x: 295, endPoint y: 331, distance: 129.8
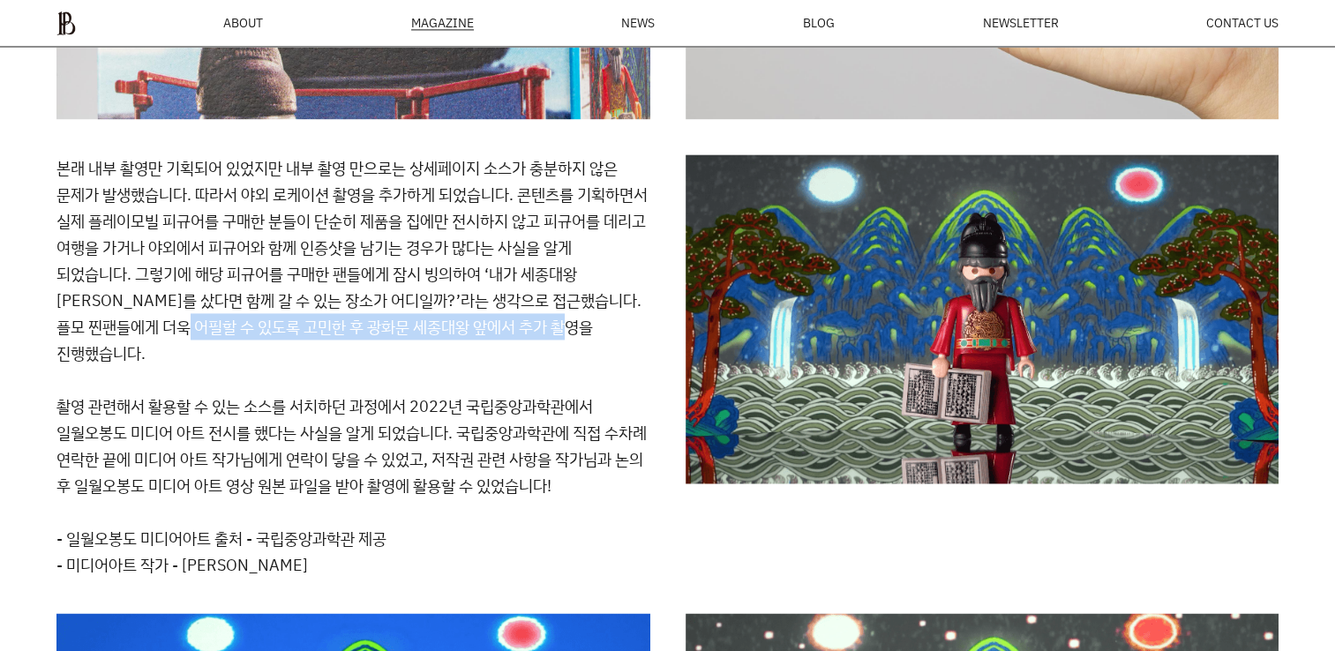
click at [295, 331] on p "본래 내부 촬영만 기획되어 있었지만 내부 촬영 만으로는 상세페이지 소스가 충분하지 않은 문제가 발생했습니다. 따라서 야외 로케이션 촬영을 추가…" at bounding box center [353, 326] width 594 height 344
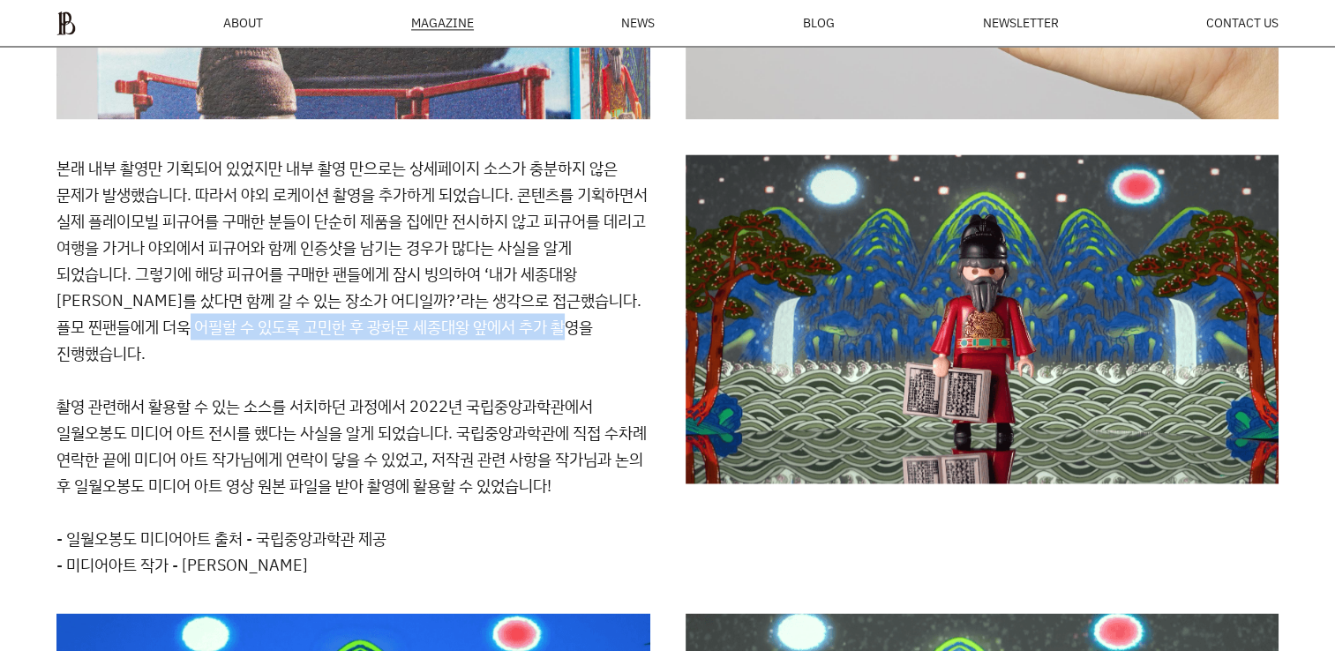
drag, startPoint x: 295, startPoint y: 331, endPoint x: 293, endPoint y: 349, distance: 17.7
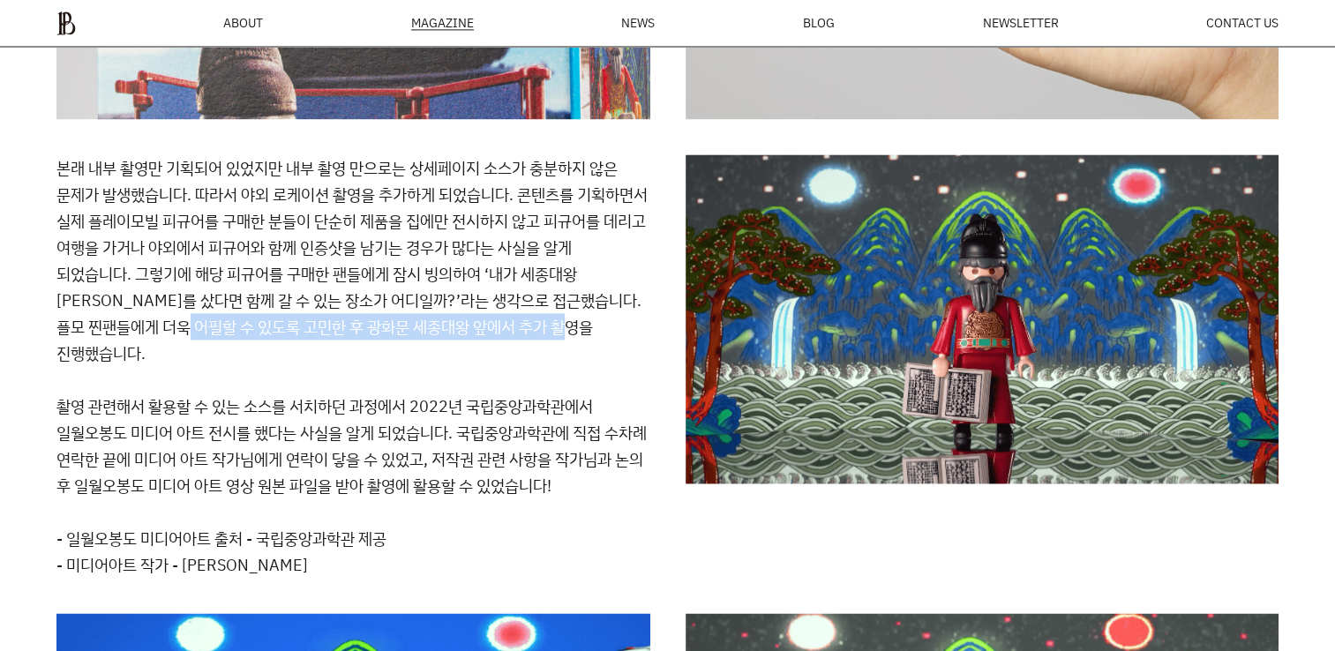
click at [293, 349] on p "본래 내부 촬영만 기획되어 있었지만 내부 촬영 만으로는 상세페이지 소스가 충분하지 않은 문제가 발생했습니다. 따라서 야외 로케이션 촬영을 추가…" at bounding box center [353, 326] width 594 height 344
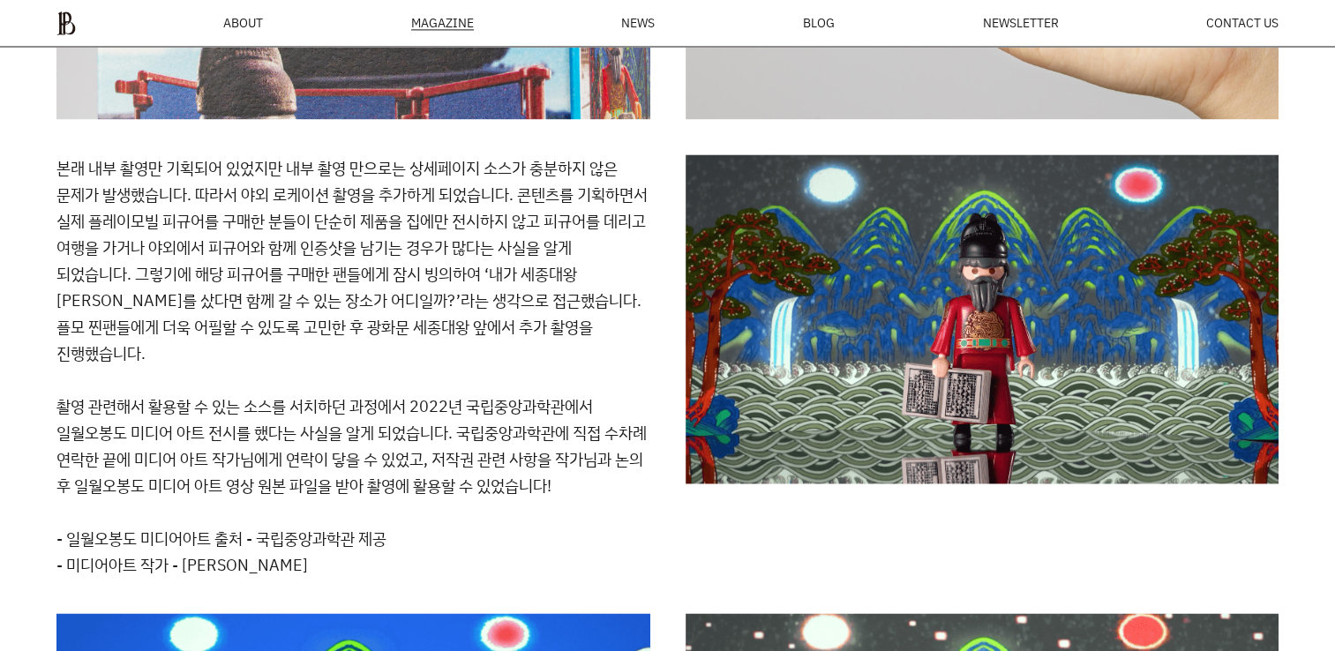
click at [308, 367] on p "본래 내부 촬영만 기획되어 있었지만 내부 촬영 만으로는 상세페이지 소스가 충분하지 않은 문제가 발생했습니다. 따라서 야외 로케이션 촬영을 추가…" at bounding box center [353, 326] width 594 height 344
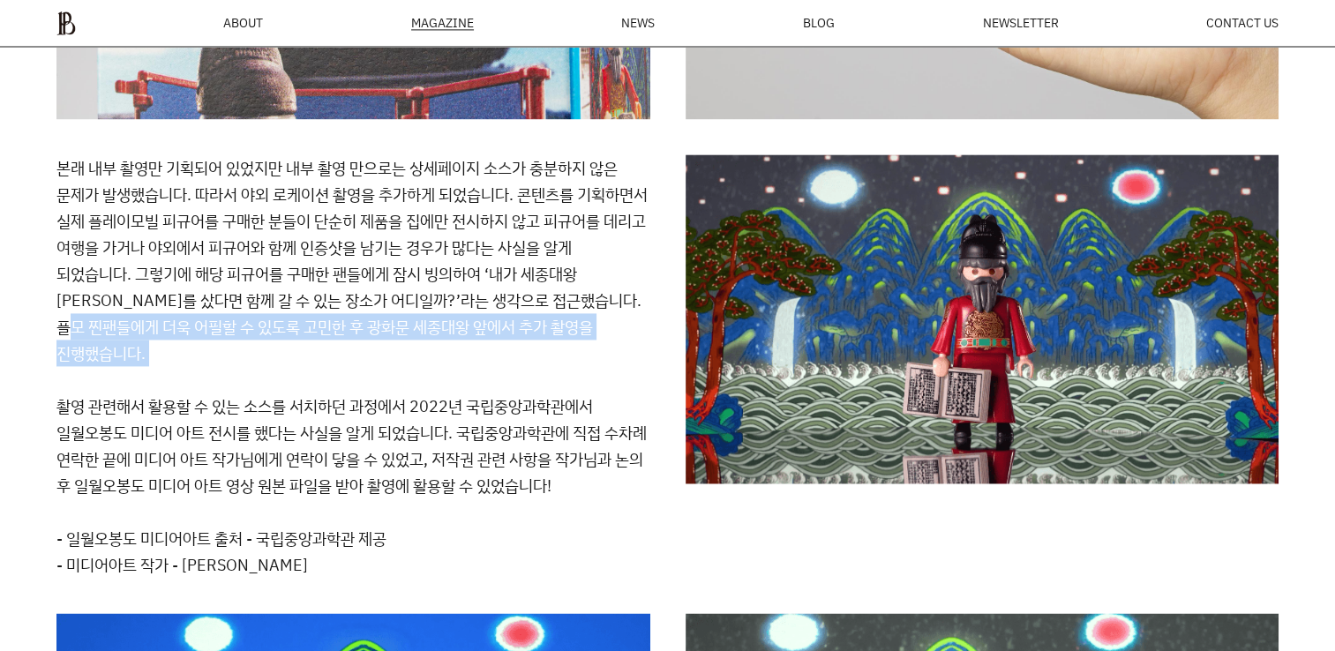
drag, startPoint x: 191, startPoint y: 327, endPoint x: 432, endPoint y: 373, distance: 246.3
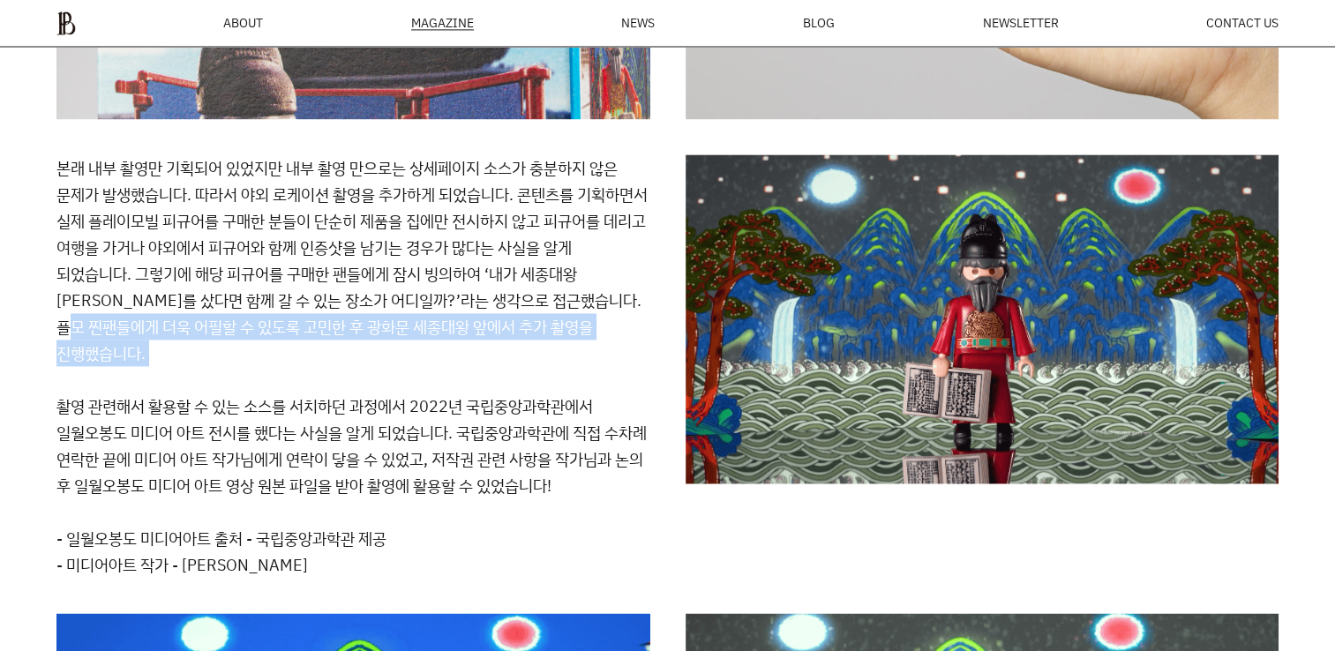
click at [432, 373] on p "본래 내부 촬영만 기획되어 있었지만 내부 촬영 만으로는 상세페이지 소스가 충분하지 않은 문제가 발생했습니다. 따라서 야외 로케이션 촬영을 추가…" at bounding box center [353, 326] width 594 height 344
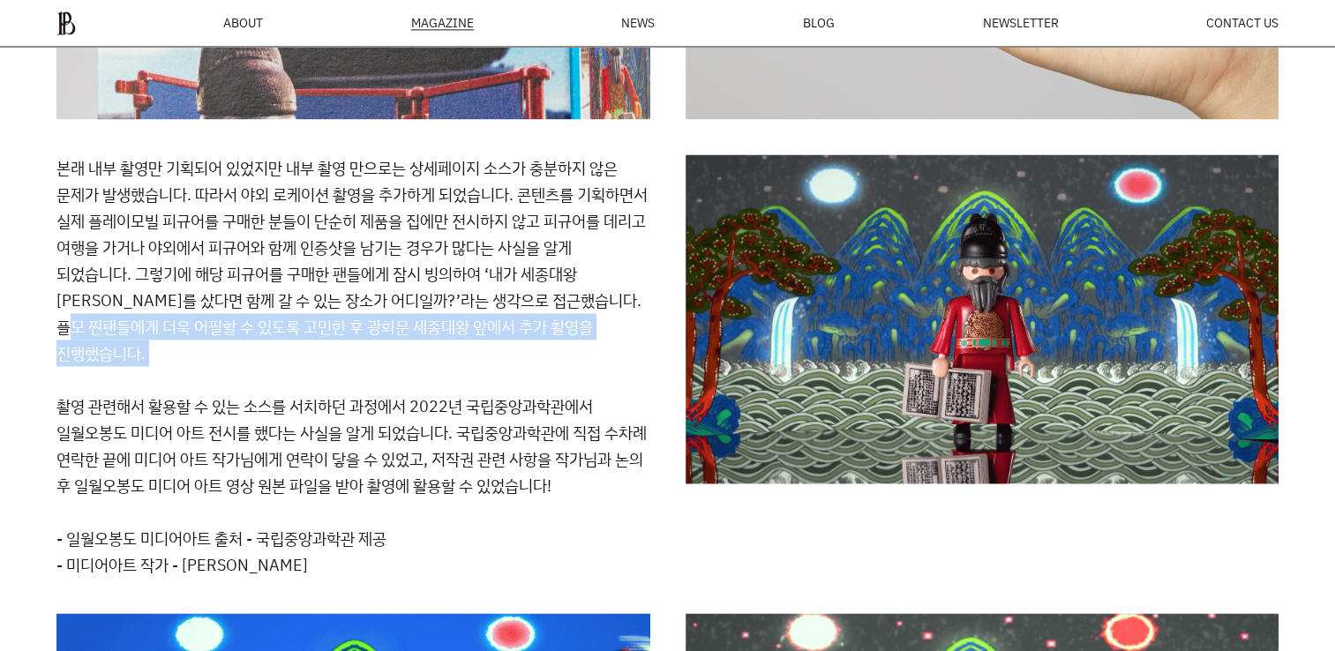
click at [432, 373] on p "본래 내부 촬영만 기획되어 있었지만 내부 촬영 만으로는 상세페이지 소스가 충분하지 않은 문제가 발생했습니다. 따라서 야외 로케이션 촬영을 추가…" at bounding box center [353, 326] width 594 height 344
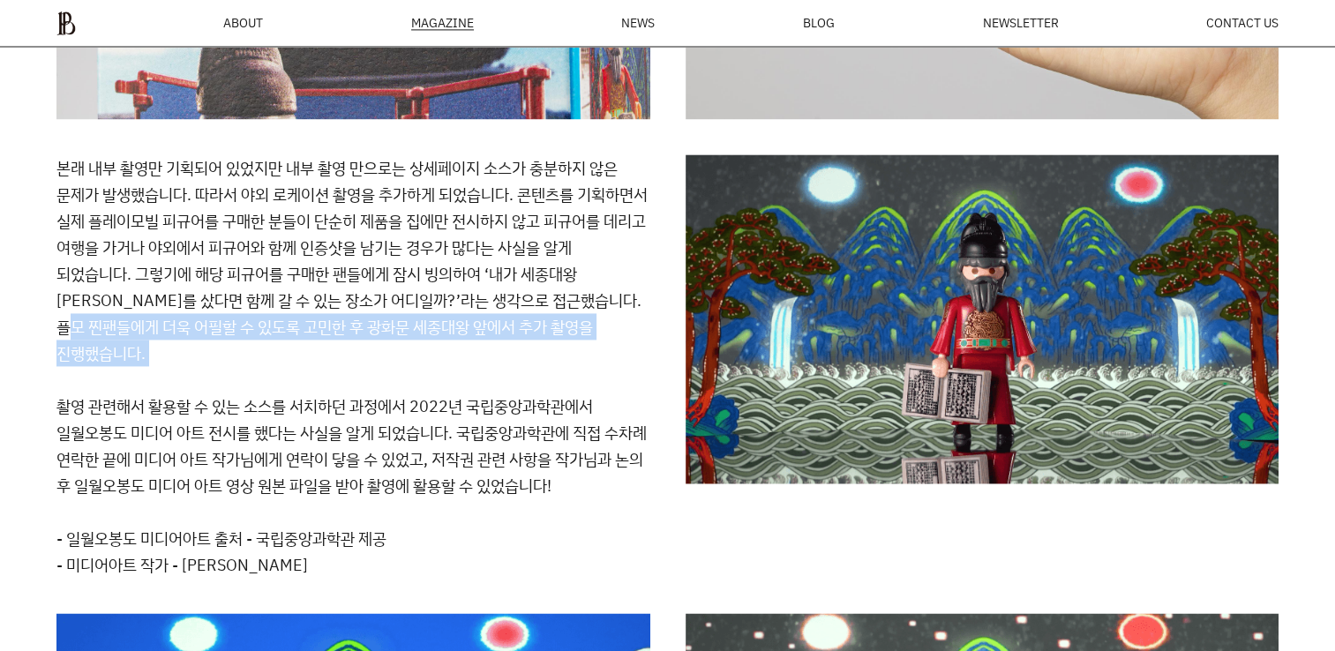
click at [450, 372] on p "본래 내부 촬영만 기획되어 있었지만 내부 촬영 만으로는 상세페이지 소스가 충분하지 않은 문제가 발생했습니다. 따라서 야외 로케이션 촬영을 추가…" at bounding box center [353, 326] width 594 height 344
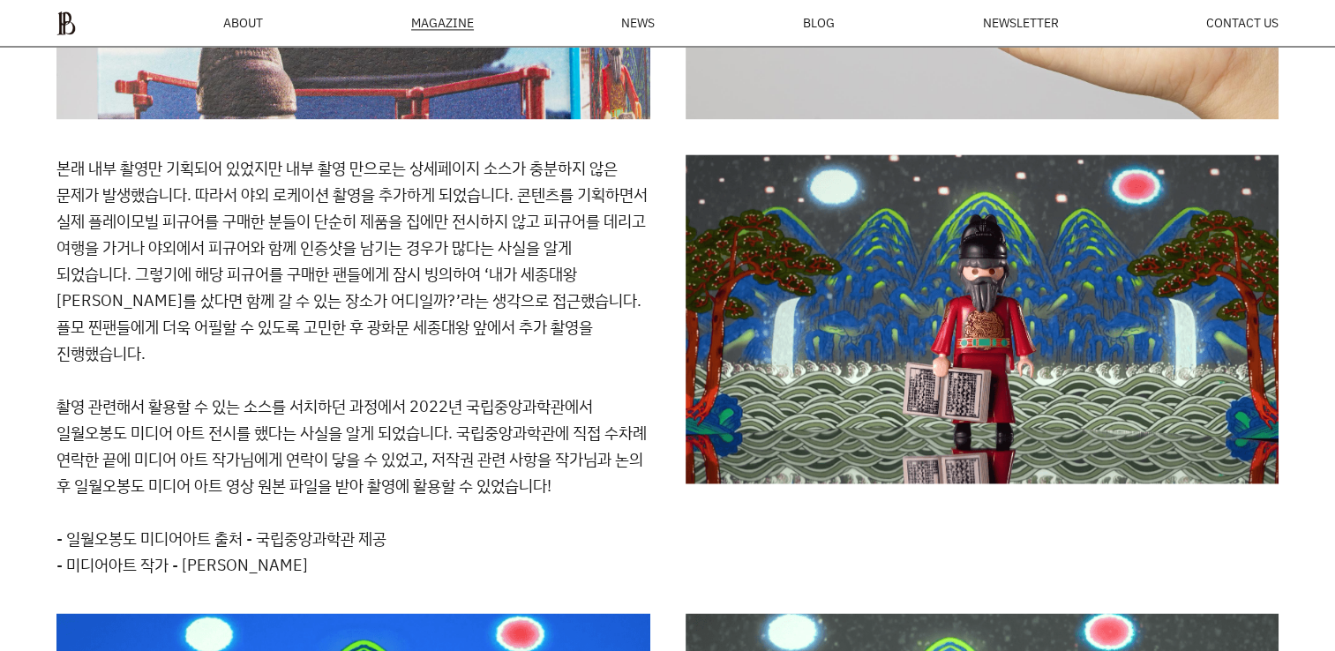
scroll to position [9331, 0]
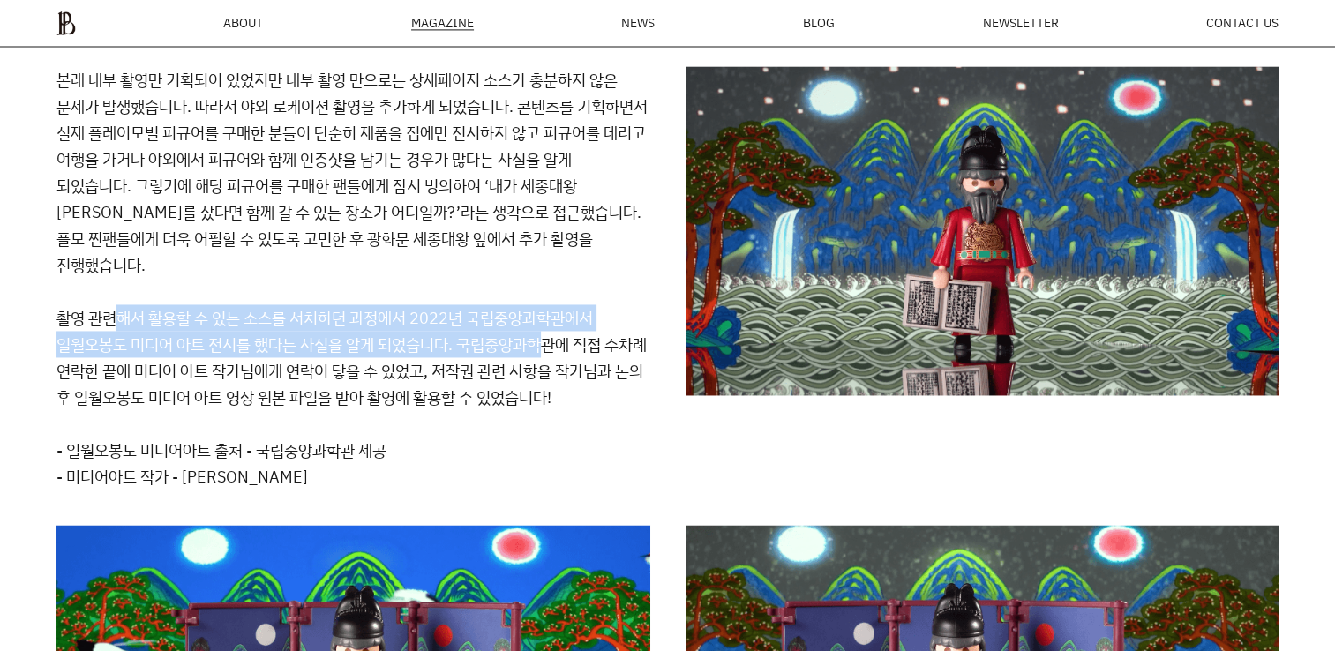
drag, startPoint x: 164, startPoint y: 306, endPoint x: 537, endPoint y: 342, distance: 374.2
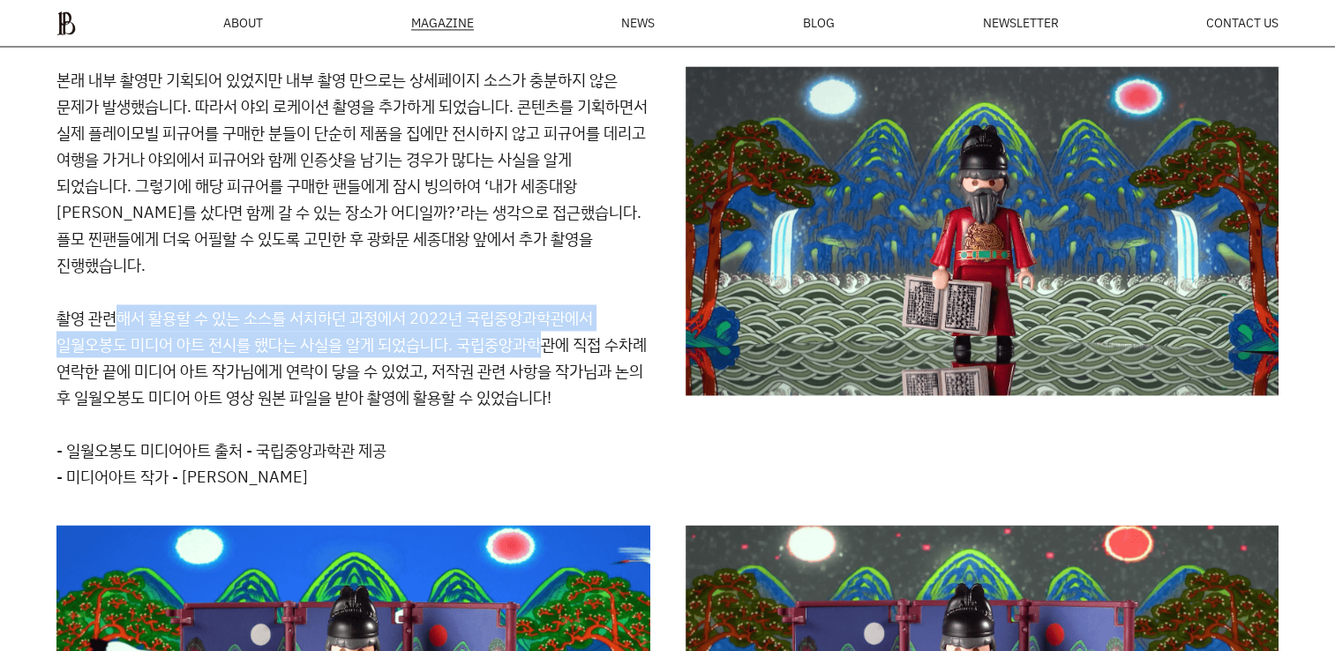
click at [537, 341] on p "본래 내부 촬영만 기획되어 있었지만 내부 촬영 만으로는 상세페이지 소스가 충분하지 않은 문제가 발생했습니다. 따라서 야외 로케이션 촬영을 추가…" at bounding box center [353, 238] width 594 height 344
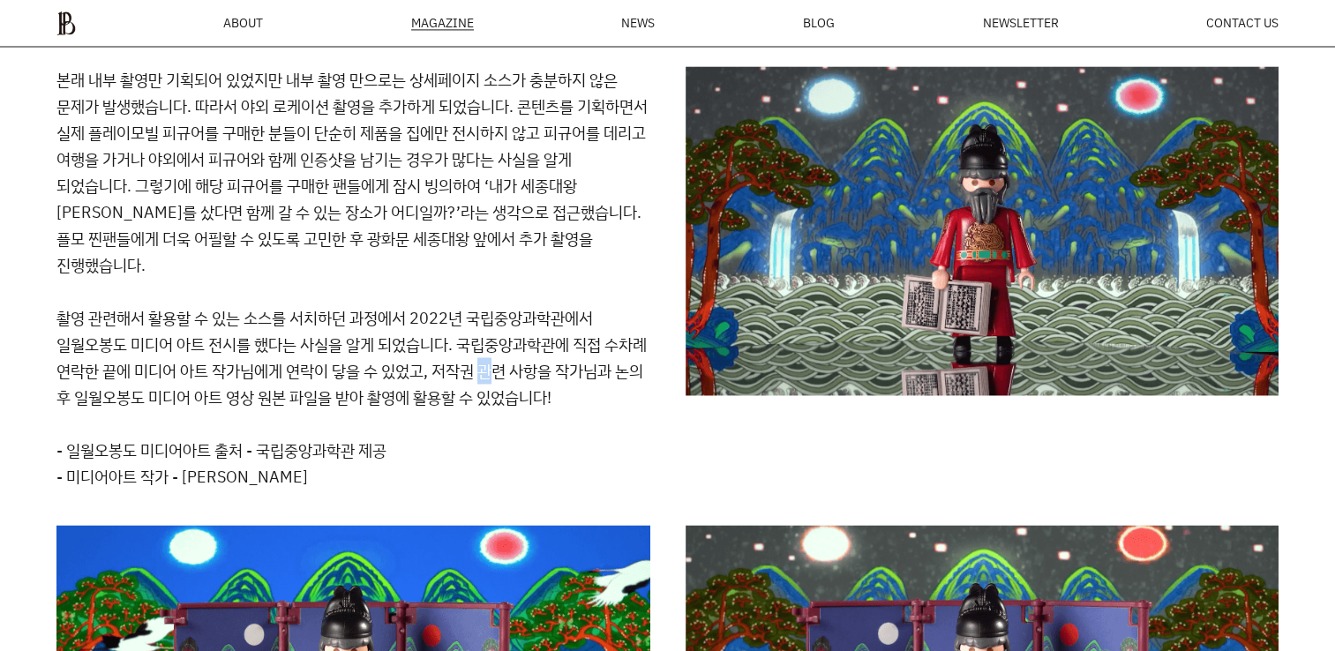
drag, startPoint x: 537, startPoint y: 342, endPoint x: 534, endPoint y: 367, distance: 24.9
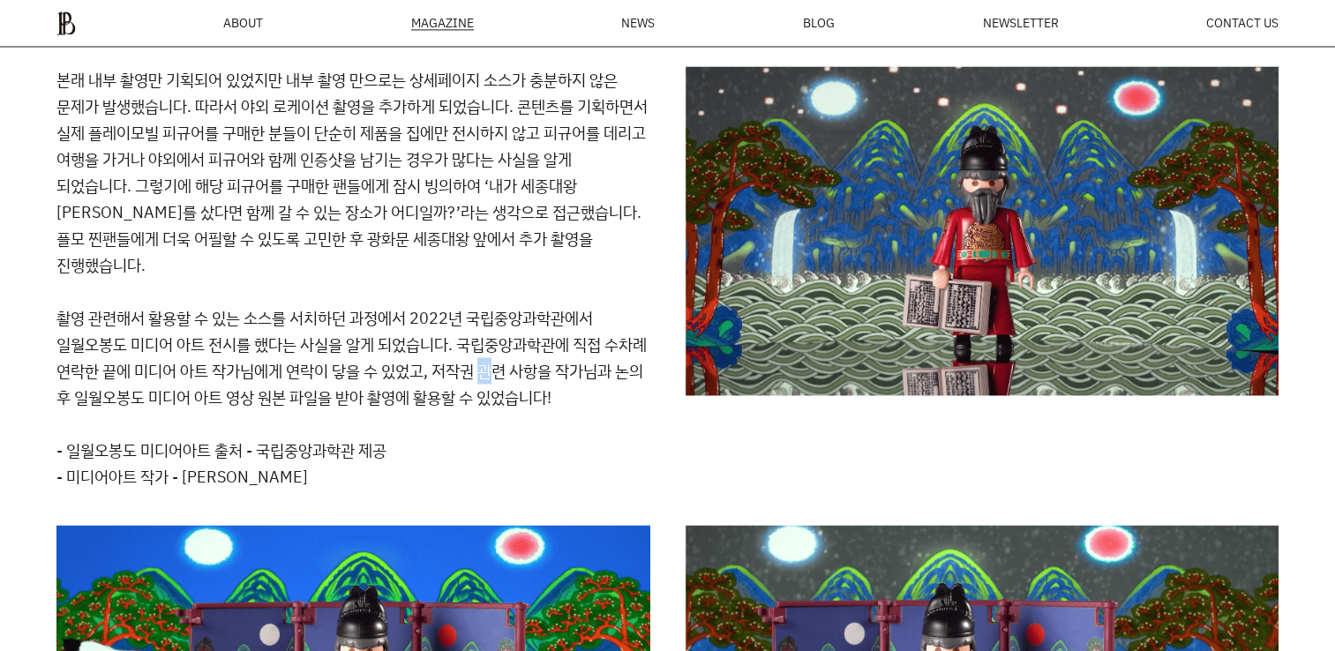
click at [534, 367] on p "본래 내부 촬영만 기획되어 있었지만 내부 촬영 만으로는 상세페이지 소스가 충분하지 않은 문제가 발생했습니다. 따라서 야외 로케이션 촬영을 추가…" at bounding box center [353, 238] width 594 height 344
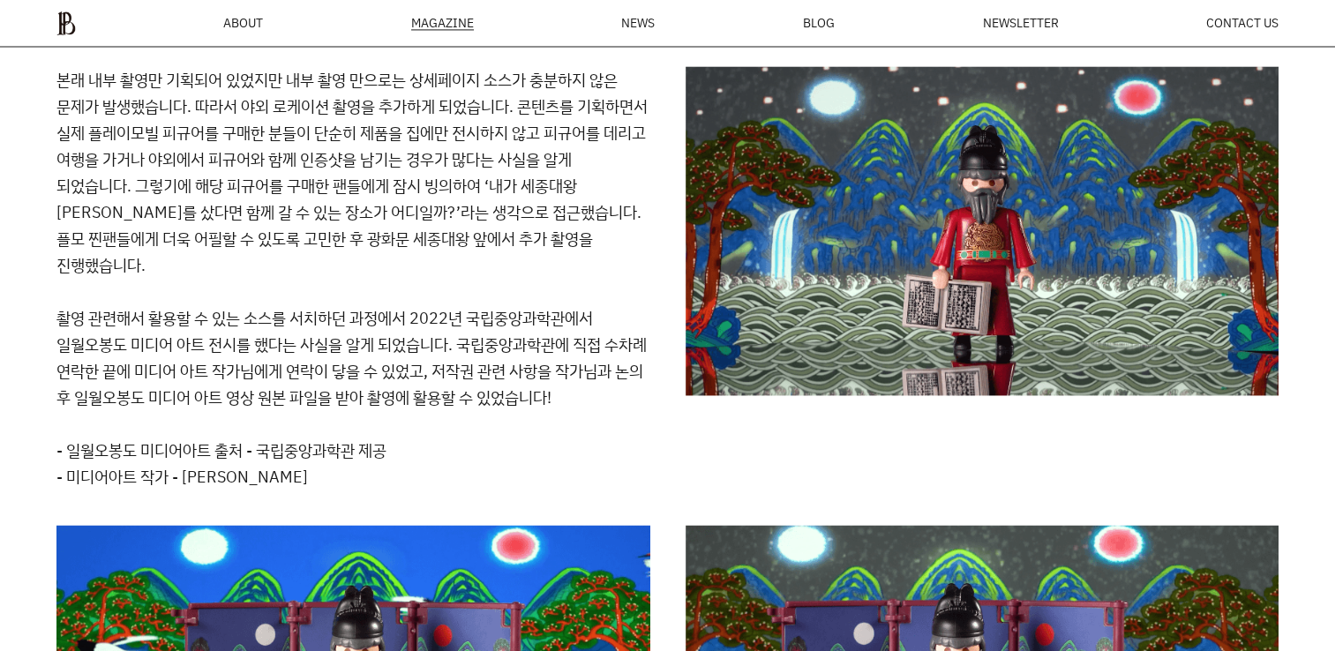
drag, startPoint x: 534, startPoint y: 367, endPoint x: 500, endPoint y: 387, distance: 39.5
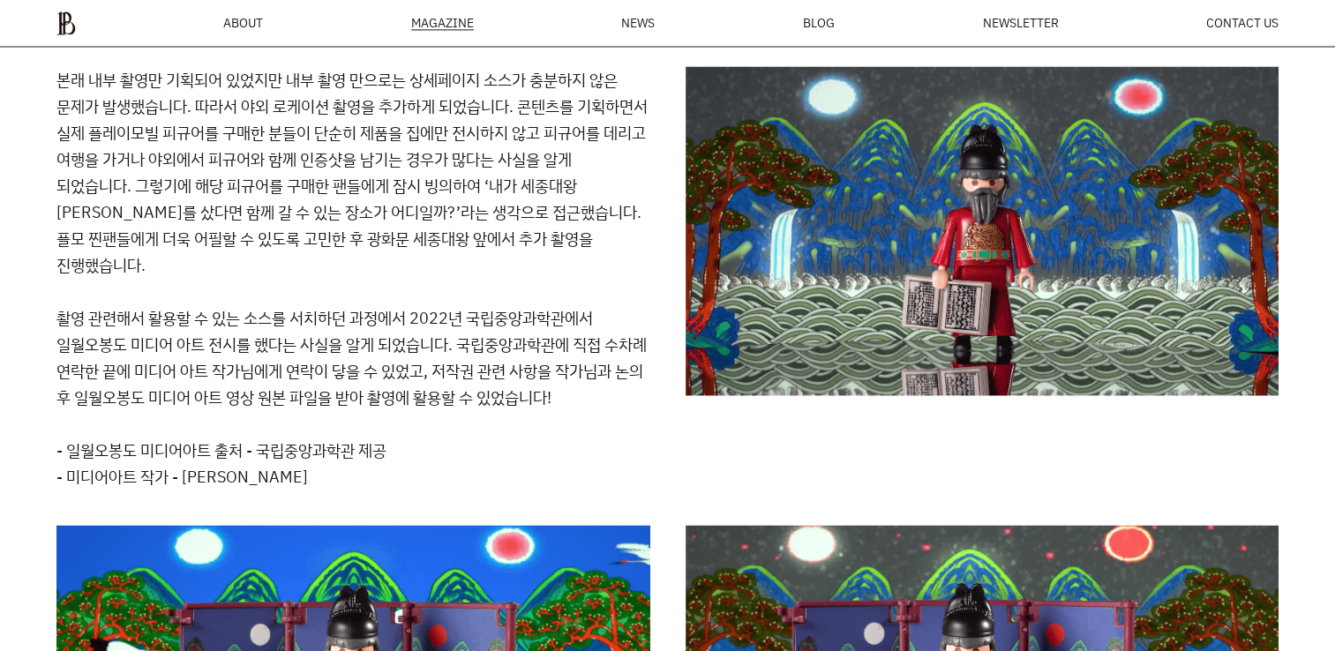
click at [500, 387] on p "본래 내부 촬영만 기획되어 있었지만 내부 촬영 만으로는 상세페이지 소스가 충분하지 않은 문제가 발생했습니다. 따라서 야외 로케이션 촬영을 추가…" at bounding box center [353, 238] width 594 height 344
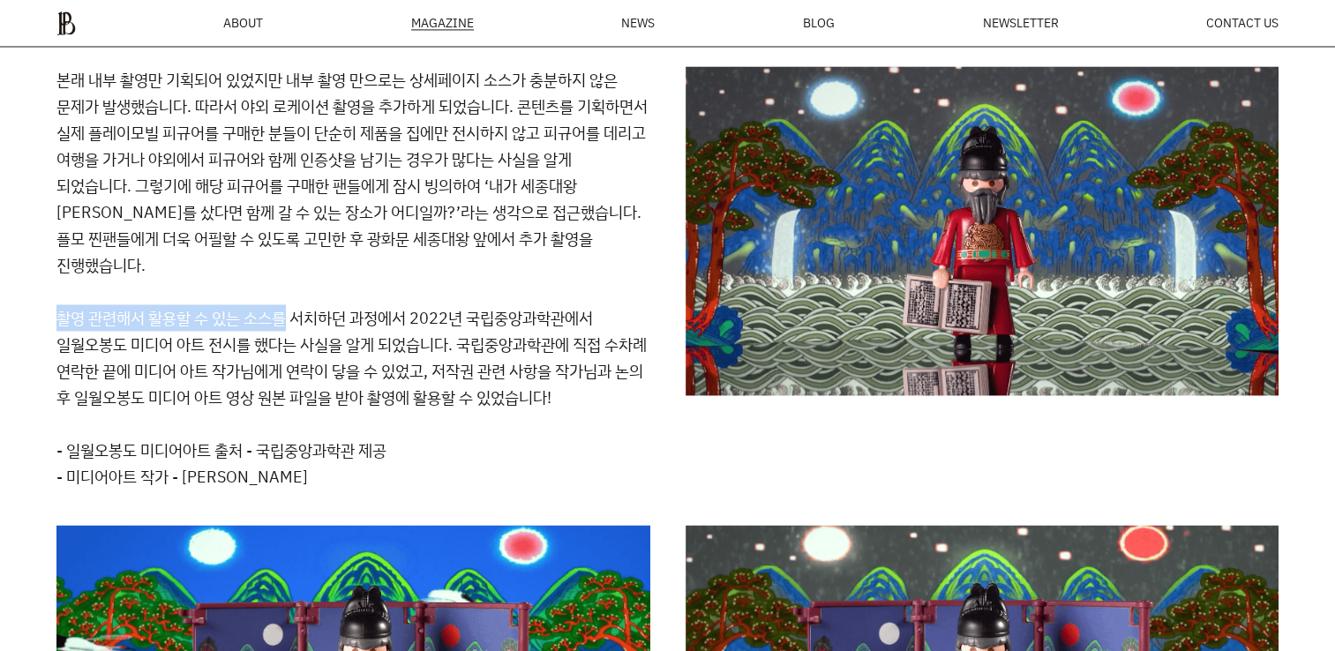
drag, startPoint x: 45, startPoint y: 309, endPoint x: 286, endPoint y: 299, distance: 241.1
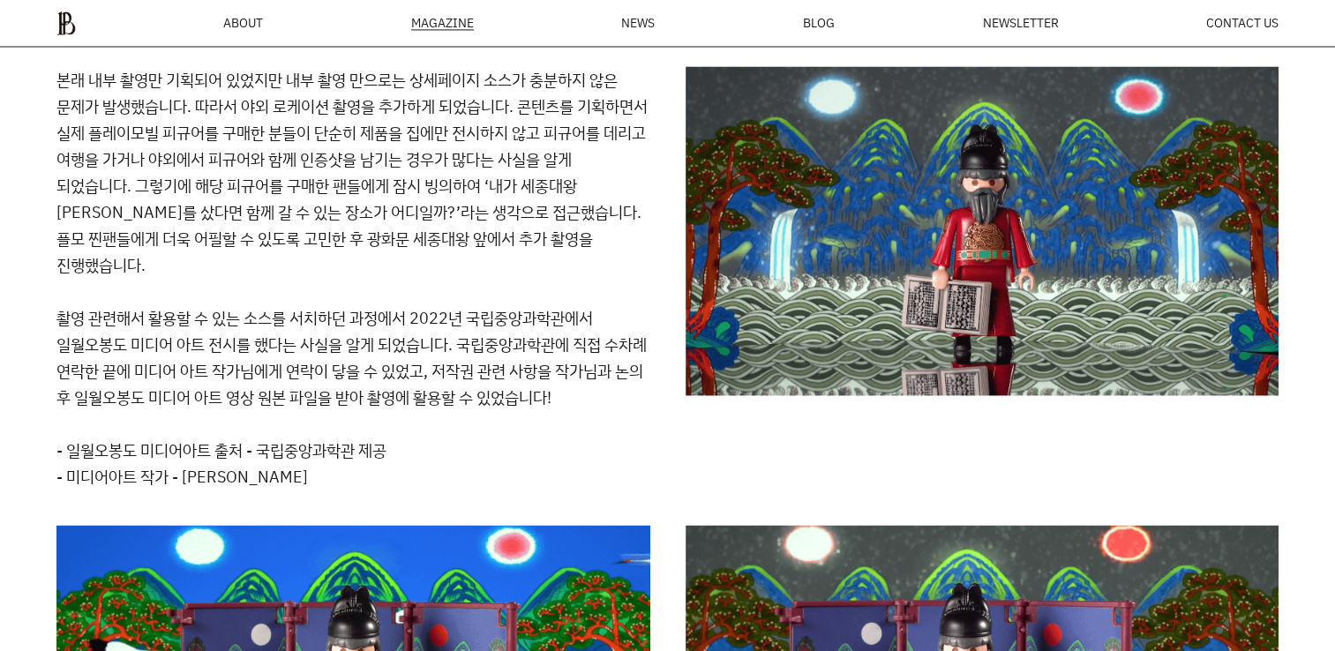
drag, startPoint x: 286, startPoint y: 299, endPoint x: 274, endPoint y: 333, distance: 35.7
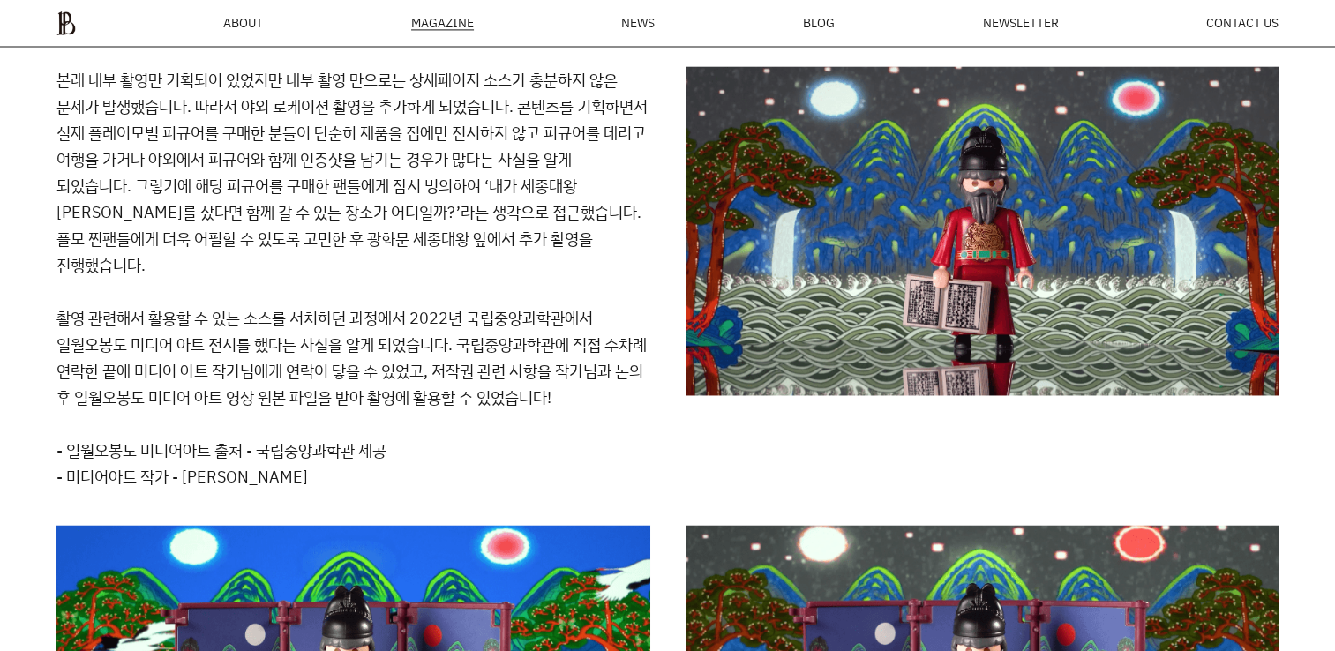
click at [274, 333] on p "본래 내부 촬영만 기획되어 있었지만 내부 촬영 만으로는 상세페이지 소스가 충분하지 않은 문제가 발생했습니다. 따라서 야외 로케이션 촬영을 추가…" at bounding box center [353, 238] width 594 height 344
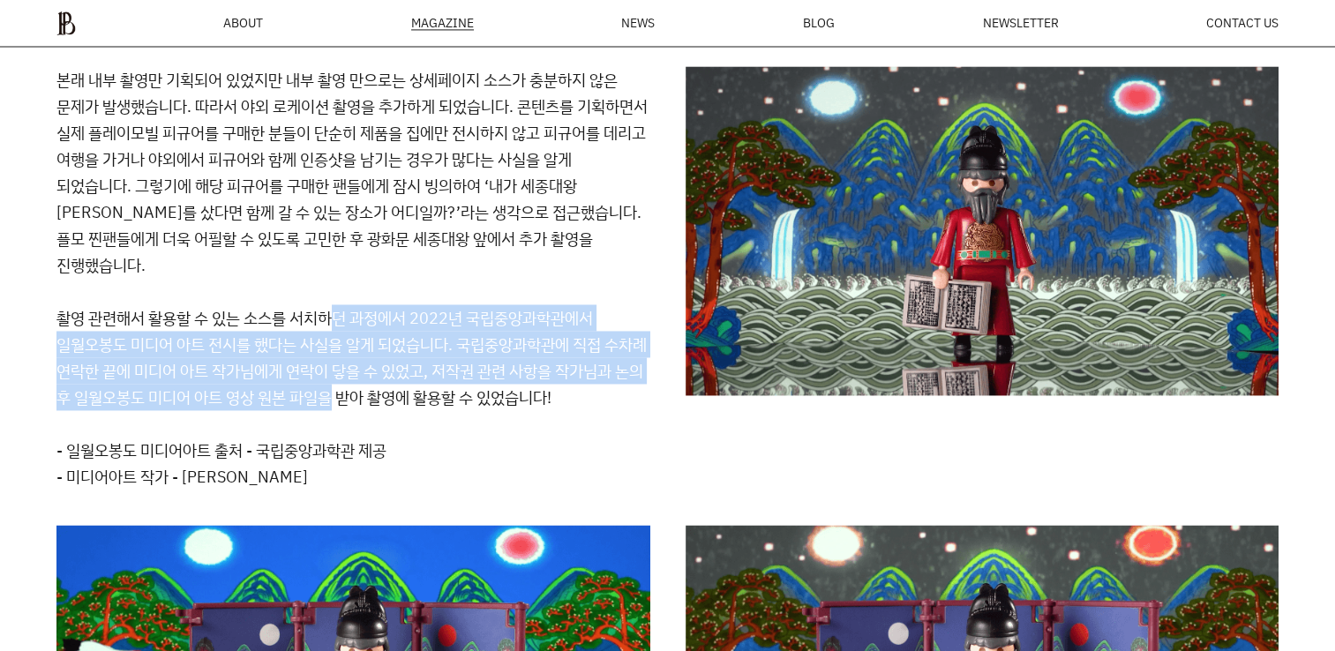
drag, startPoint x: 339, startPoint y: 319, endPoint x: 426, endPoint y: 393, distance: 114.0
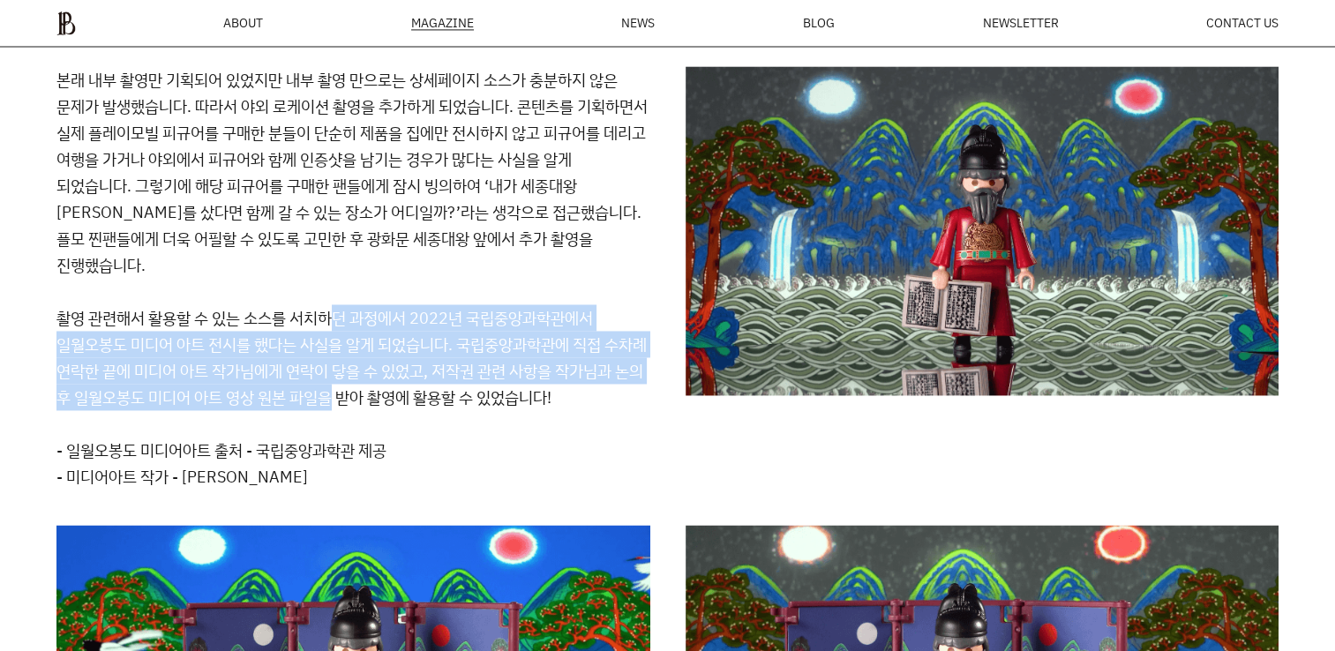
click at [426, 391] on p "본래 내부 촬영만 기획되어 있었지만 내부 촬영 만으로는 상세페이지 소스가 충분하지 않은 문제가 발생했습니다. 따라서 야외 로케이션 촬영을 추가…" at bounding box center [353, 238] width 594 height 344
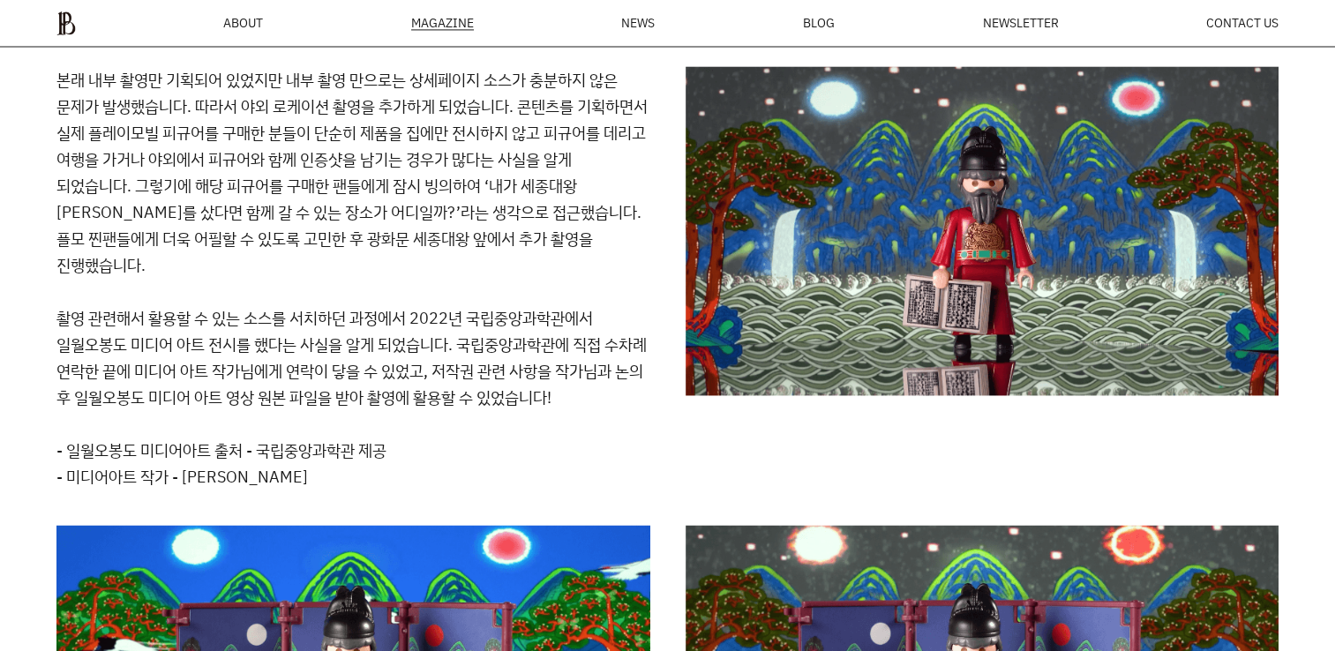
drag, startPoint x: 426, startPoint y: 393, endPoint x: 417, endPoint y: 421, distance: 29.6
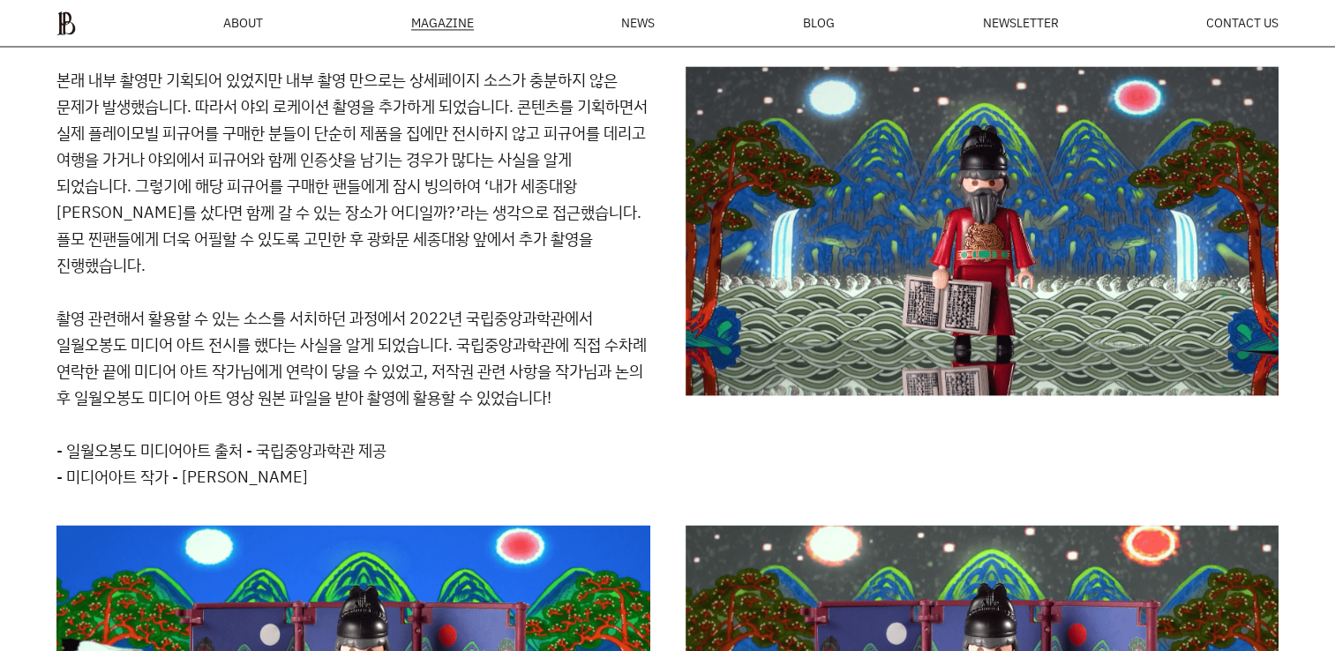
click at [417, 421] on div "본래 내부 촬영만 기획되어 있었지만 내부 촬영 만으로는 상세페이지 소스가 충분하지 않은 문제가 발생했습니다. 따라서 야외 로케이션 촬영을 추가…" at bounding box center [353, 278] width 594 height 424
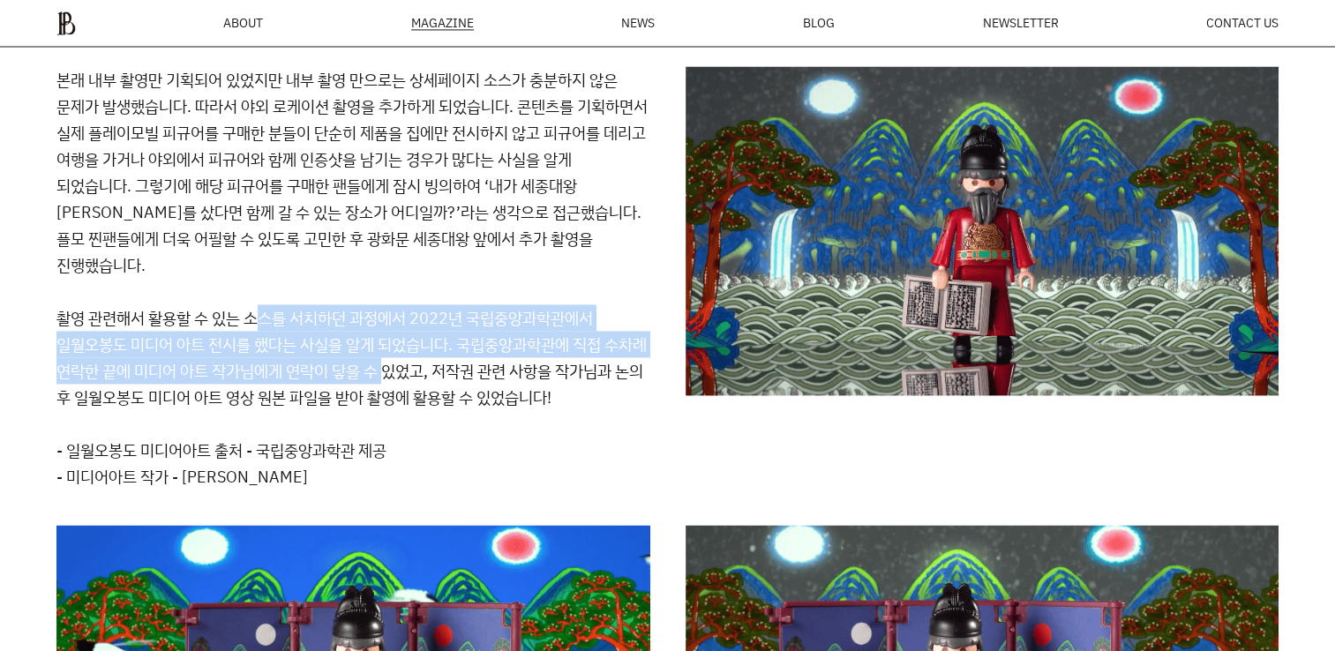
drag
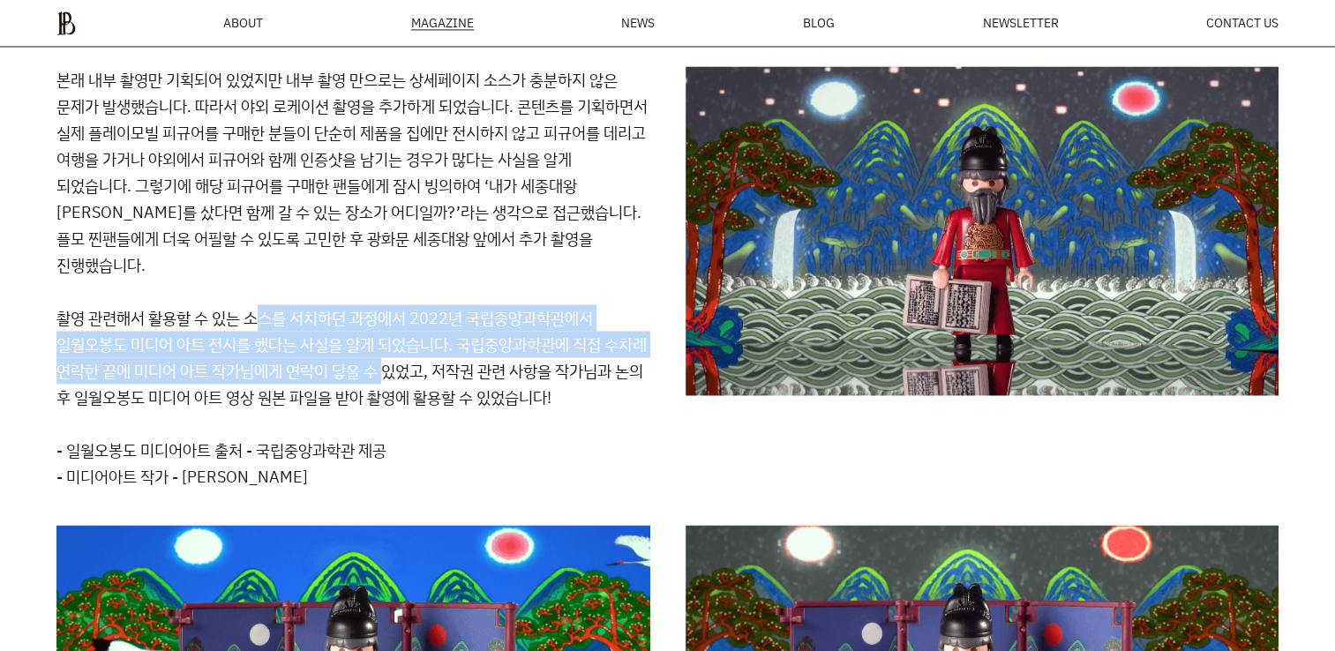
click at [255, 319] on p "본래 내부 촬영만 기획되어 있었지만 내부 촬영 만으로는 상세페이지 소스가 충분하지 않은 문제가 발생했습니다. 따라서 야외 로케이션 촬영을 추가…" at bounding box center [353, 238] width 594 height 344
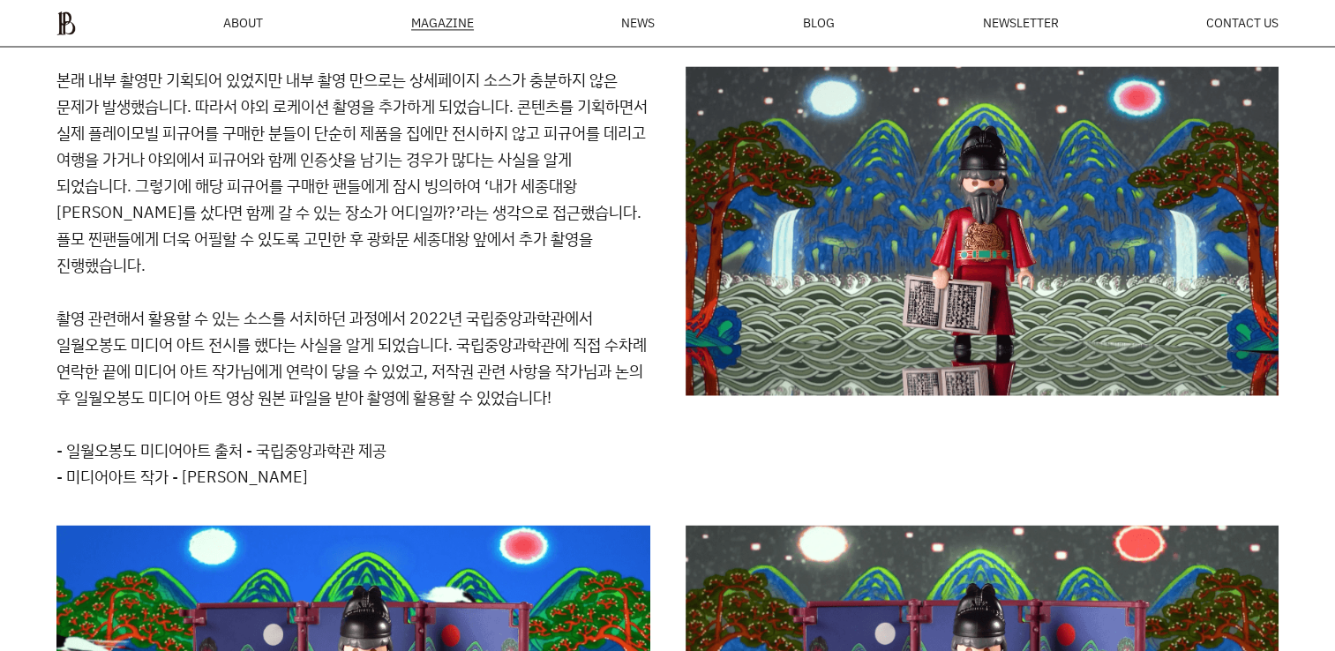
click at [187, 418] on div "본래 내부 촬영만 기획되어 있었지만 내부 촬영 만으로는 상세페이지 소스가 충분하지 않은 문제가 발생했습니다. 따라서 야외 로케이션 촬영을 추가…" at bounding box center [353, 278] width 594 height 424
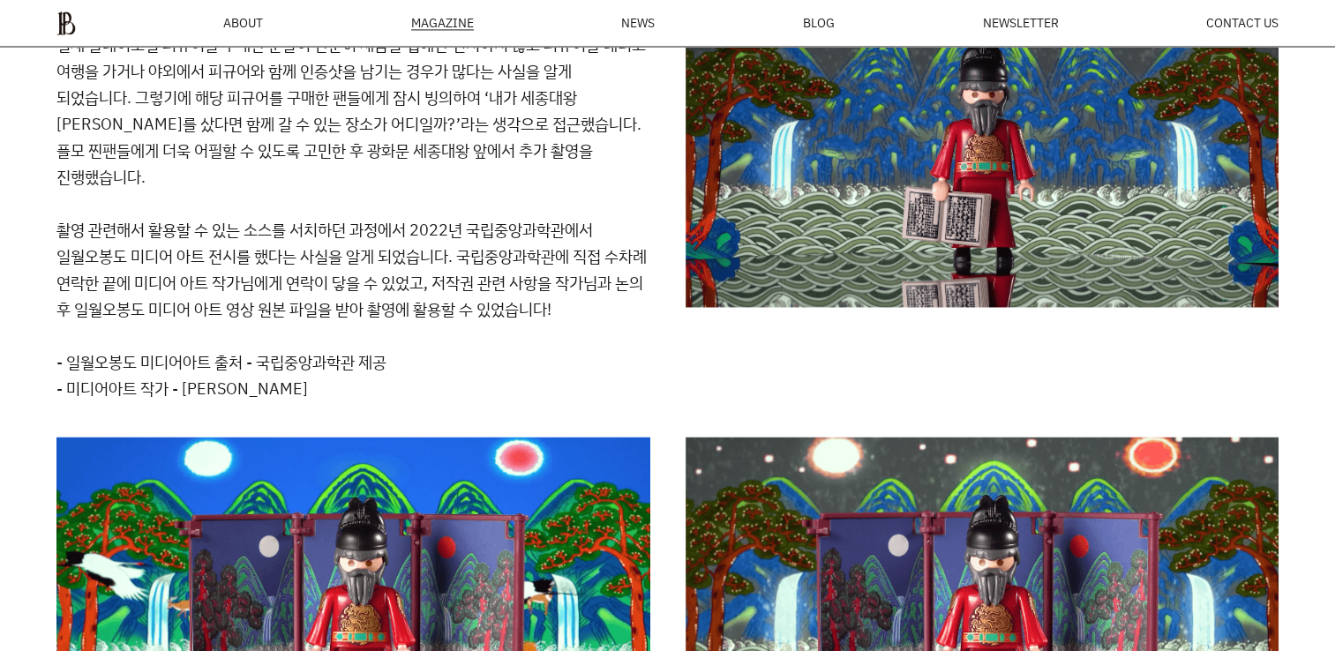
scroll to position [9507, 0]
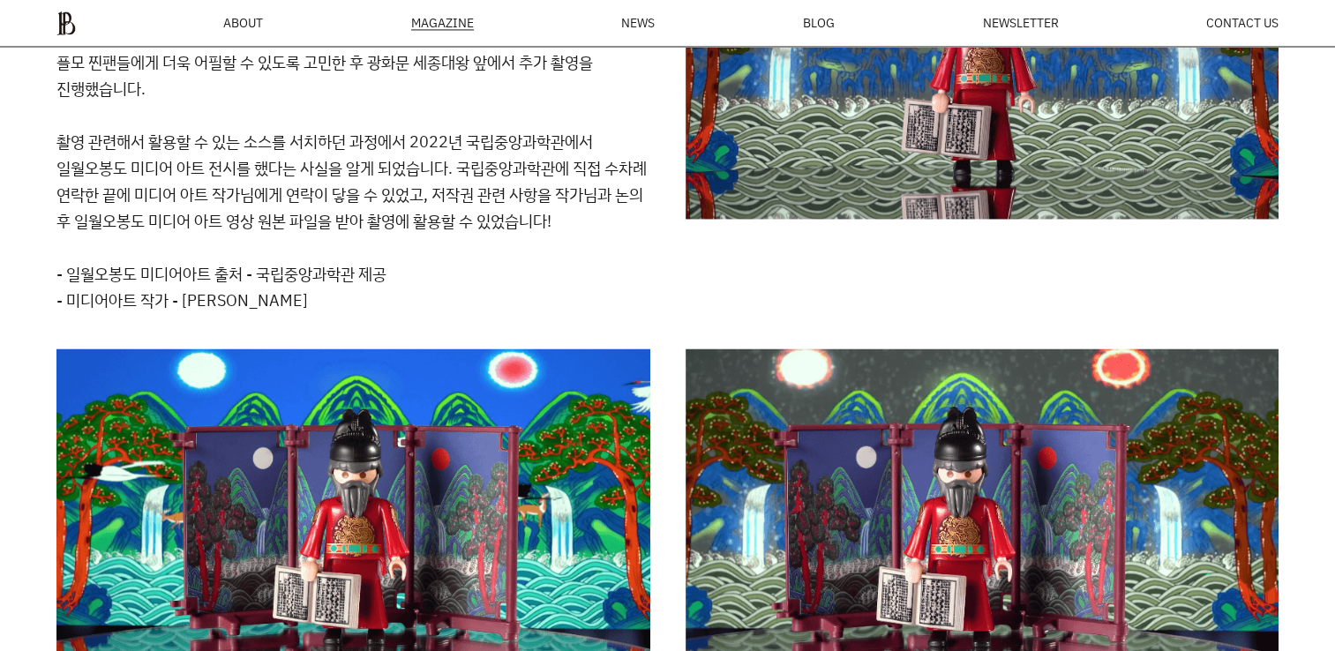
click at [558, 241] on div "본래 내부 촬영만 기획되어 있었지만 내부 촬영 만으로는 상세페이지 소스가 충분하지 않은 문제가 발생했습니다. 따라서 야외 로케이션 촬영을 추가…" at bounding box center [353, 102] width 594 height 424
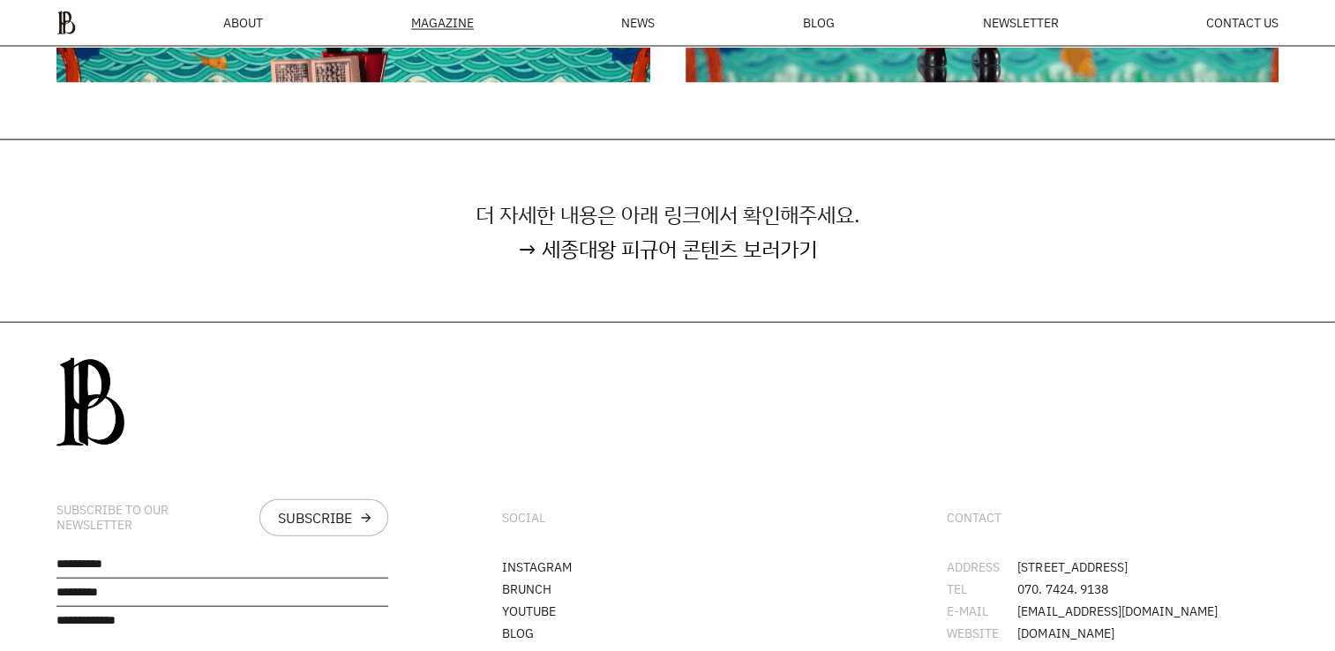
scroll to position [10478, 0]
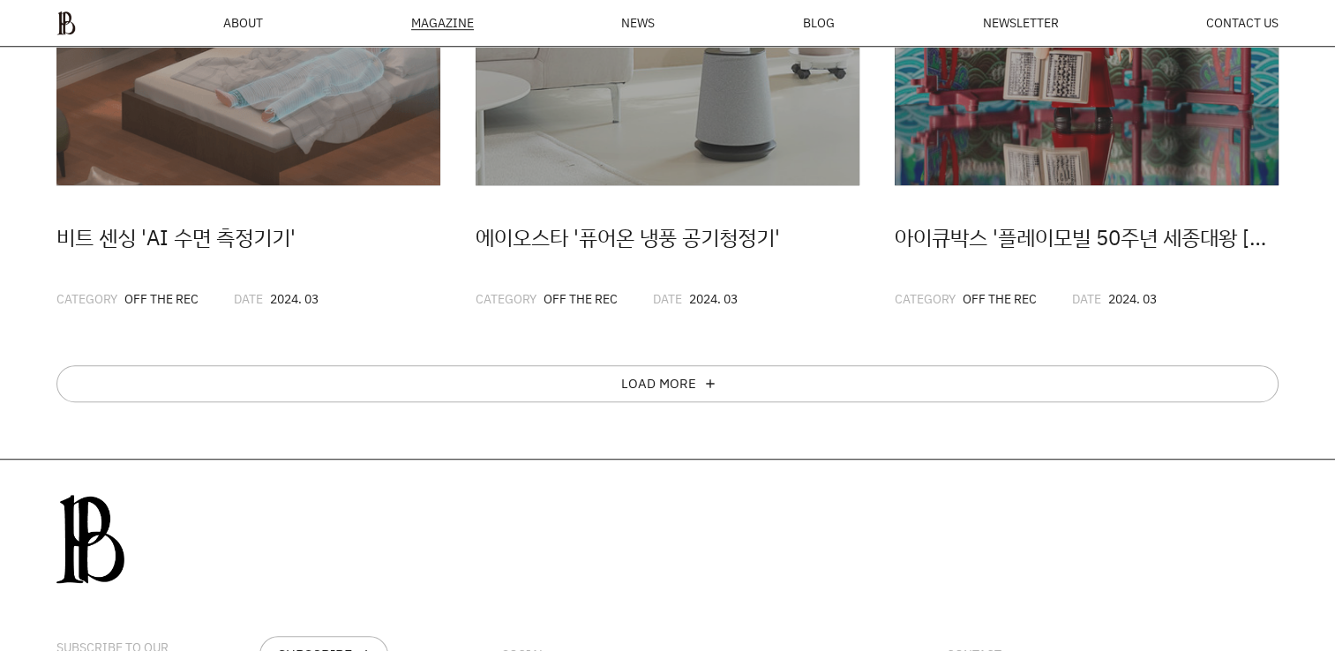
scroll to position [1293, 0]
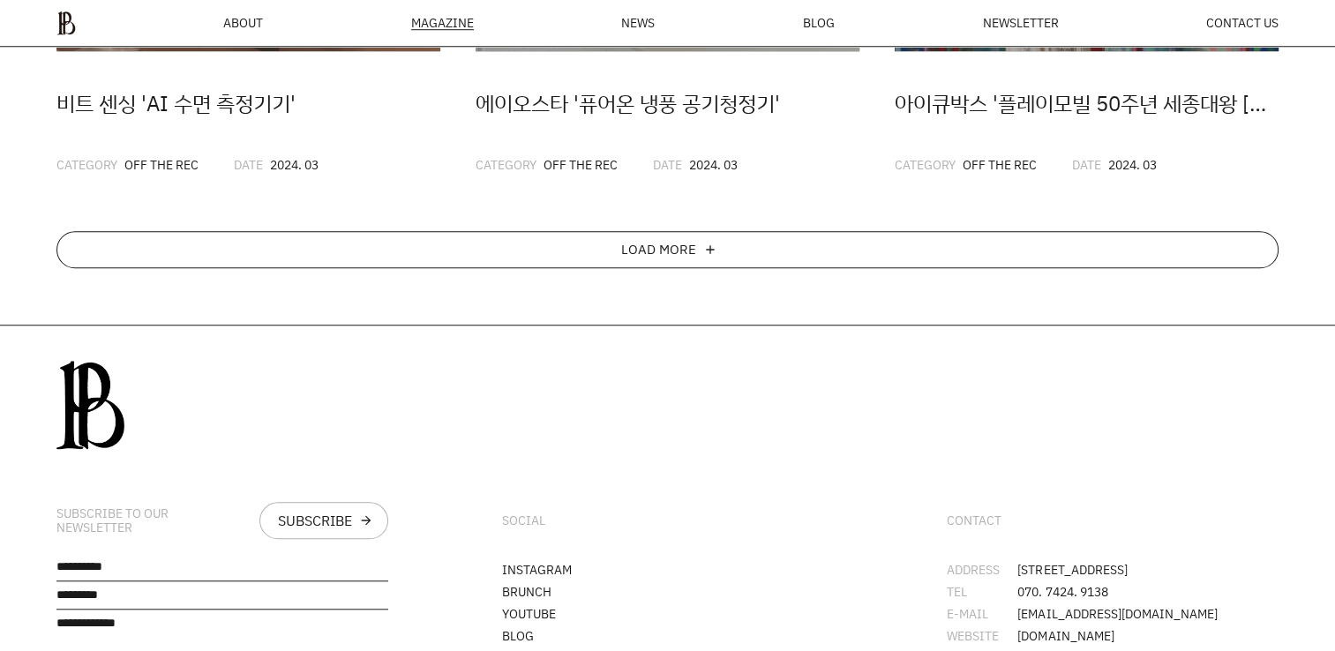
click at [795, 252] on div "LOAD MORE add" at bounding box center [667, 249] width 1222 height 37
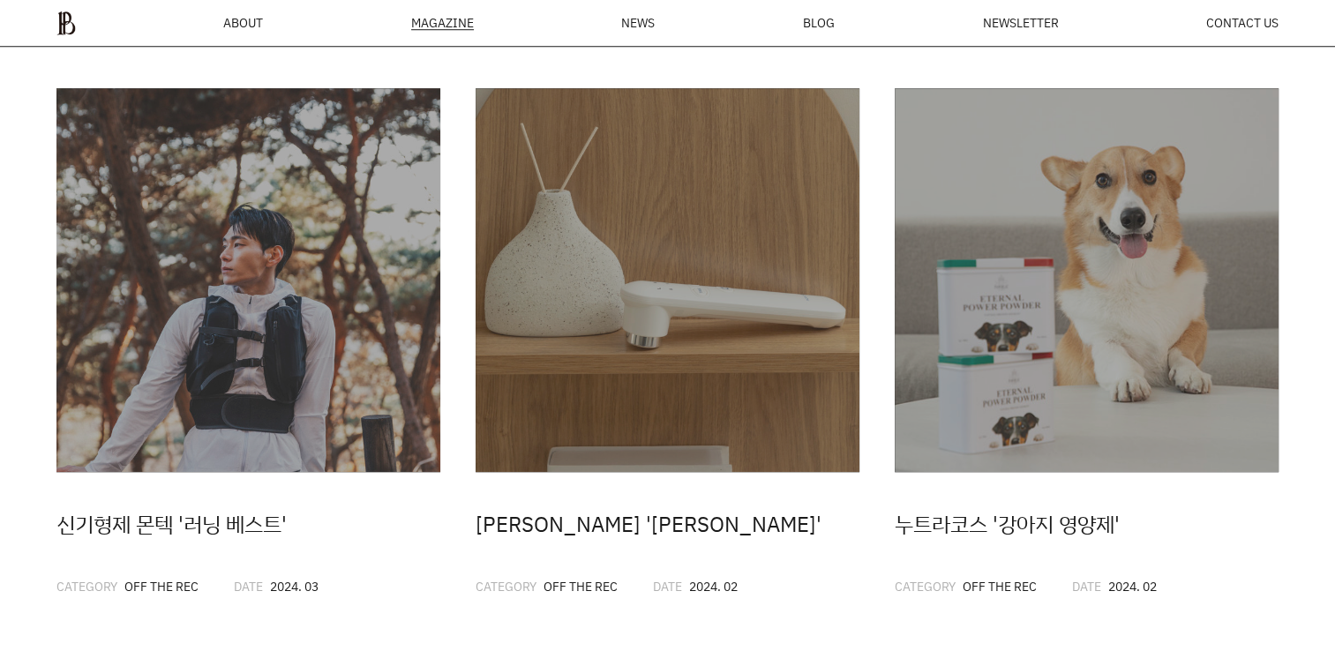
scroll to position [1558, 0]
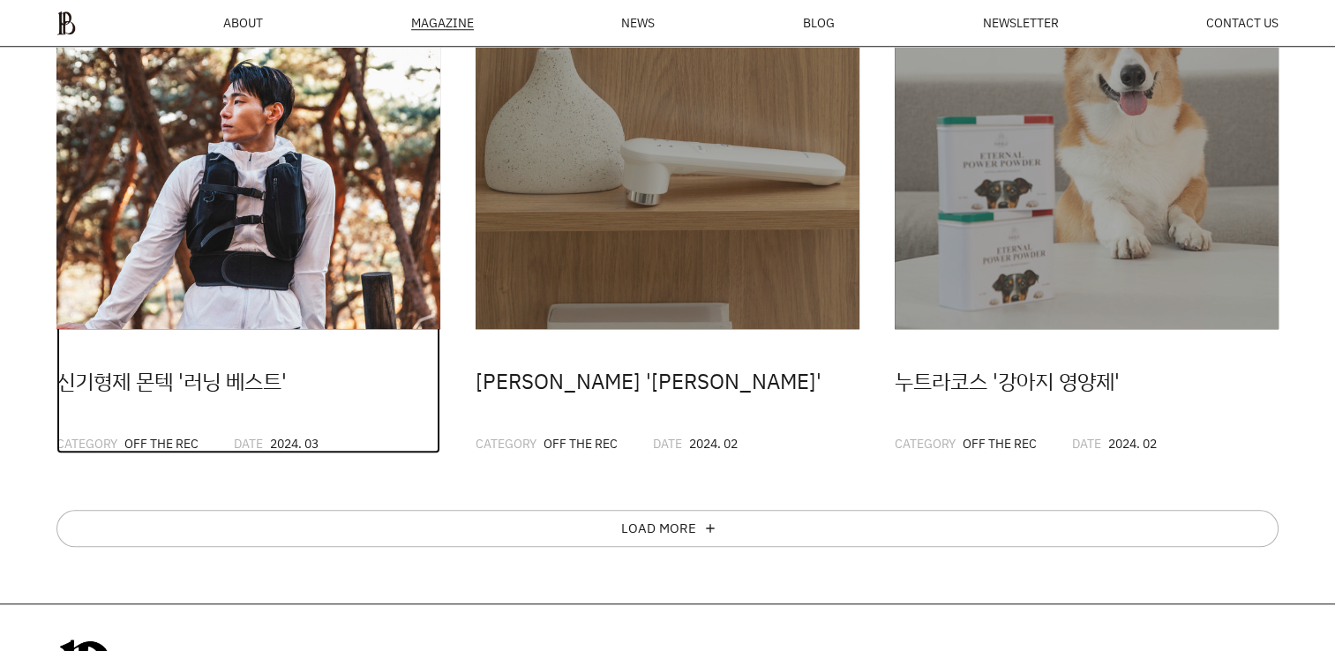
click at [228, 260] on img at bounding box center [248, 137] width 384 height 384
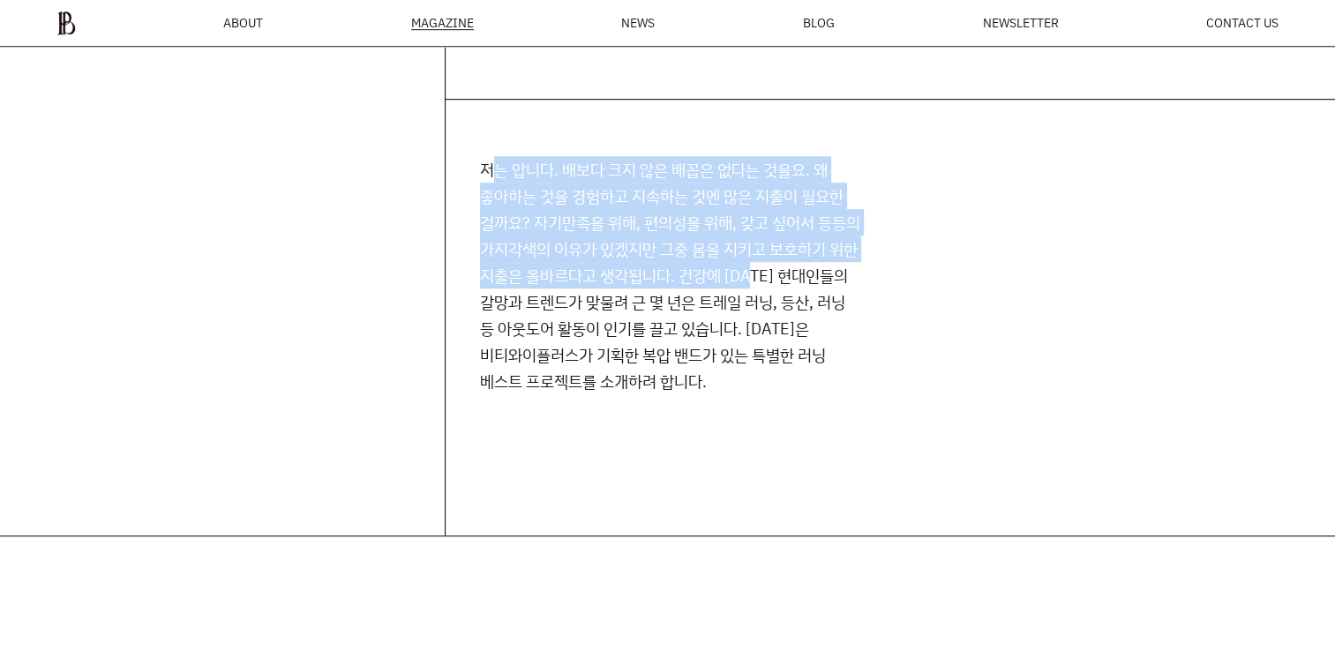
drag, startPoint x: 487, startPoint y: 161, endPoint x: 481, endPoint y: 319, distance: 159.0
click at [481, 319] on p "저는 압니다. 배보다 크지 않은 배꼽은 없다는 것을요. 왜 좋아하는 것을 경험하고 지속하는 것엔 많은 지출이 필요한 걸까요? 자기만족을 위해,…" at bounding box center [670, 275] width 381 height 238
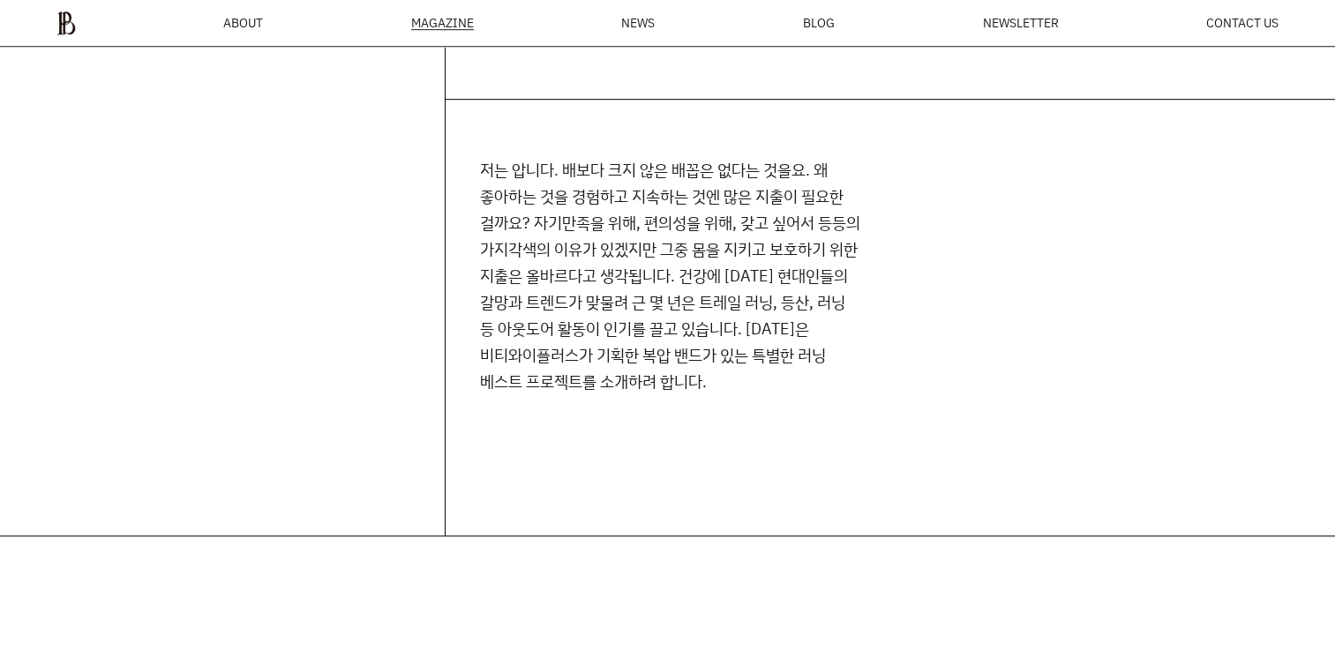
drag, startPoint x: 481, startPoint y: 319, endPoint x: 581, endPoint y: 423, distance: 143.6
click at [581, 423] on div "저는 압니다. 배보다 크지 않은 배꼽은 없다는 것을요. 왜 좋아하는 것을 경험하고 지속하는 것엔 많은 지출이 필요한 걸까요? 자기만족을 위해,…" at bounding box center [890, 318] width 891 height 436
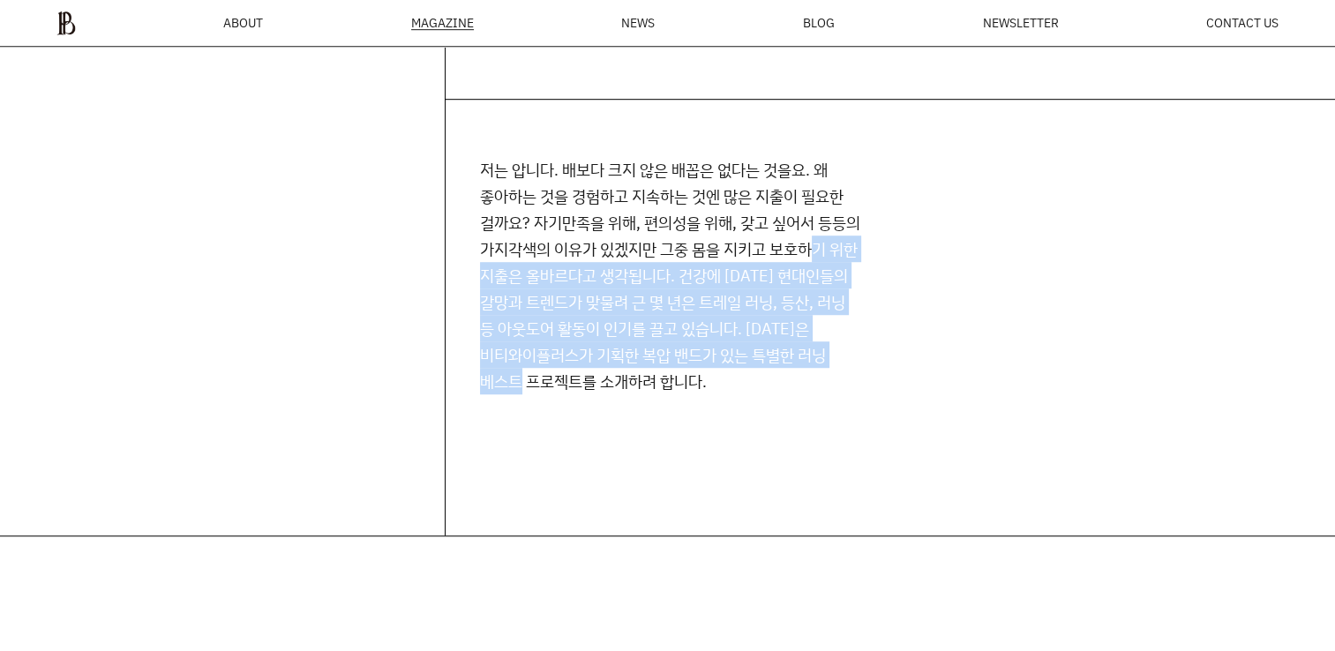
drag, startPoint x: 610, startPoint y: 407, endPoint x: 524, endPoint y: 301, distance: 136.2
click at [524, 297] on div "저는 압니다. 배보다 크지 않은 배꼽은 없다는 것을요. 왜 좋아하는 것을 경험하고 지속하는 것엔 많은 지출이 필요한 걸까요? 자기만족을 위해,…" at bounding box center [890, 318] width 891 height 436
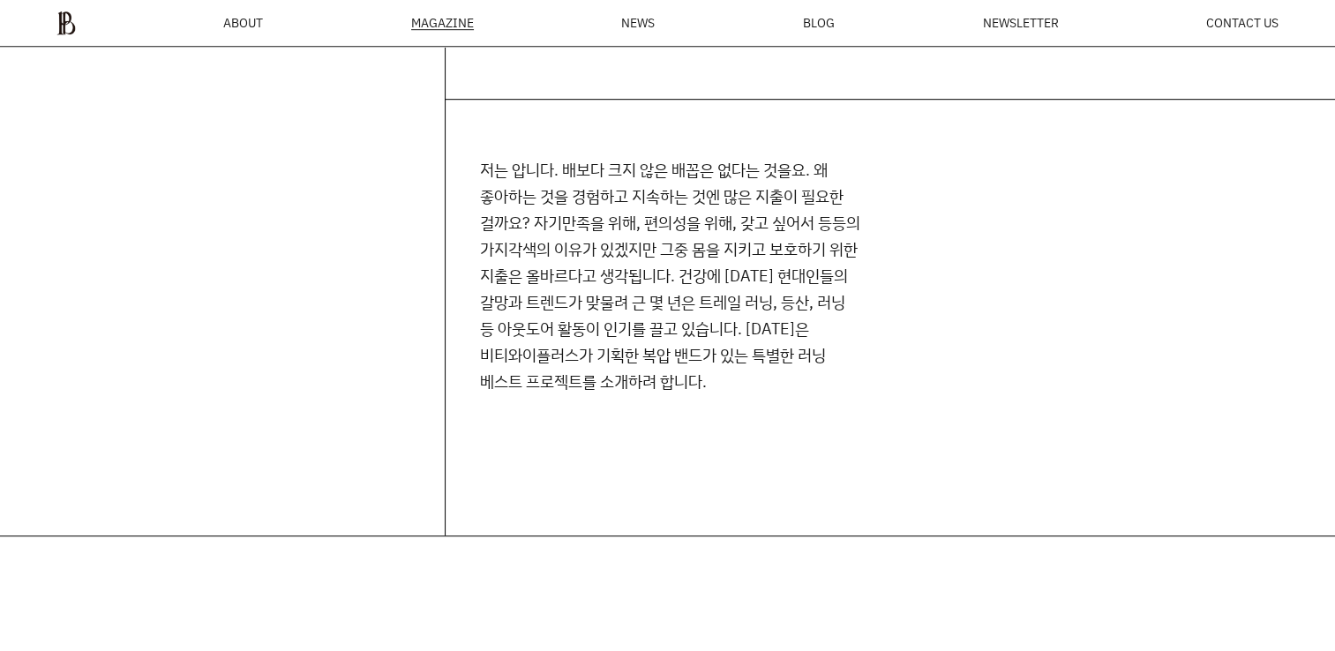
drag, startPoint x: 524, startPoint y: 301, endPoint x: 738, endPoint y: 429, distance: 249.0
click at [738, 429] on div "저는 압니다. 배보다 크지 않은 배꼽은 없다는 것을요. 왜 좋아하는 것을 경험하고 지속하는 것엔 많은 지출이 필요한 걸까요? 자기만족을 위해,…" at bounding box center [890, 318] width 891 height 436
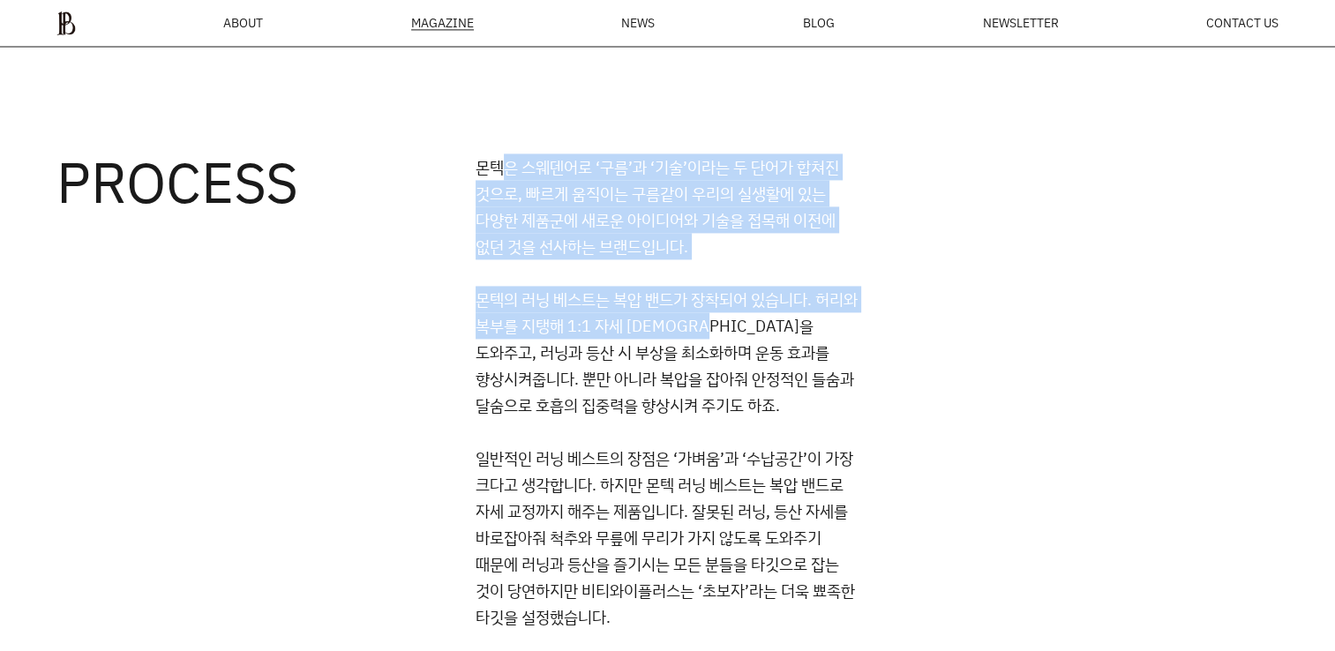
drag, startPoint x: 547, startPoint y: 169, endPoint x: 779, endPoint y: 317, distance: 275.4
click at [779, 316] on div "몬텍은 스웨덴어로 ‘구름’과 ‘기술’이라는 두 단어가 합쳐진 것으로, 빠르게 움직이는 구름같이 우리의 실생활에 있는 다양한 제품군에 새로운 아…" at bounding box center [877, 392] width 803 height 477
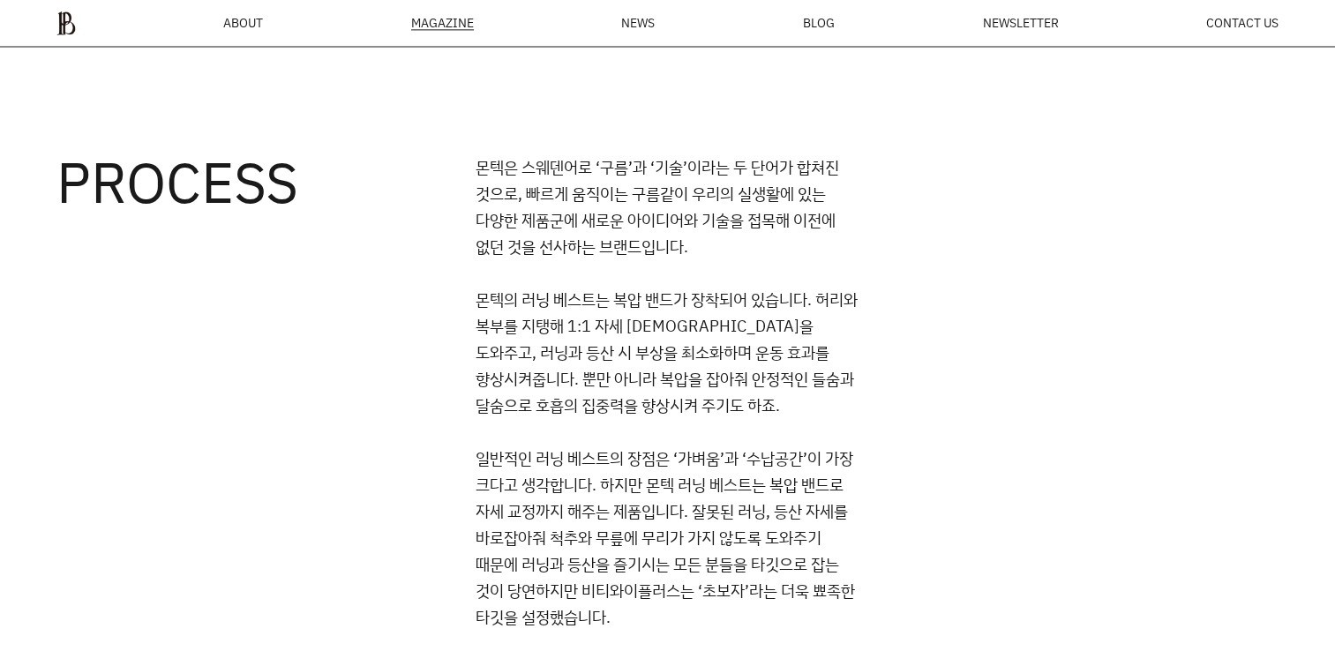
drag, startPoint x: 779, startPoint y: 317, endPoint x: 921, endPoint y: 380, distance: 154.9
click at [921, 380] on div "몬텍은 스웨덴어로 ‘구름’과 ‘기술’이라는 두 단어가 합쳐진 것으로, 빠르게 움직이는 구름같이 우리의 실생활에 있는 다양한 제품군에 새로운 아…" at bounding box center [877, 392] width 803 height 477
click at [1034, 433] on div "몬텍은 스웨덴어로 ‘구름’과 ‘기술’이라는 두 단어가 합쳐진 것으로, 빠르게 움직이는 구름같이 우리의 실생활에 있는 다양한 제품군에 새로운 아…" at bounding box center [877, 392] width 803 height 477
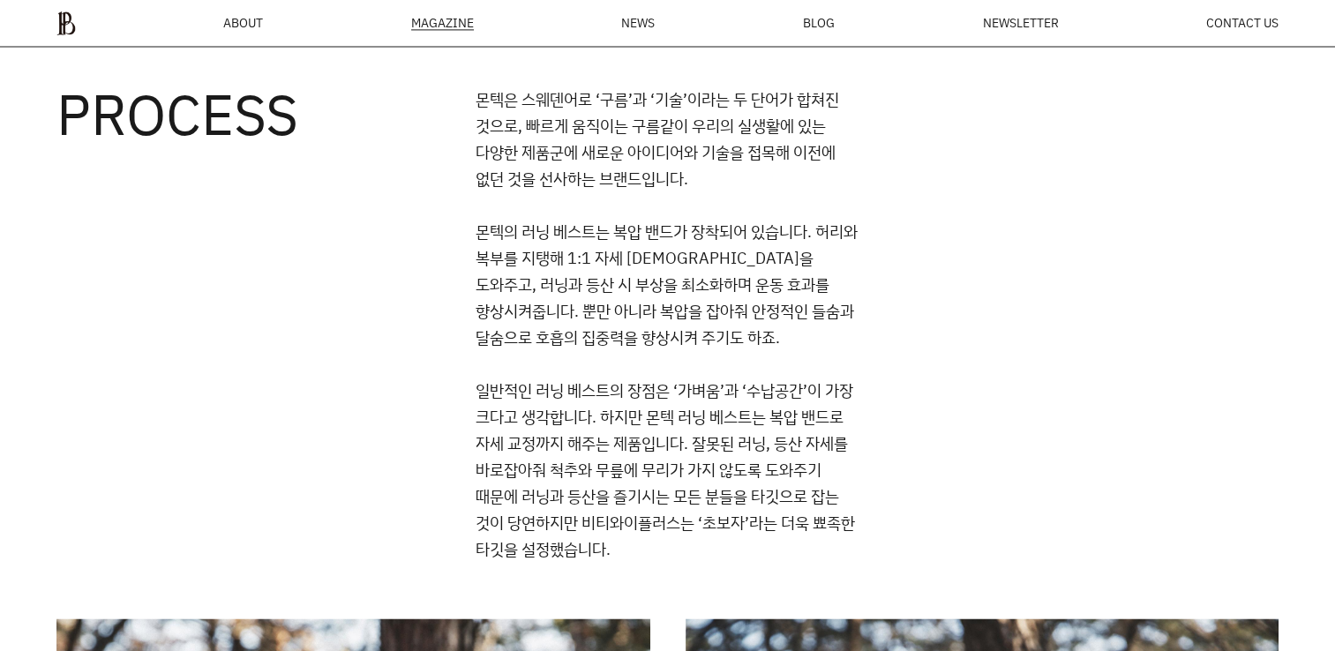
scroll to position [2711, 0]
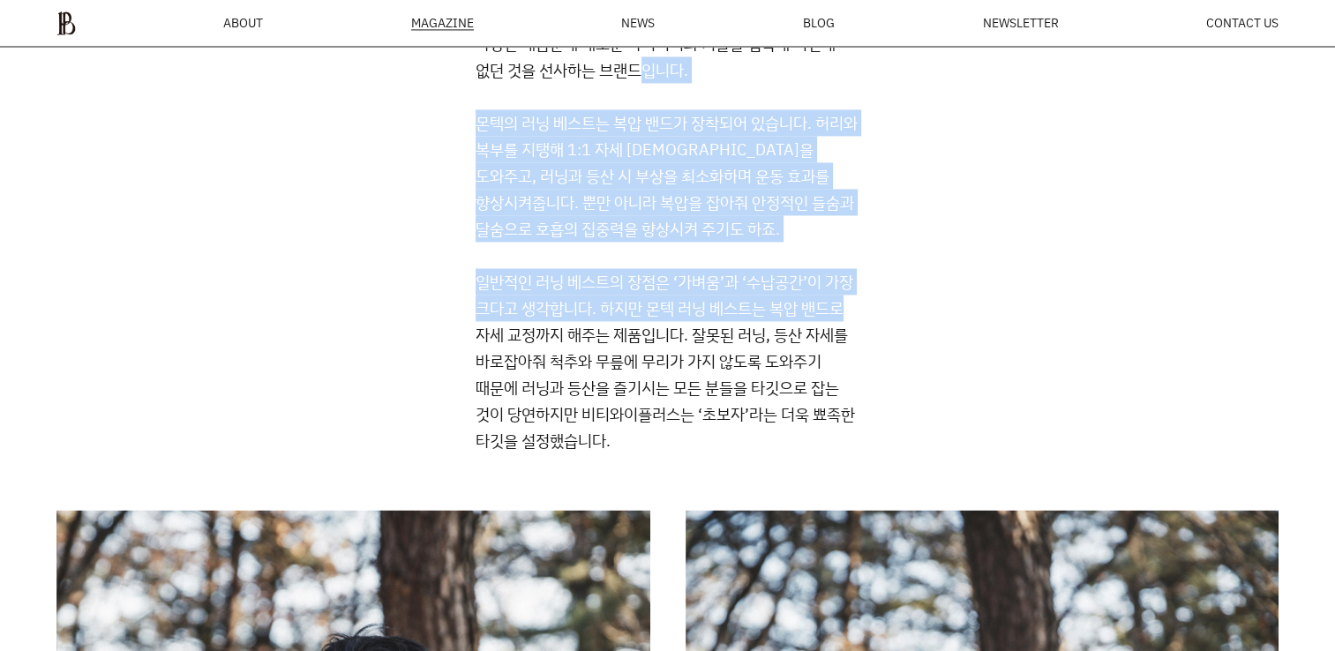
drag, startPoint x: 643, startPoint y: 103, endPoint x: 885, endPoint y: 330, distance: 332.2
click at [883, 329] on div "몬텍은 스웨덴어로 ‘구름’과 ‘기술’이라는 두 단어가 합쳐진 것으로, 빠르게 움직이는 구름같이 우리의 실생활에 있는 다양한 제품군에 새로운 아…" at bounding box center [877, 215] width 803 height 477
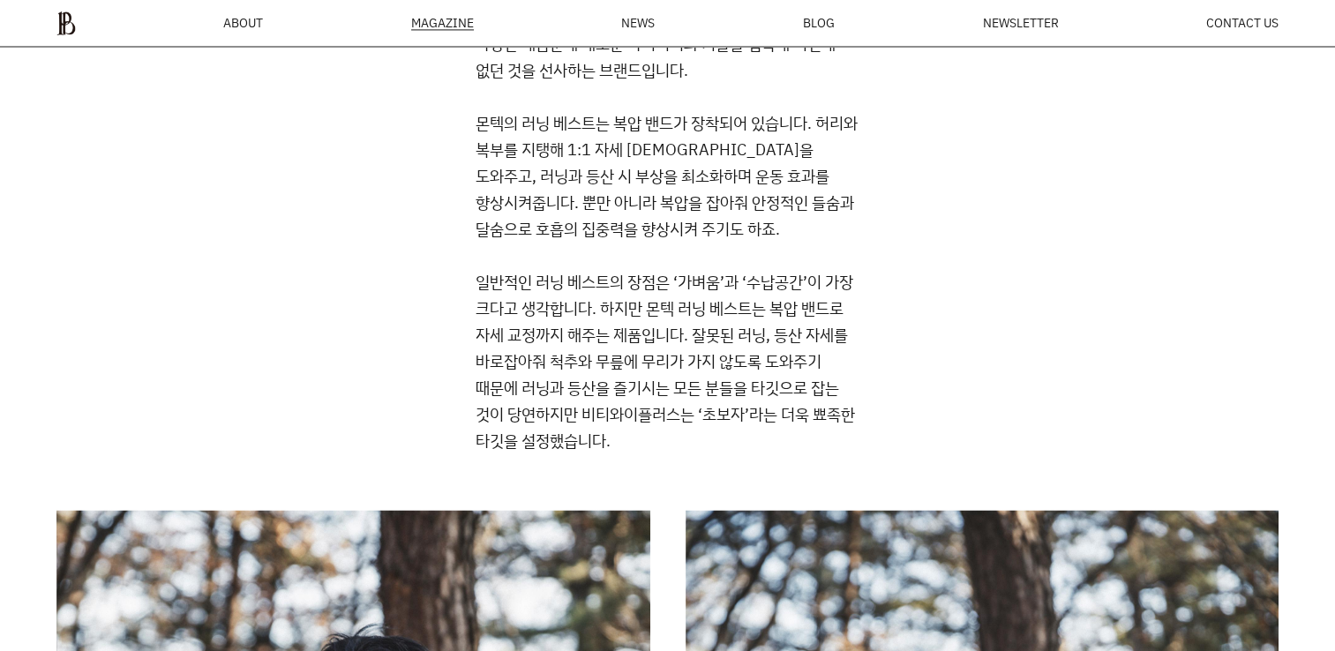
drag, startPoint x: 885, startPoint y: 330, endPoint x: 1063, endPoint y: 402, distance: 191.6
click at [1063, 402] on div "몬텍은 스웨덴어로 ‘구름’과 ‘기술’이라는 두 단어가 합쳐진 것으로, 빠르게 움직이는 구름같이 우리의 실생활에 있는 다양한 제품군에 새로운 아…" at bounding box center [877, 215] width 803 height 477
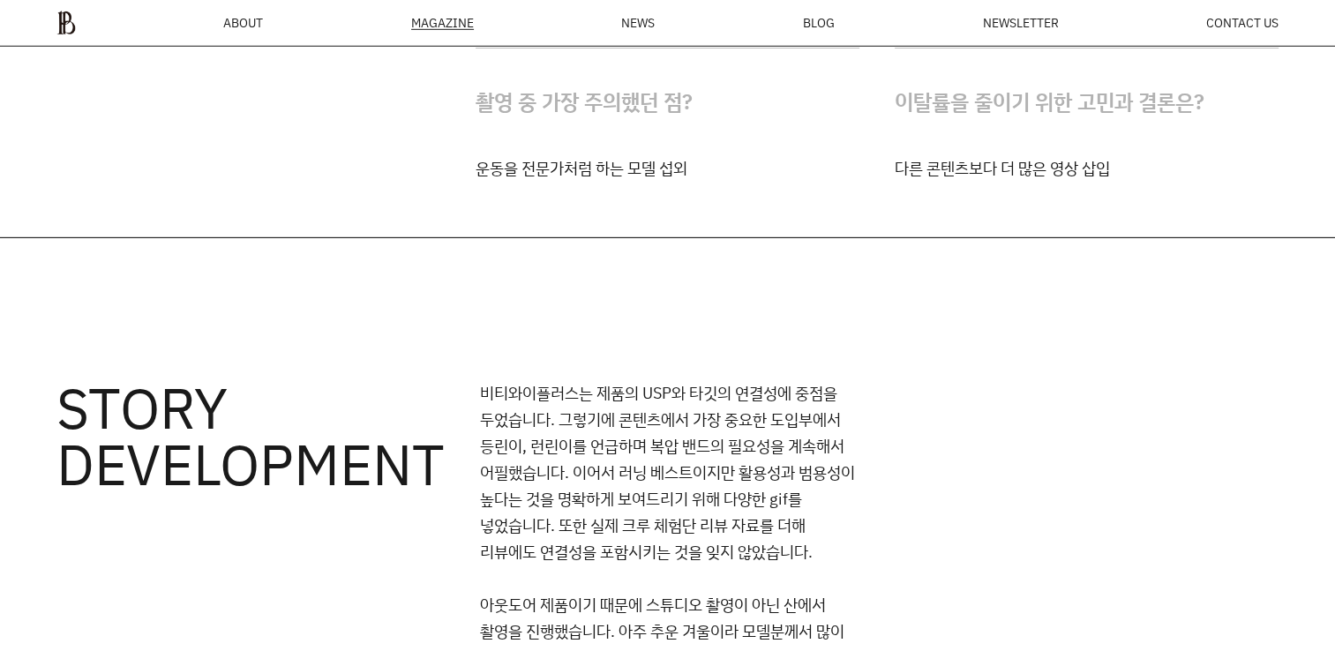
scroll to position [5447, 0]
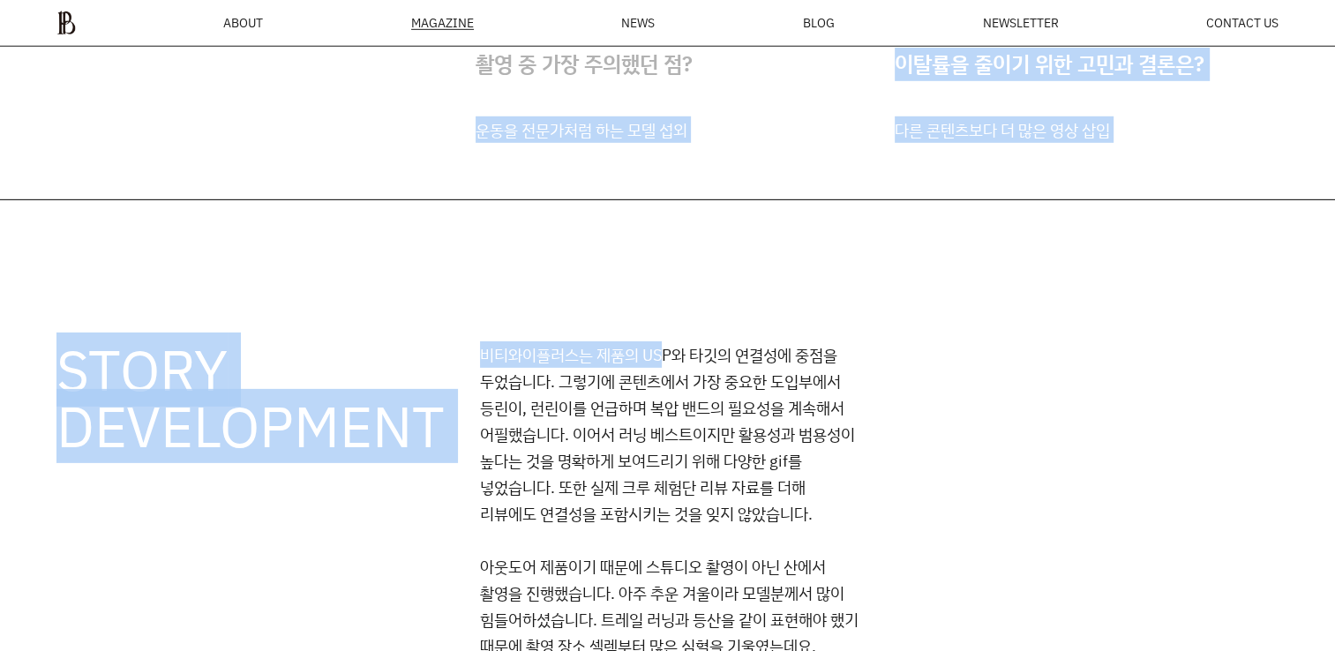
drag, startPoint x: 464, startPoint y: 122, endPoint x: 660, endPoint y: 207, distance: 213.8
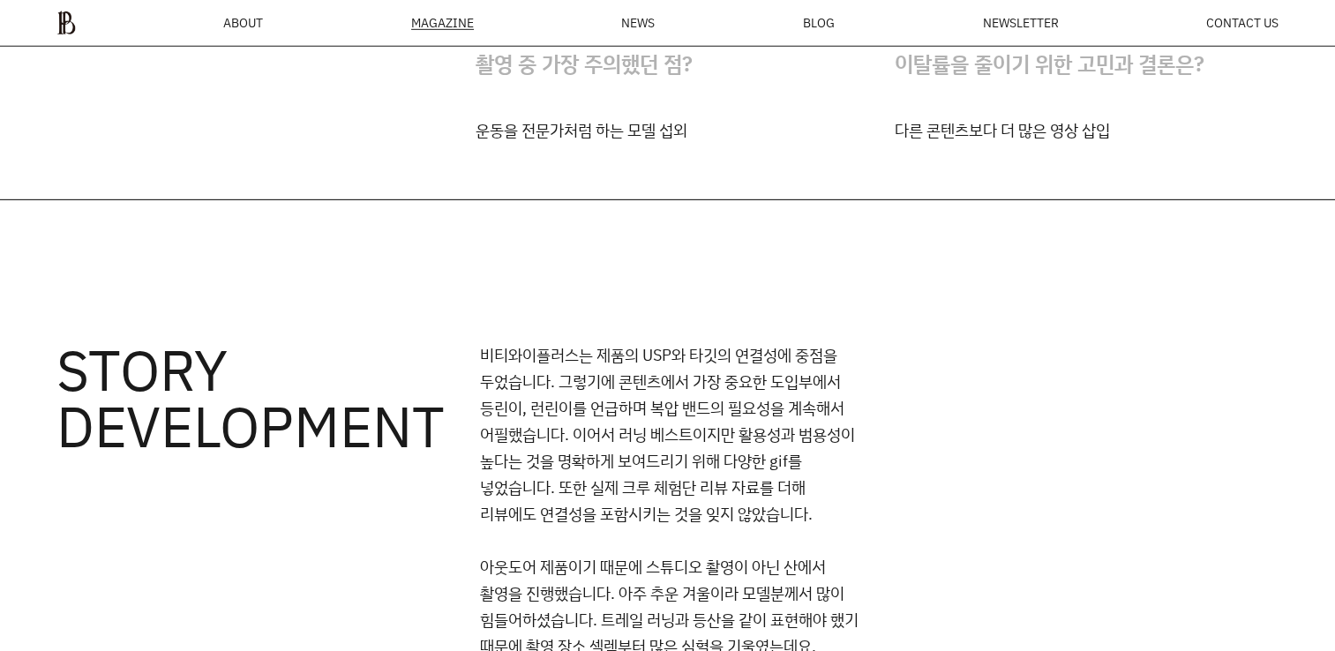
drag, startPoint x: 660, startPoint y: 207, endPoint x: 703, endPoint y: 324, distance: 124.0
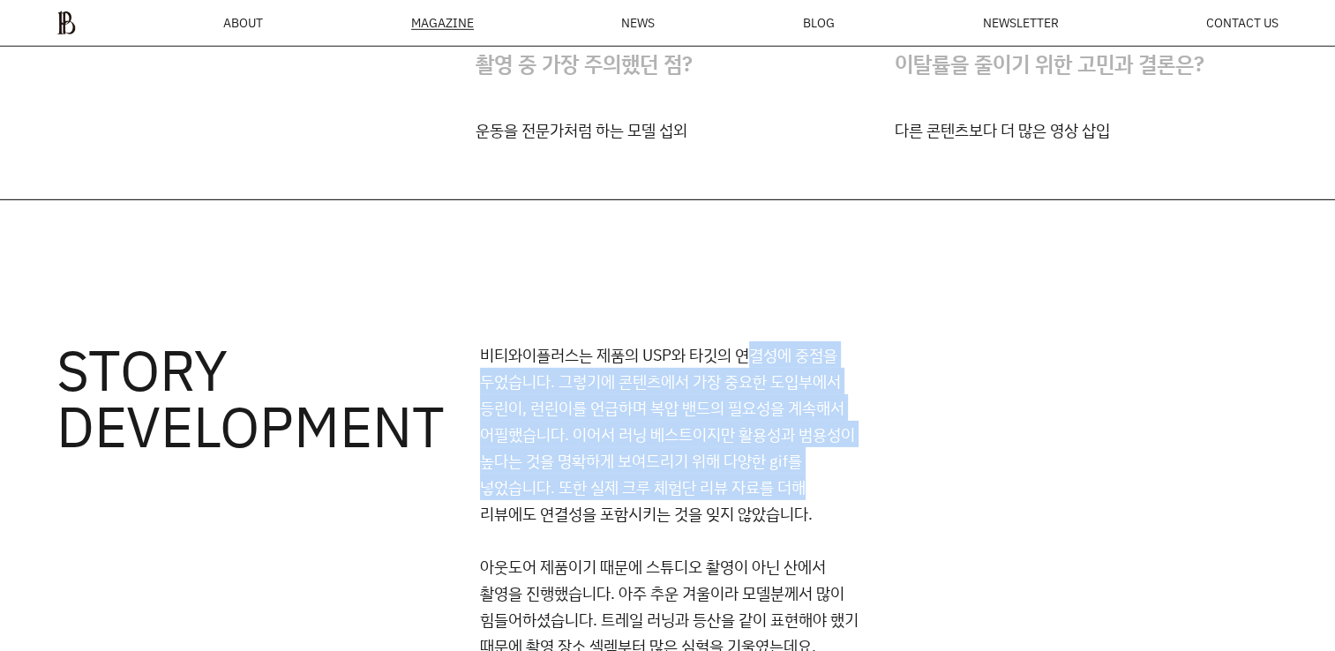
drag, startPoint x: 749, startPoint y: 334, endPoint x: 966, endPoint y: 489, distance: 267.0
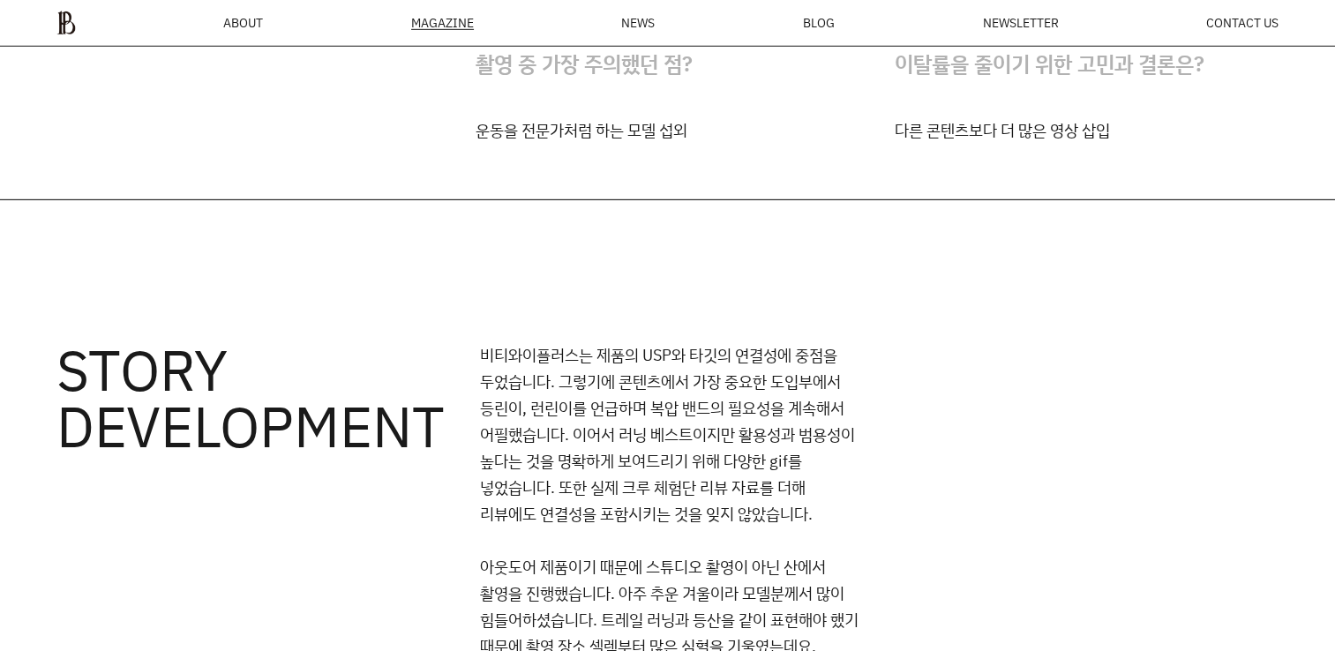
drag, startPoint x: 966, startPoint y: 489, endPoint x: 967, endPoint y: 503, distance: 14.1
click at [967, 503] on div "비티와이플러스는 제품의 USP와 타깃의 연결성에 중점을 두었습니다. 그렇기에 콘텐츠에서 가장 중요한 도입부에서 등린이, 런린이를 언급하며 복압…" at bounding box center [879, 633] width 799 height 583
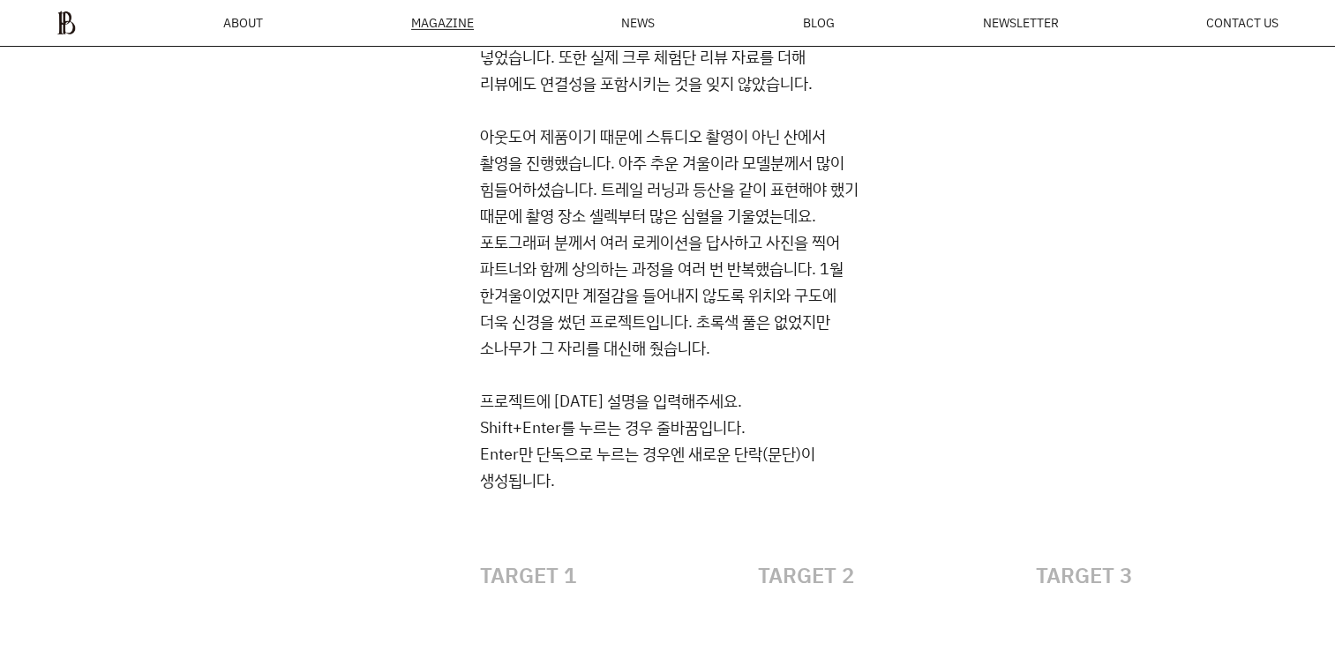
scroll to position [5889, 0]
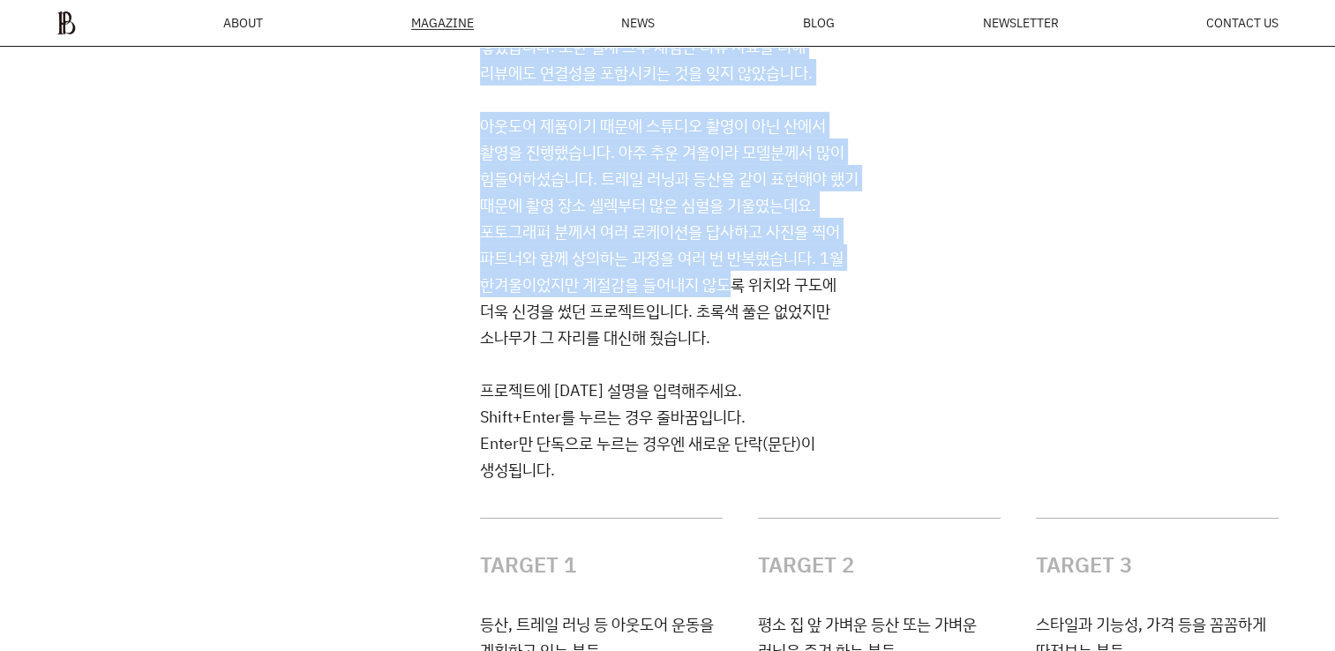
drag, startPoint x: 391, startPoint y: 109, endPoint x: 735, endPoint y: 285, distance: 386.8
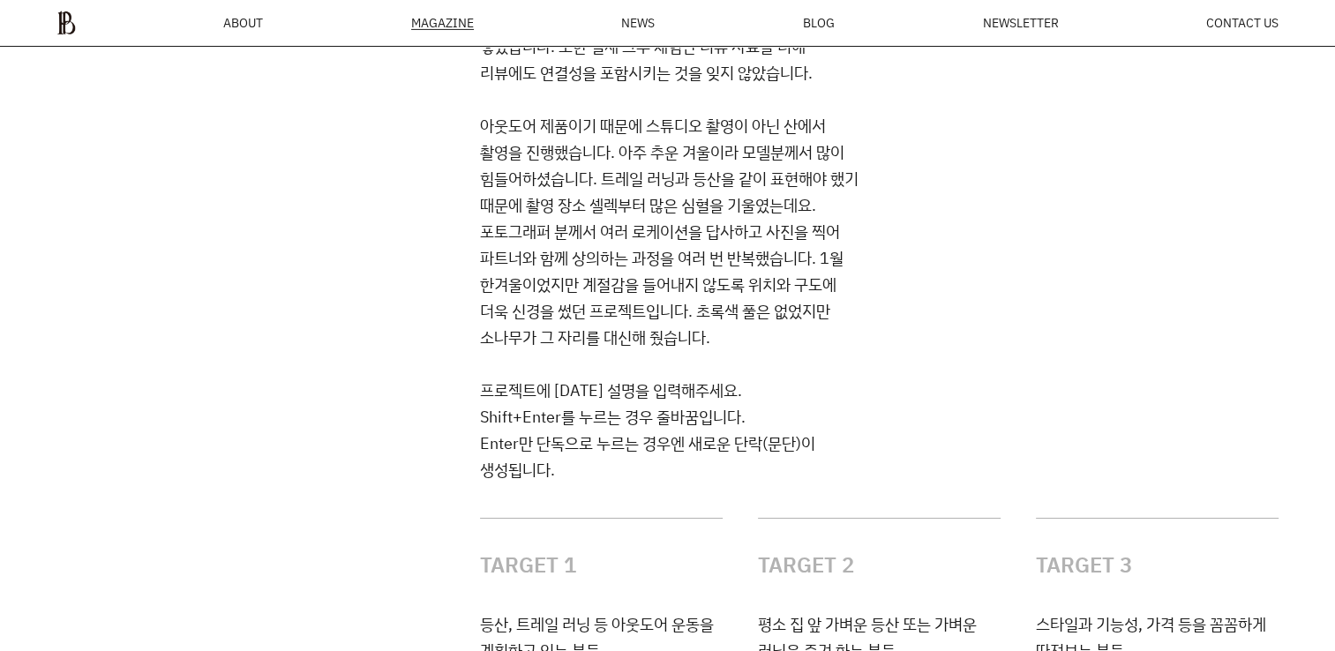
drag, startPoint x: 735, startPoint y: 286, endPoint x: 201, endPoint y: 408, distance: 547.7
click at [201, 408] on h3 "STORY DEVELOPMENT" at bounding box center [250, 191] width 388 height 583
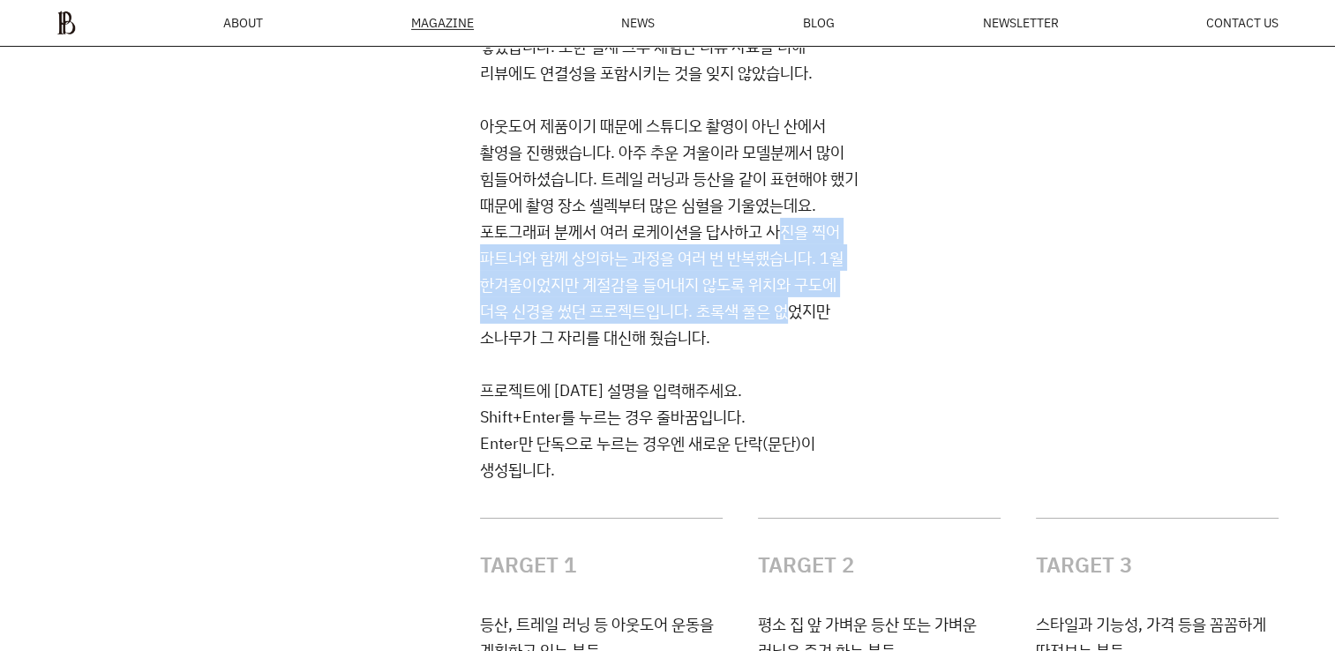
drag, startPoint x: 777, startPoint y: 225, endPoint x: 778, endPoint y: 322, distance: 97.1
click at [780, 320] on p "아웃도어 제품이기 때문에 스튜디오 촬영이 아닌 산에서 촬영을 진행했습니다. 아주 추운 겨울이라 모델분께서 많이 힘들어하셨습니다. 트레일 러닝과…" at bounding box center [671, 231] width 382 height 238
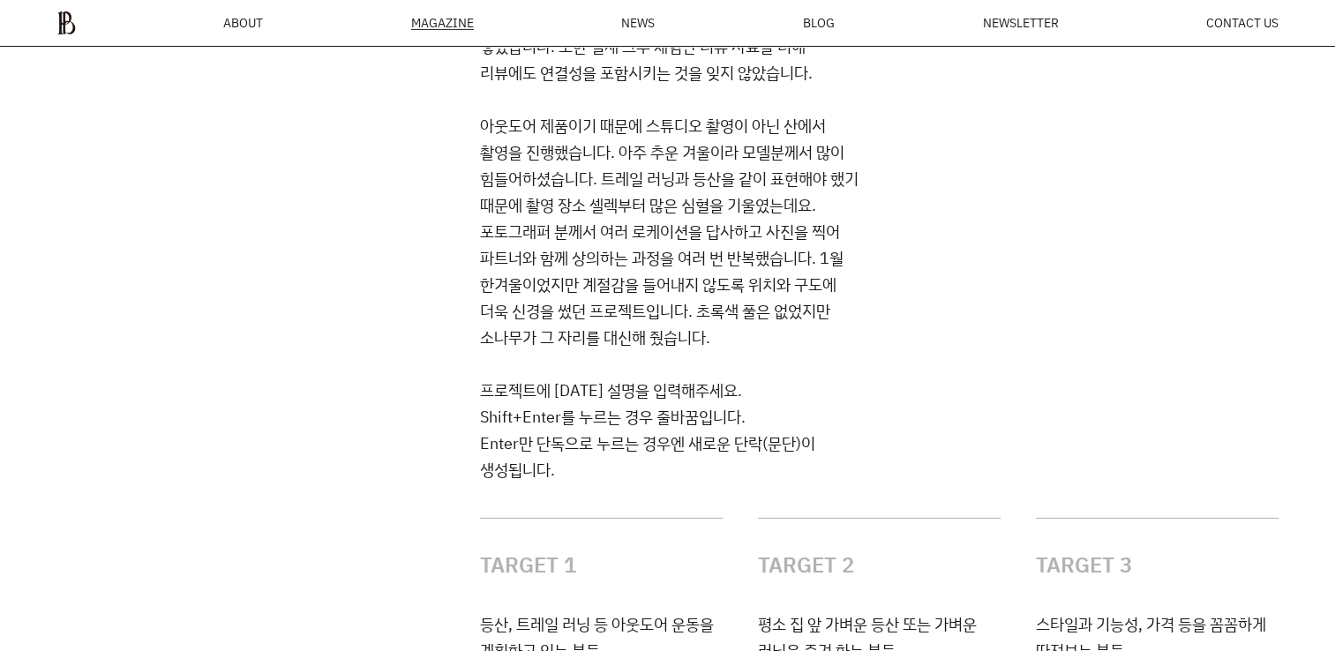
drag, startPoint x: 778, startPoint y: 322, endPoint x: 766, endPoint y: 370, distance: 49.2
click at [766, 370] on div "비티와이플러스는 제품의 USP와 타깃의 연결성에 중점을 두었습니다. 그렇기에 콘텐츠에서 가장 중요한 도입부에서 등린이, 런린이를 언급하며 복압…" at bounding box center [879, 191] width 799 height 583
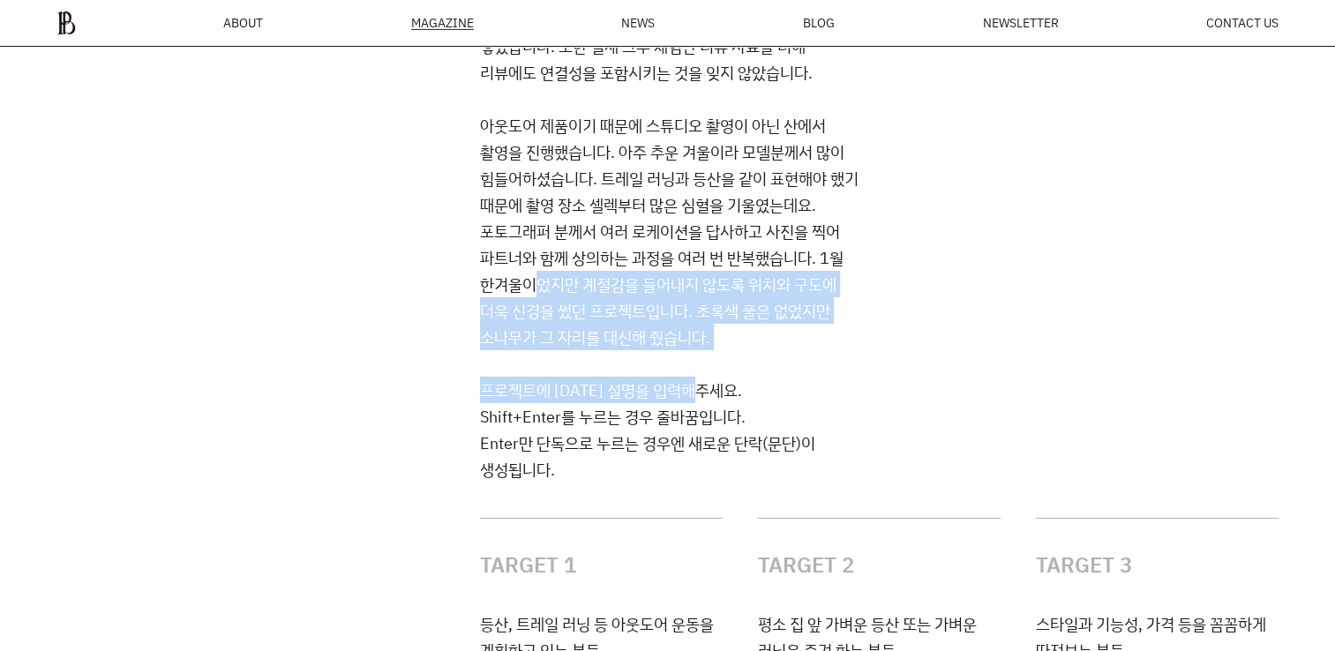
drag, startPoint x: 710, startPoint y: 362, endPoint x: 543, endPoint y: 283, distance: 184.4
click at [543, 283] on div "비티와이플러스는 제품의 USP와 타깃의 연결성에 중점을 두었습니다. 그렇기에 콘텐츠에서 가장 중요한 도입부에서 등린이, 런린이를 언급하며 복압…" at bounding box center [879, 191] width 799 height 583
drag, startPoint x: 543, startPoint y: 283, endPoint x: 490, endPoint y: 318, distance: 63.2
click at [490, 318] on p "아웃도어 제품이기 때문에 스튜디오 촬영이 아닌 산에서 촬영을 진행했습니다. 아주 추운 겨울이라 모델분께서 많이 힘들어하셨습니다. 트레일 러닝과…" at bounding box center [671, 231] width 382 height 238
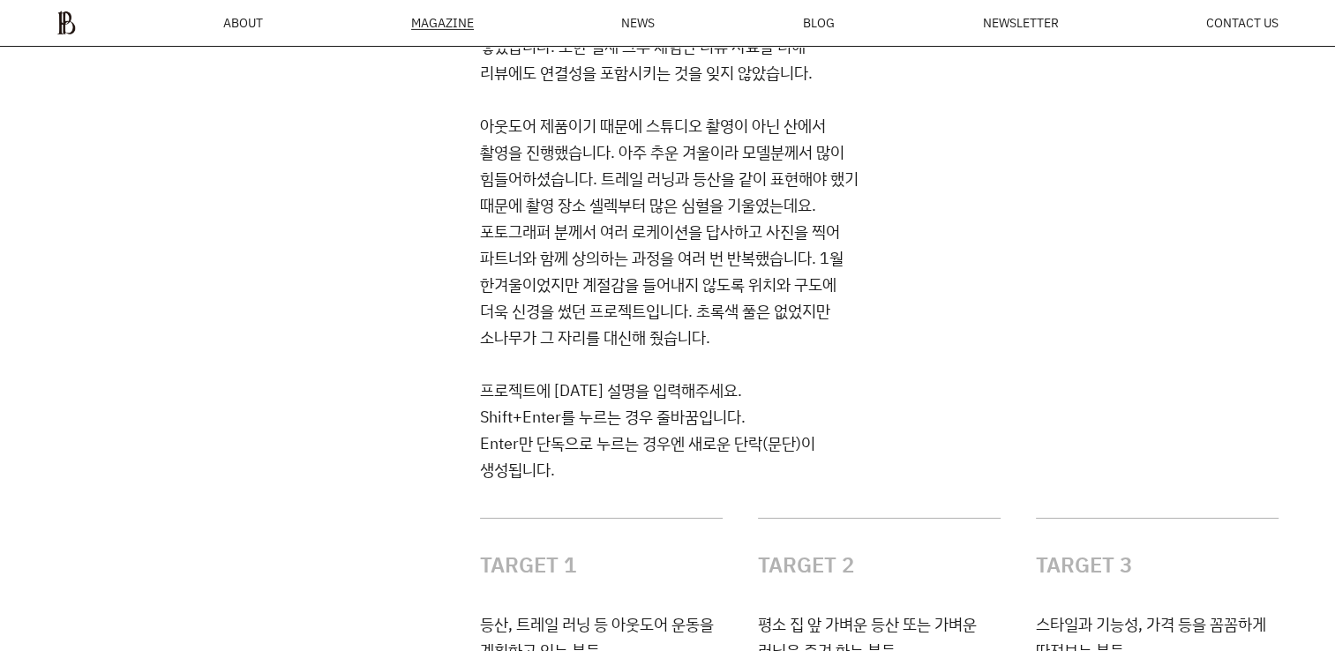
click at [442, 316] on h3 "STORY DEVELOPMENT" at bounding box center [250, 191] width 388 height 583
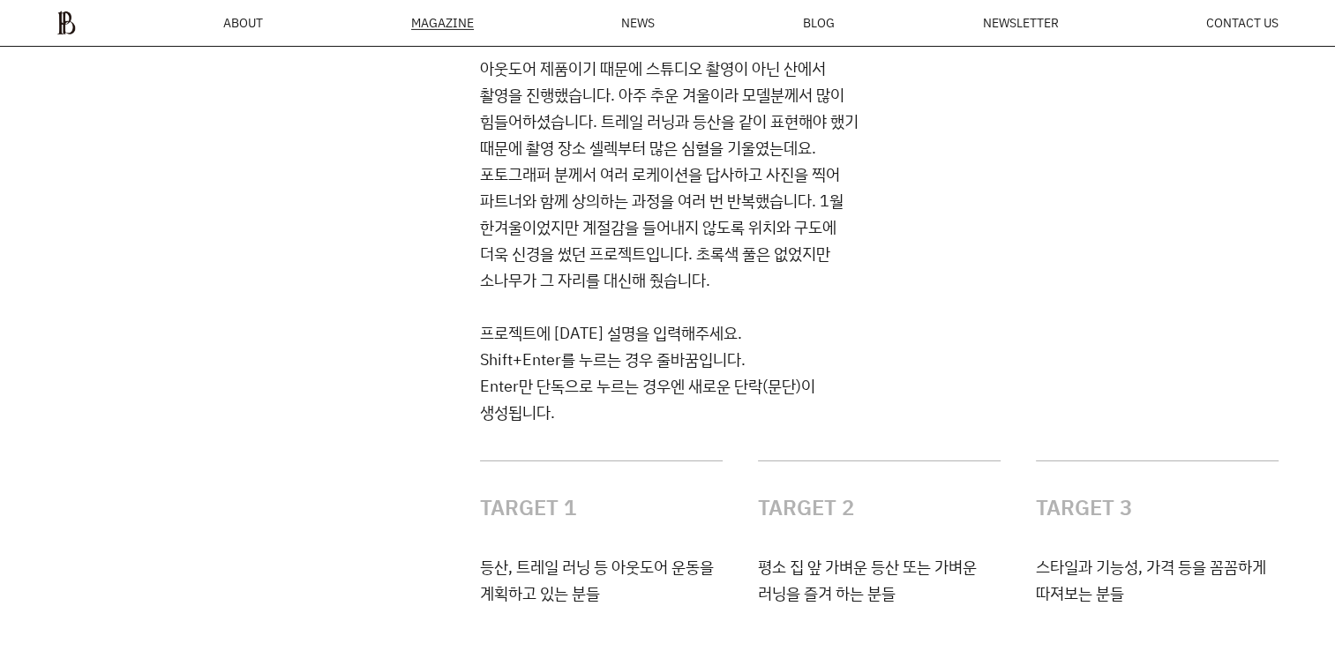
scroll to position [6065, 0]
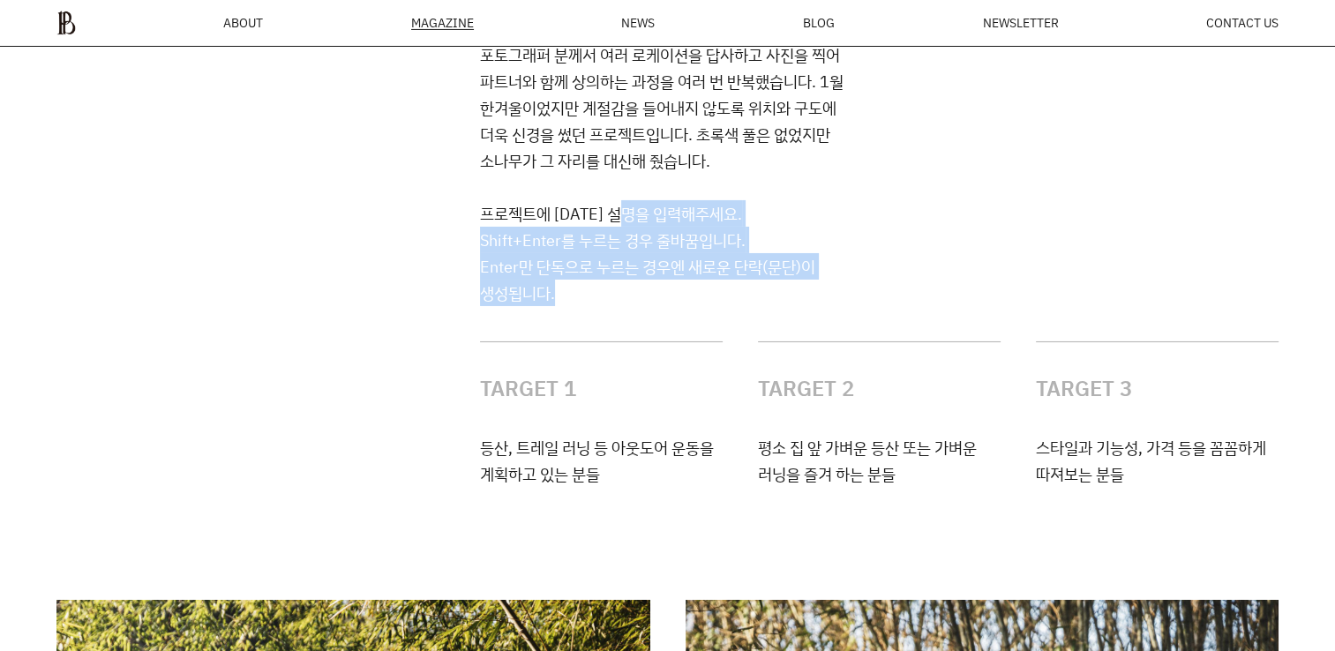
drag, startPoint x: 647, startPoint y: 203, endPoint x: 658, endPoint y: 307, distance: 104.7
drag, startPoint x: 658, startPoint y: 307, endPoint x: 653, endPoint y: 316, distance: 9.9
click at [593, 288] on p "프로젝트에 [DATE] 설명을 입력해주세요. Shift+Enter를 누르는 경우 줄바꿈입니다. Enter만 단독으로 누르는 경우엔 새로운 단락…" at bounding box center [671, 253] width 382 height 106
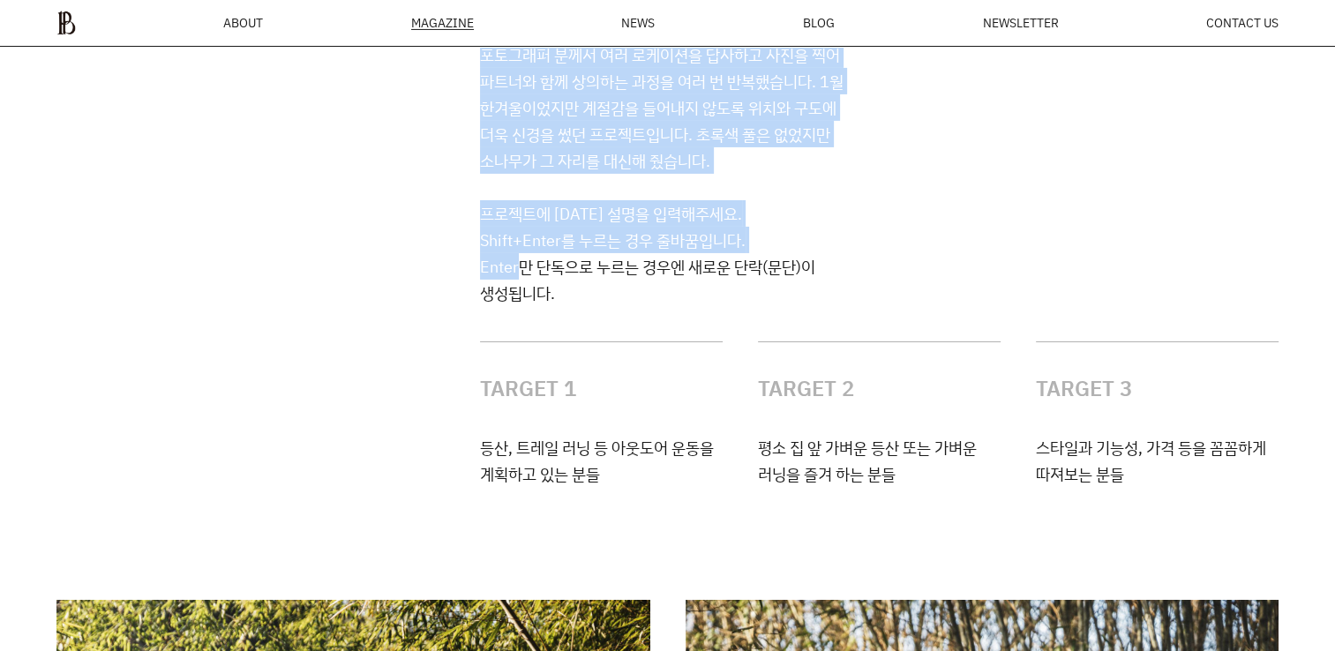
drag, startPoint x: 447, startPoint y: 192, endPoint x: 524, endPoint y: 277, distance: 114.3
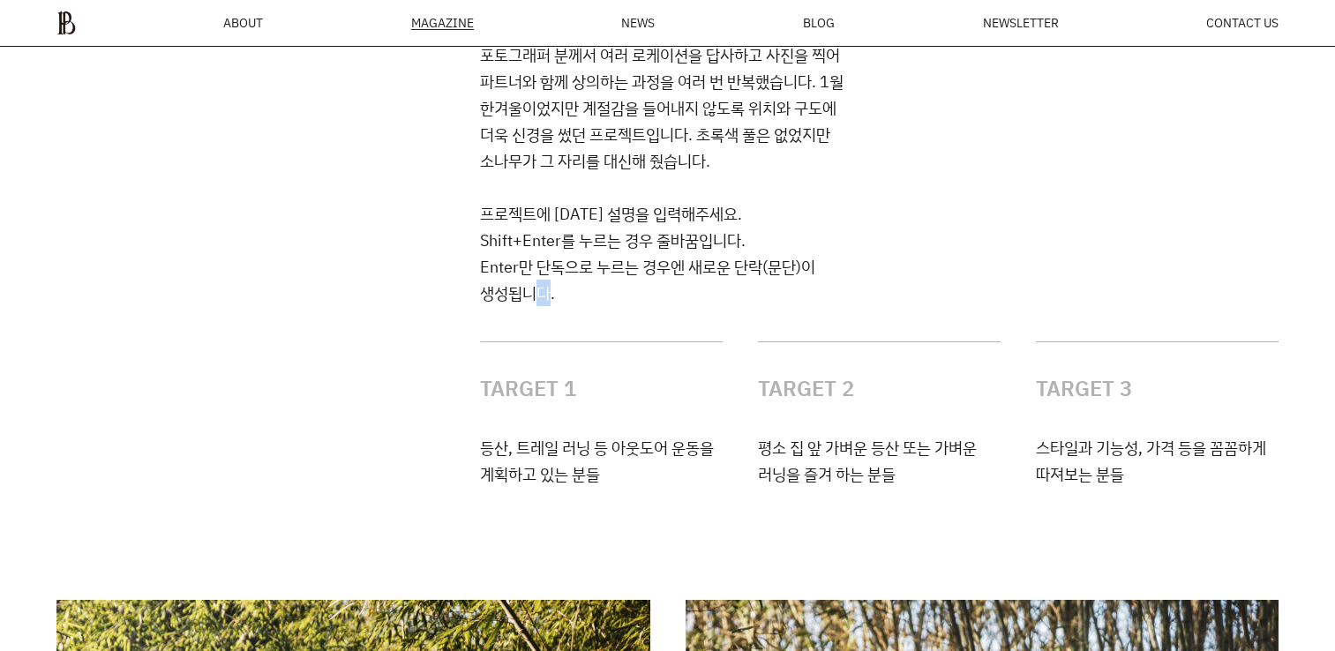
drag, startPoint x: 524, startPoint y: 277, endPoint x: 545, endPoint y: 317, distance: 44.6
drag, startPoint x: 545, startPoint y: 317, endPoint x: 639, endPoint y: 327, distance: 95.0
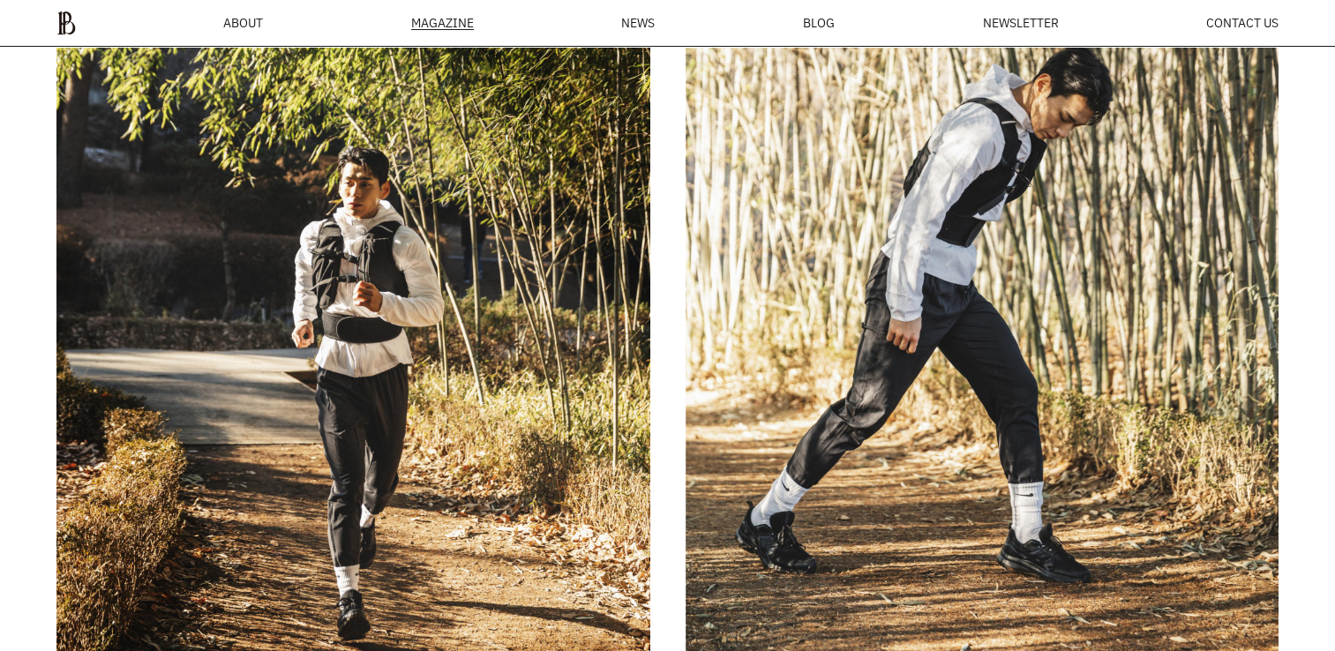
scroll to position [6842, 0]
